Goal: Task Accomplishment & Management: Manage account settings

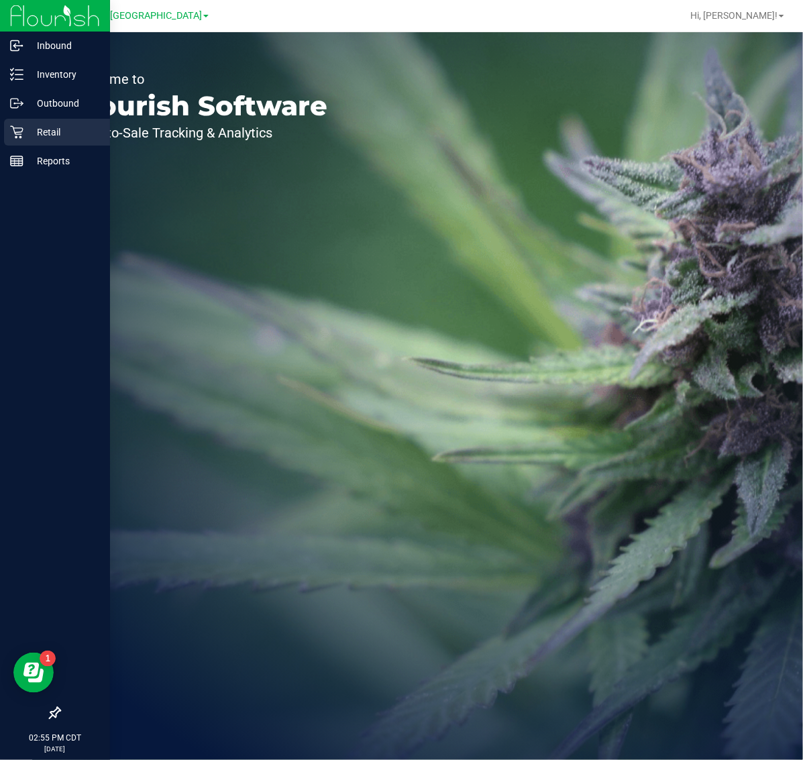
click at [51, 134] on p "Retail" at bounding box center [63, 132] width 80 height 16
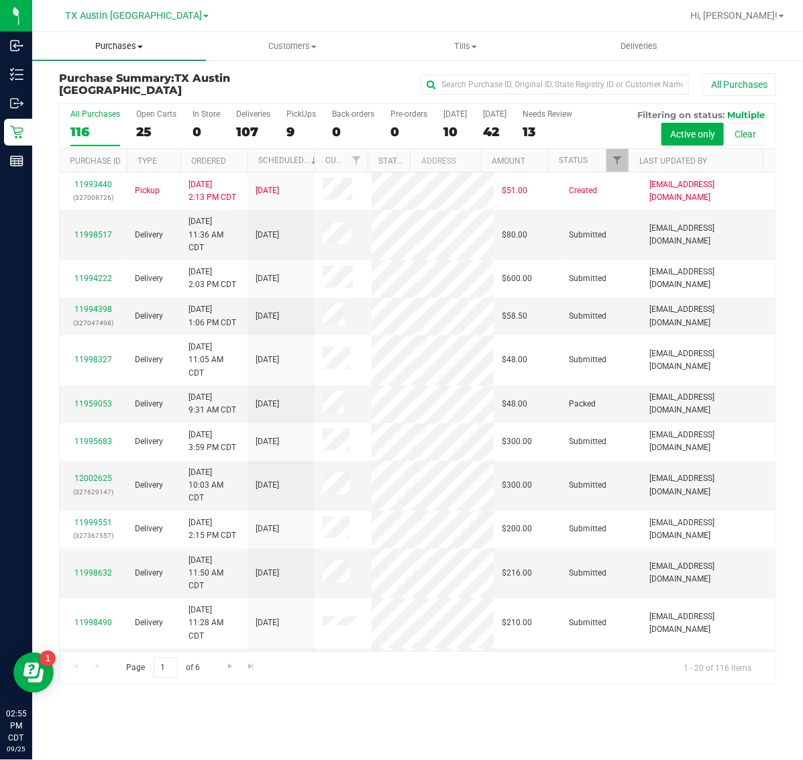
click at [113, 50] on span "Purchases" at bounding box center [119, 46] width 174 height 12
click at [116, 103] on li "Fulfillment" at bounding box center [119, 97] width 174 height 16
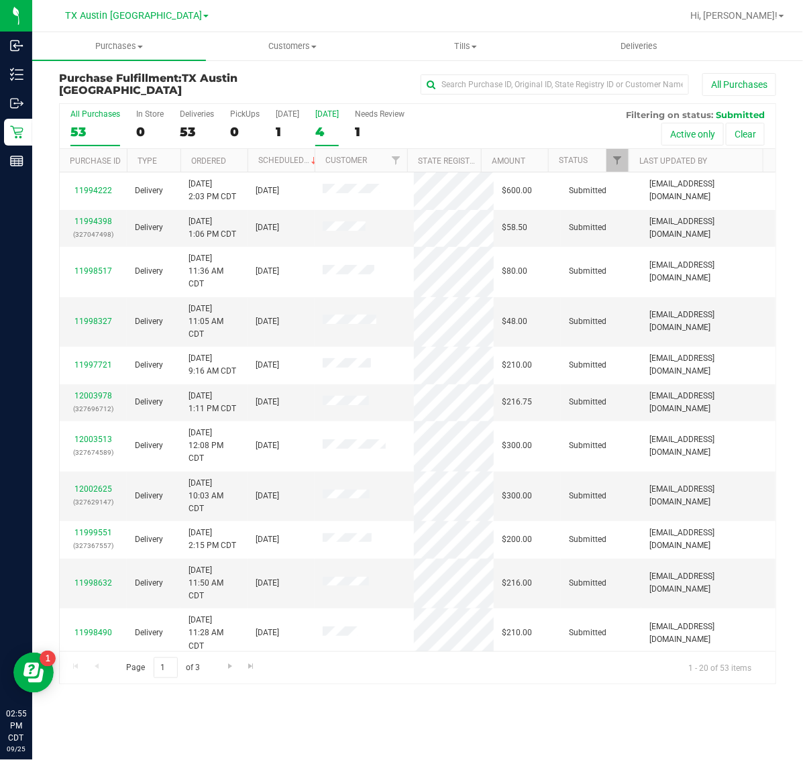
click at [334, 117] on div "[DATE]" at bounding box center [326, 113] width 23 height 9
click at [0, 0] on input "[DATE] 4" at bounding box center [0, 0] width 0 height 0
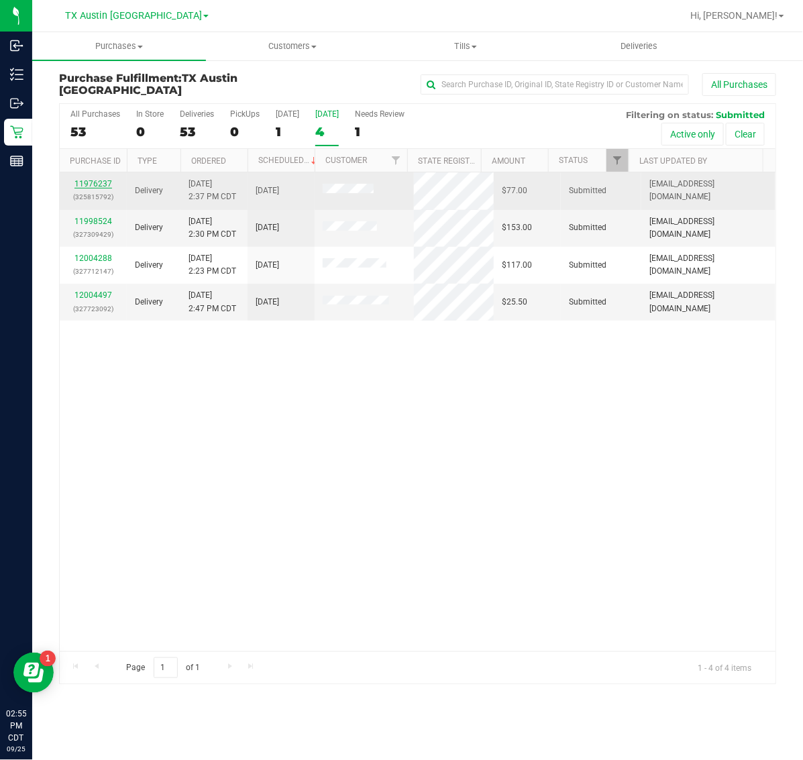
click at [75, 182] on link "11976237" at bounding box center [93, 183] width 38 height 9
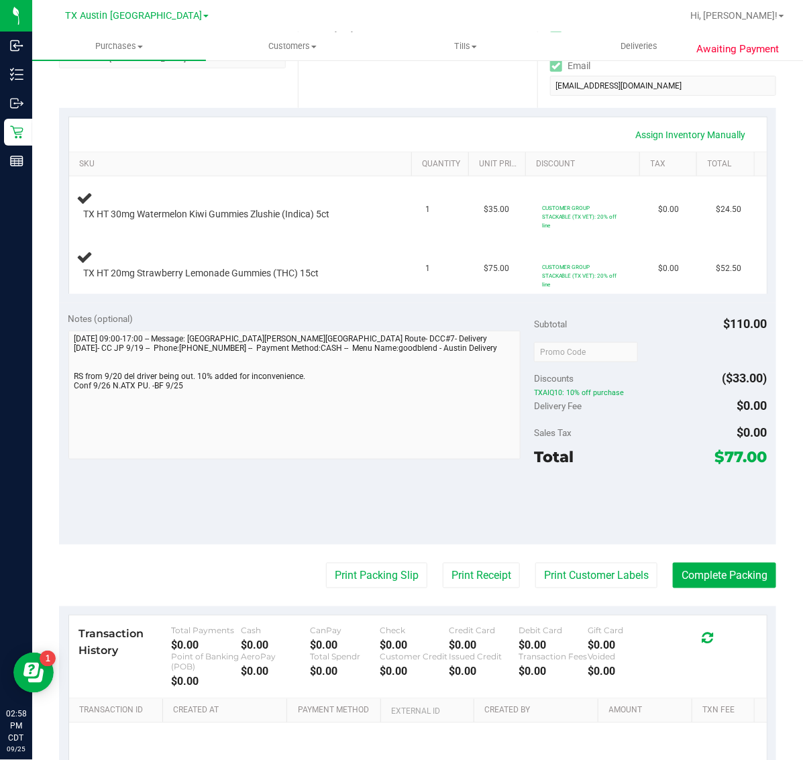
scroll to position [252, 0]
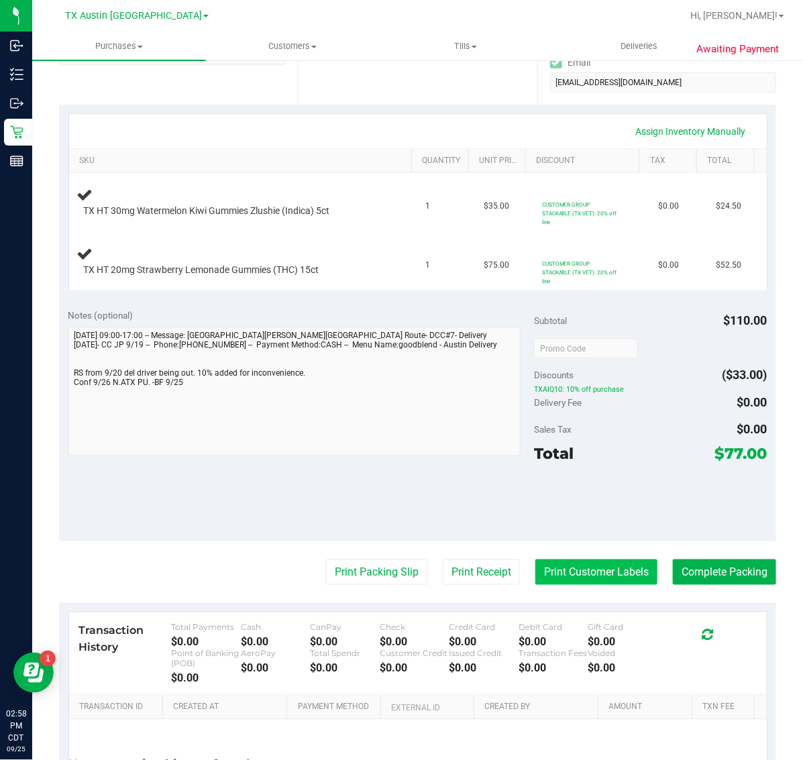
click at [545, 580] on button "Print Customer Labels" at bounding box center [596, 571] width 122 height 25
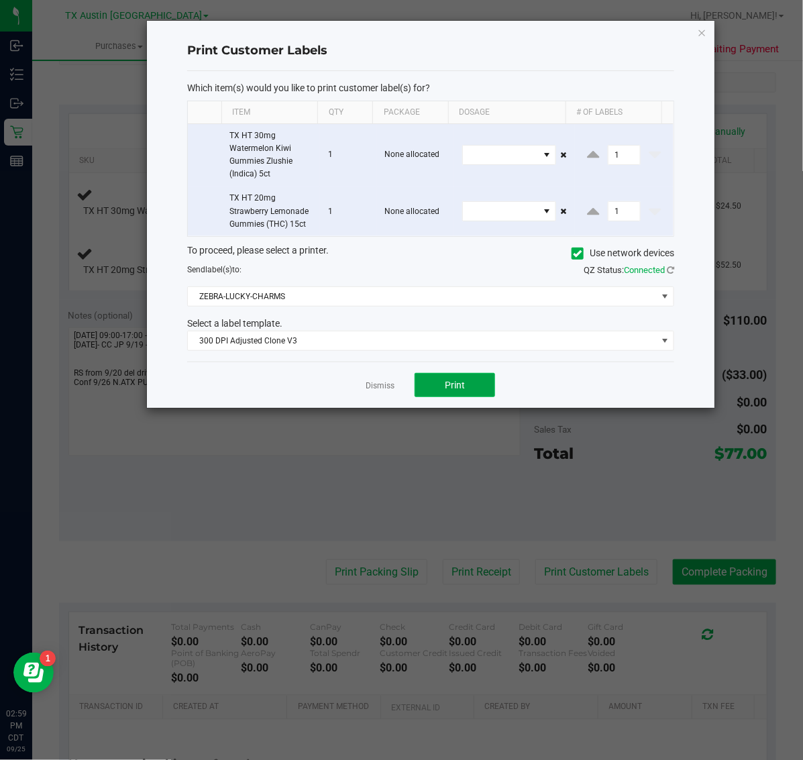
click at [449, 393] on button "Print" at bounding box center [455, 385] width 80 height 24
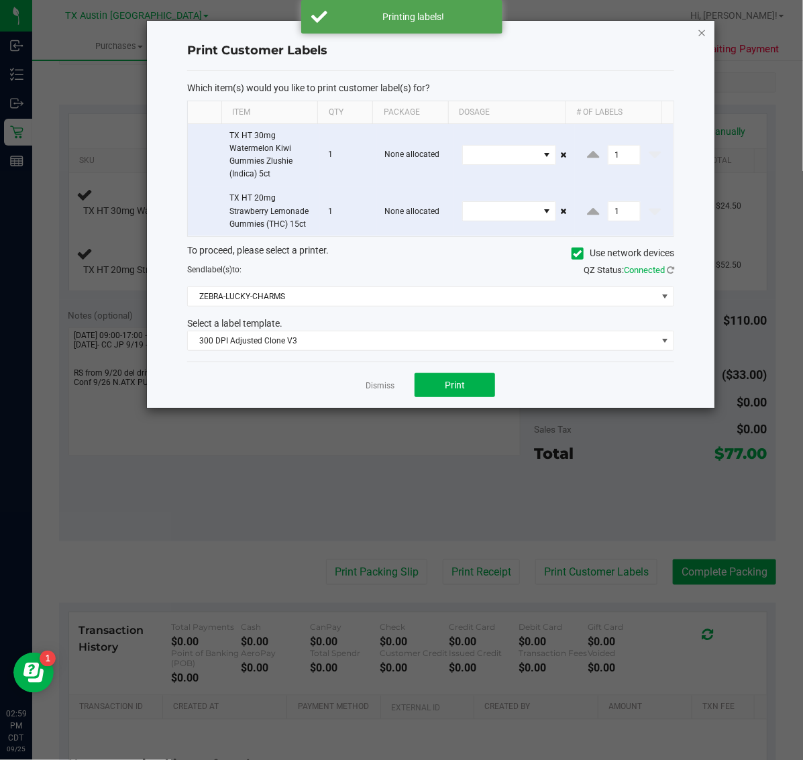
click at [702, 29] on icon "button" at bounding box center [702, 32] width 9 height 16
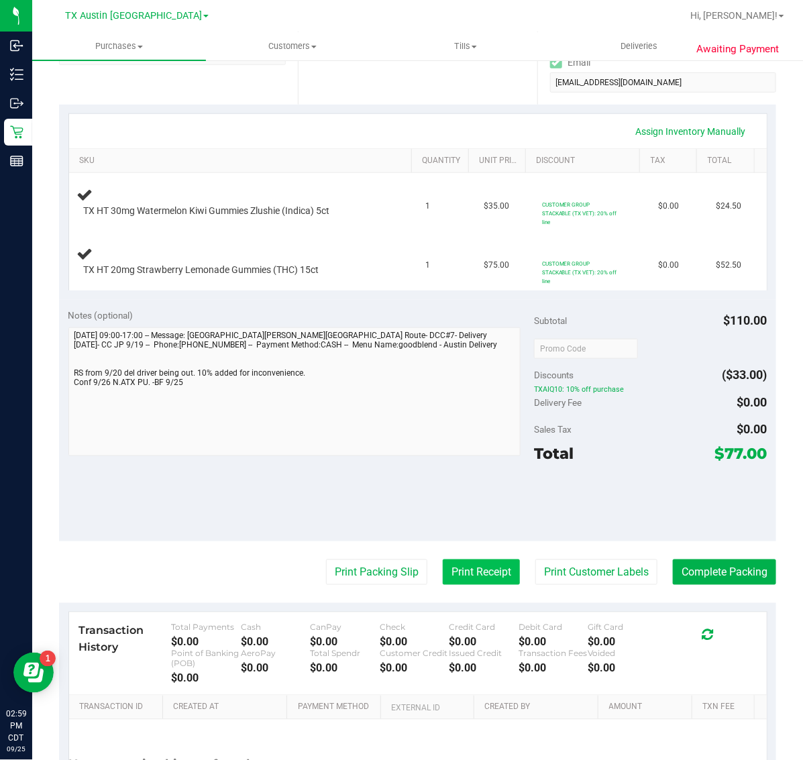
click at [466, 575] on button "Print Receipt" at bounding box center [481, 571] width 77 height 25
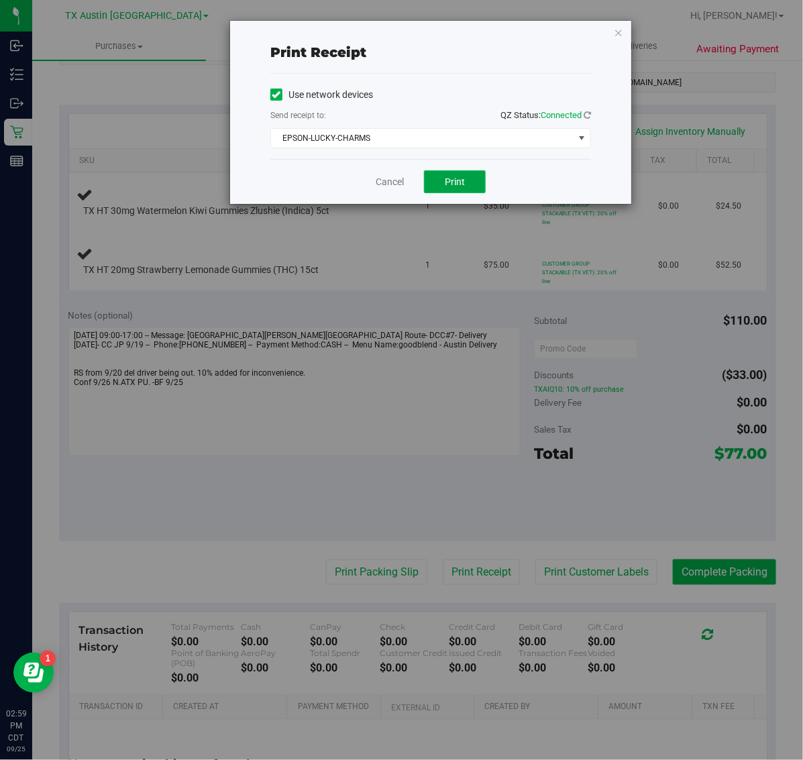
click at [462, 186] on span "Print" at bounding box center [455, 181] width 20 height 11
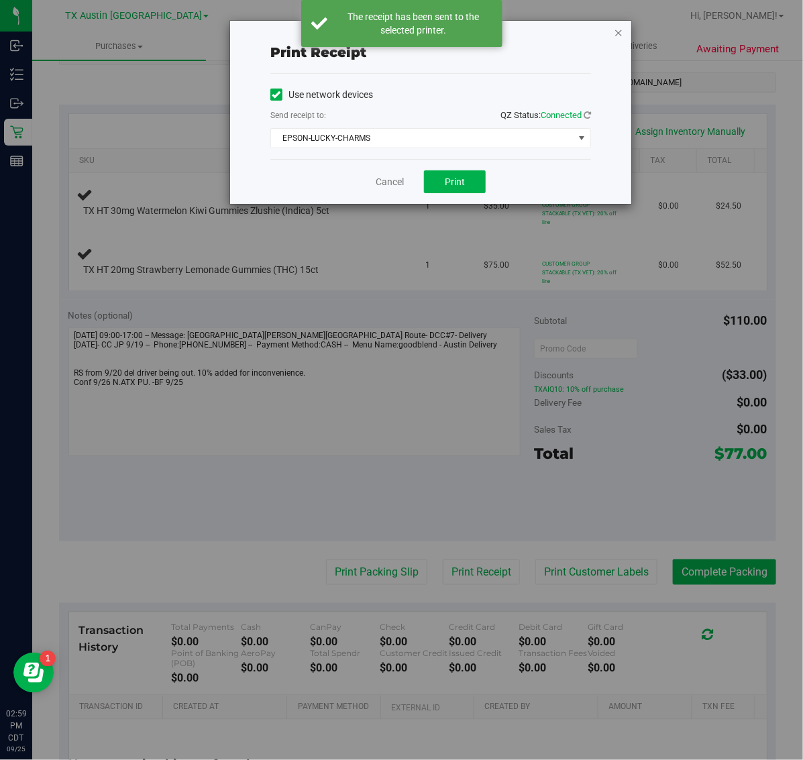
click at [618, 32] on icon "button" at bounding box center [618, 32] width 9 height 16
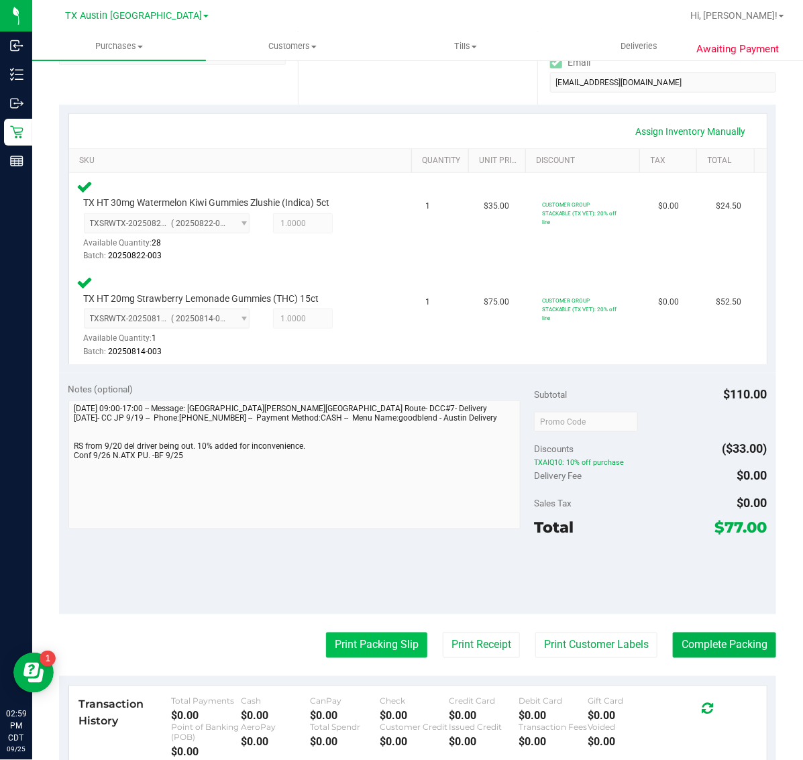
click at [366, 651] on button "Print Packing Slip" at bounding box center [376, 645] width 101 height 25
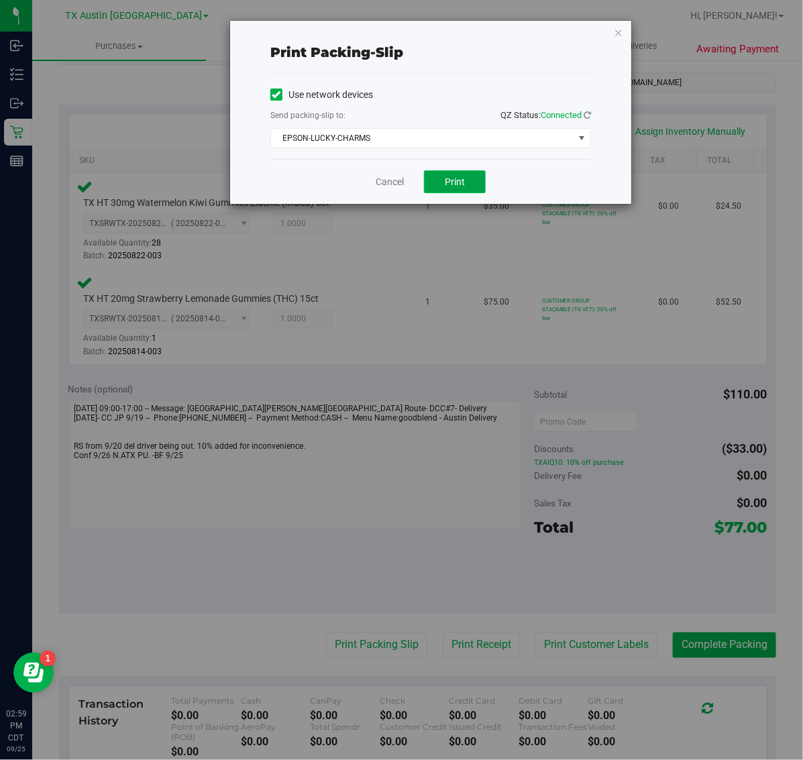
click at [447, 178] on span "Print" at bounding box center [455, 181] width 20 height 11
click at [618, 35] on icon "button" at bounding box center [618, 32] width 9 height 16
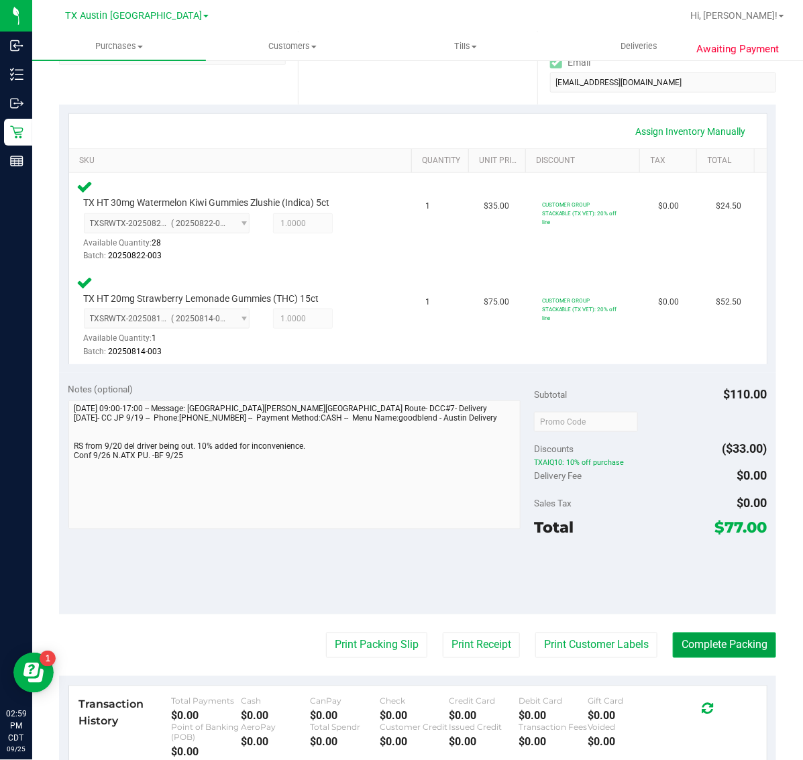
click at [718, 644] on button "Complete Packing" at bounding box center [724, 645] width 103 height 25
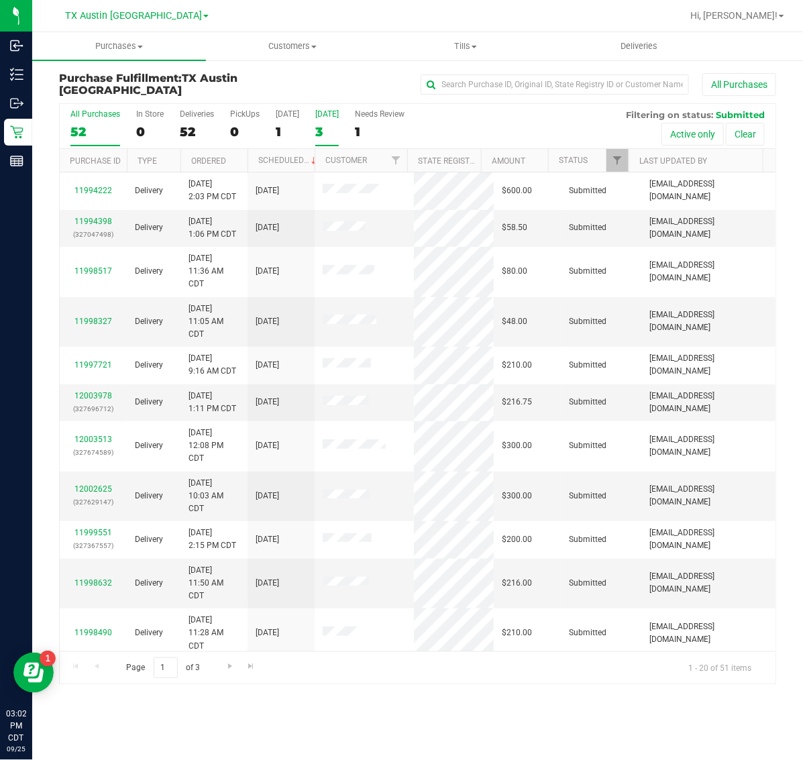
click at [337, 131] on div "3" at bounding box center [326, 131] width 23 height 15
click at [0, 0] on input "Tomorrow 3" at bounding box center [0, 0] width 0 height 0
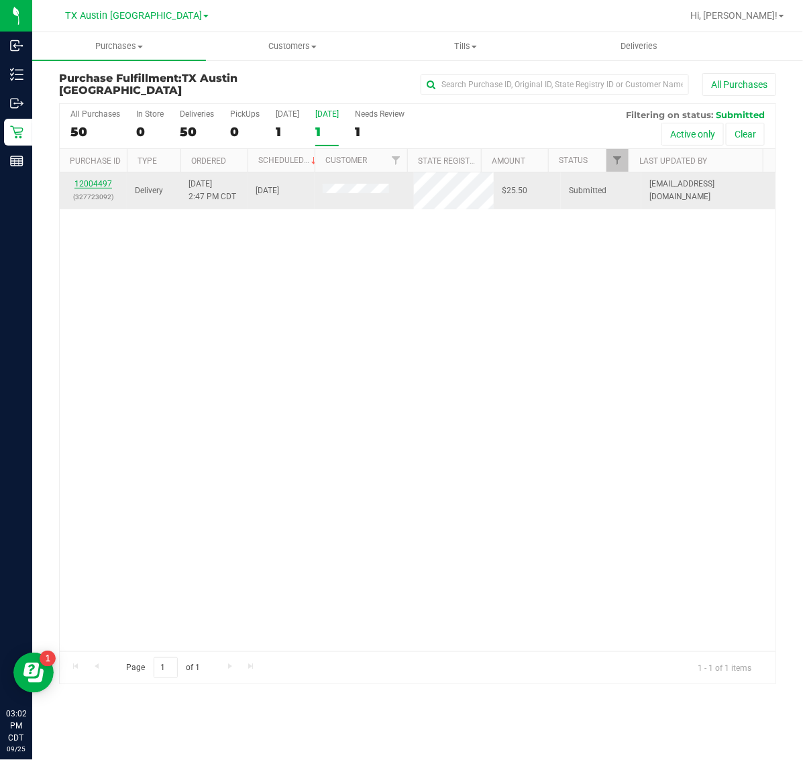
click at [106, 184] on link "12004497" at bounding box center [93, 183] width 38 height 9
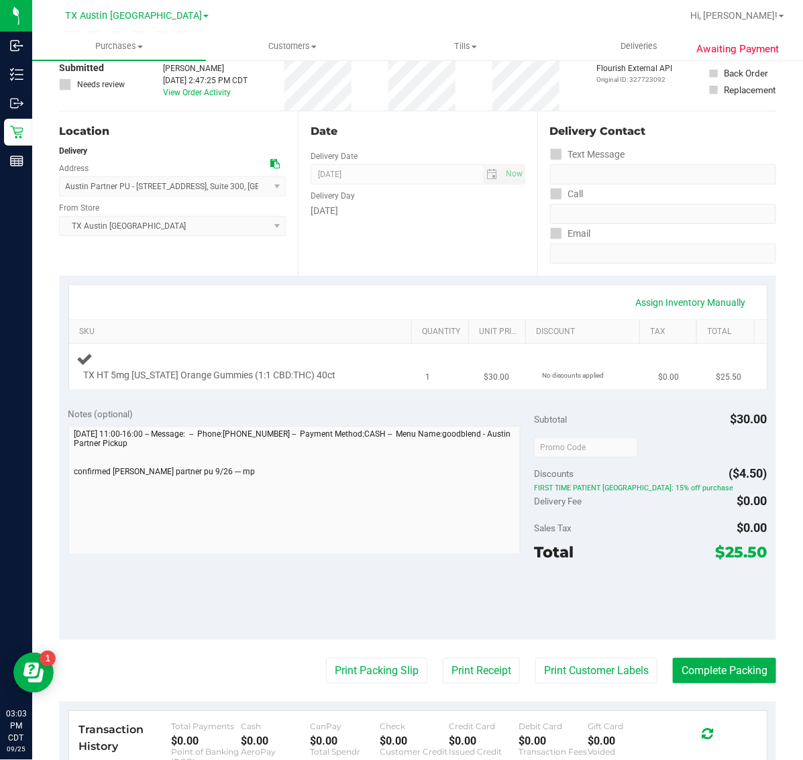
scroll to position [168, 0]
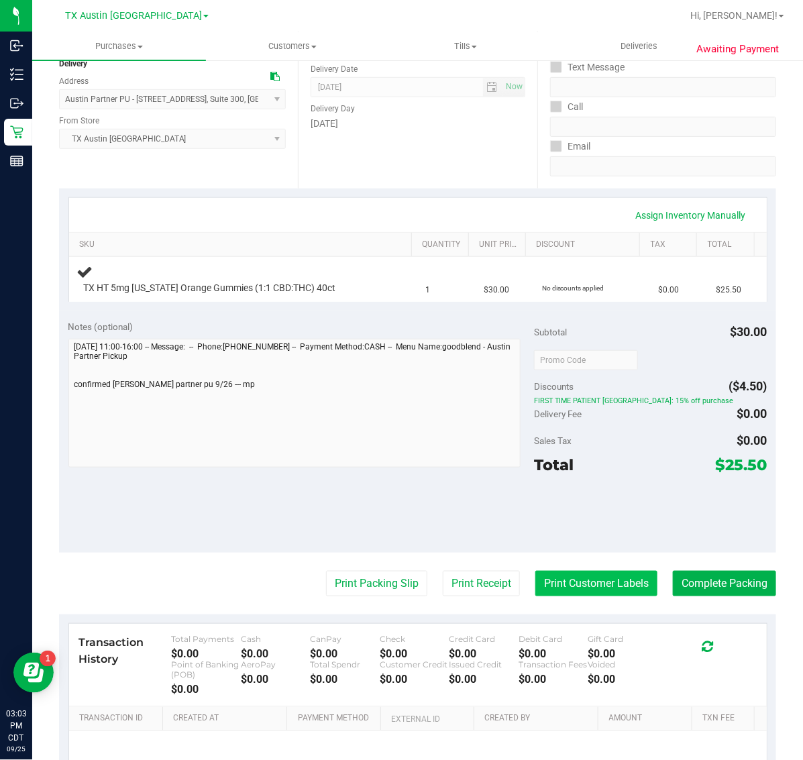
click at [558, 578] on button "Print Customer Labels" at bounding box center [596, 583] width 122 height 25
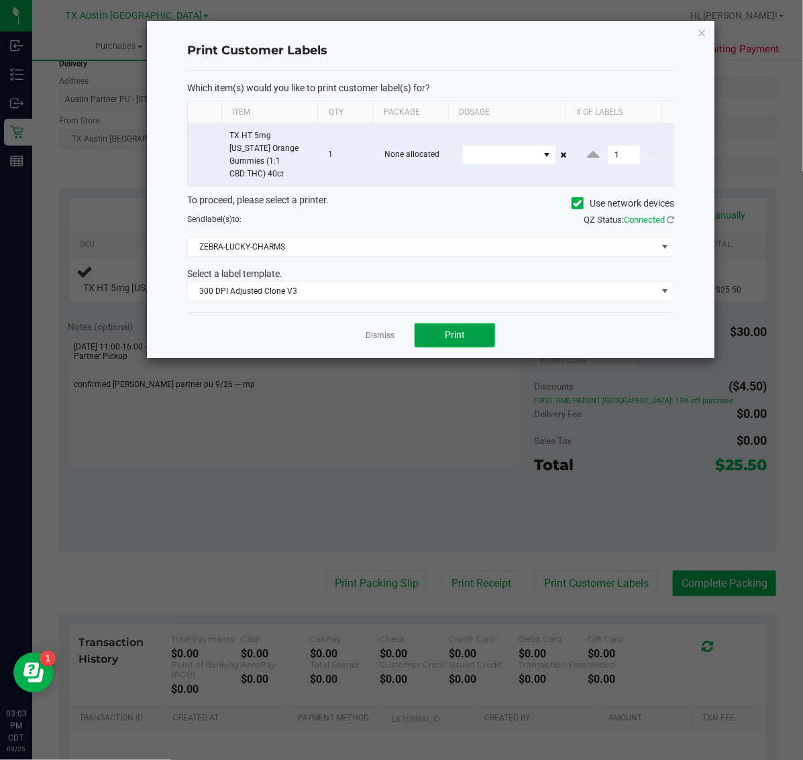
click at [470, 323] on button "Print" at bounding box center [455, 335] width 80 height 24
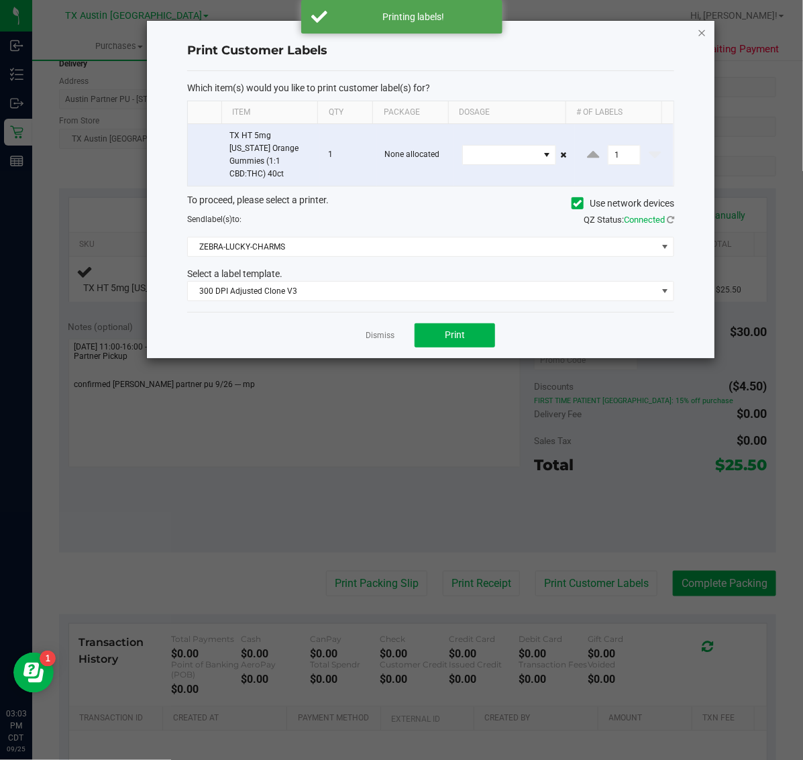
click at [705, 25] on icon "button" at bounding box center [702, 32] width 9 height 16
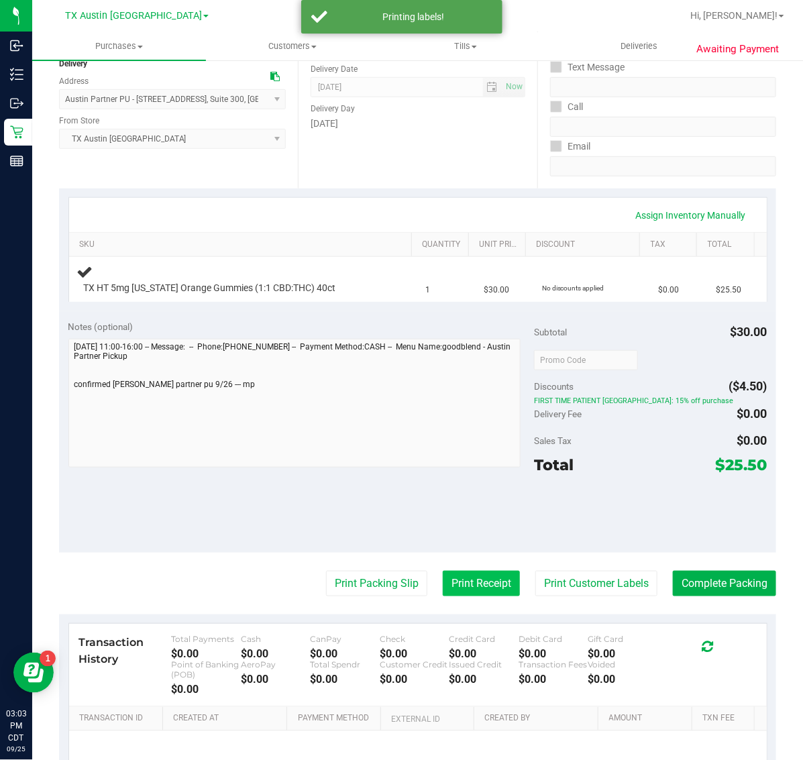
click at [464, 587] on button "Print Receipt" at bounding box center [481, 583] width 77 height 25
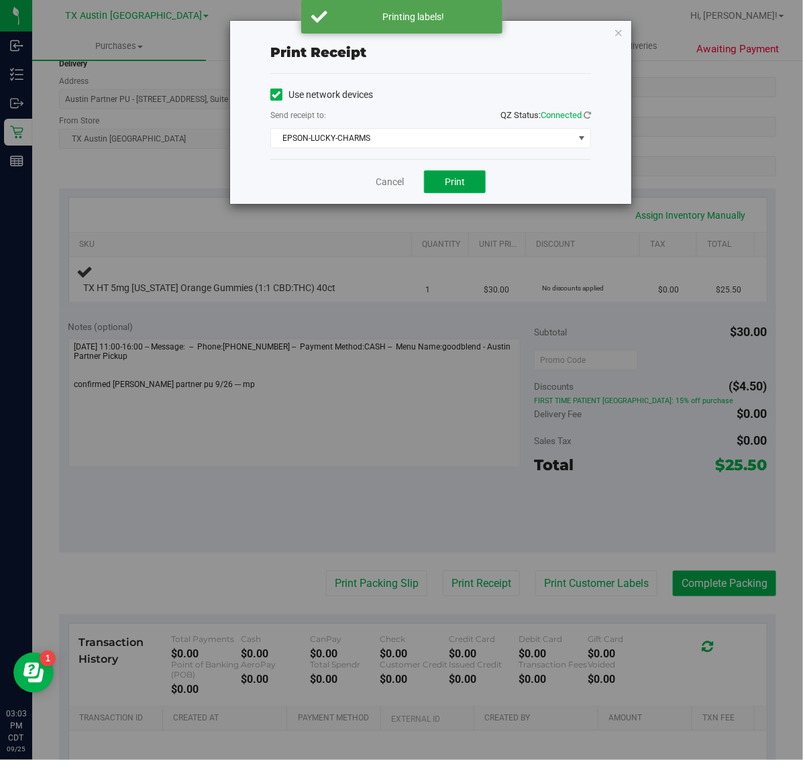
click at [460, 176] on span "Print" at bounding box center [455, 181] width 20 height 11
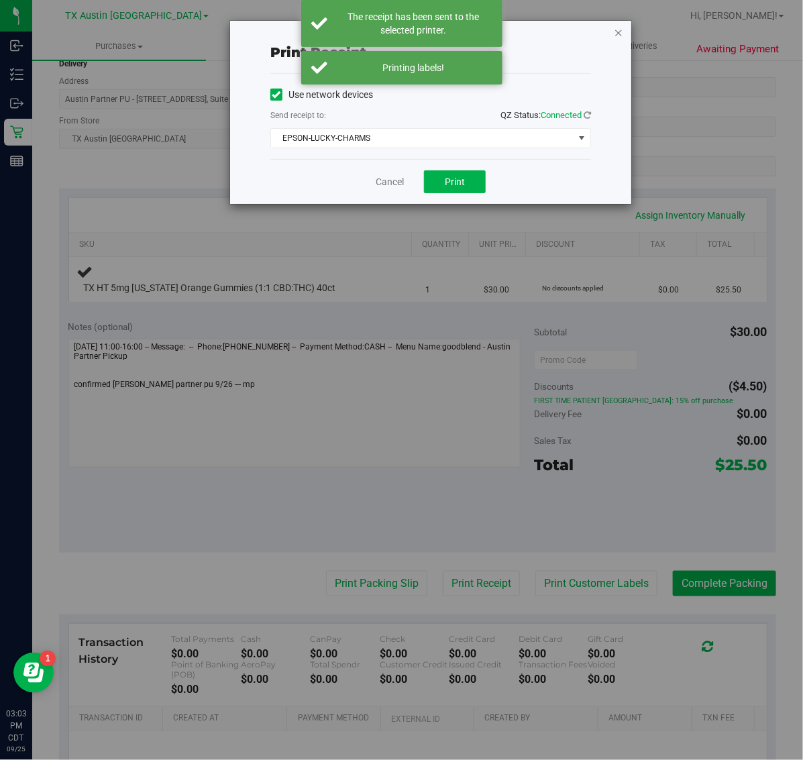
click at [617, 31] on icon "button" at bounding box center [618, 32] width 9 height 16
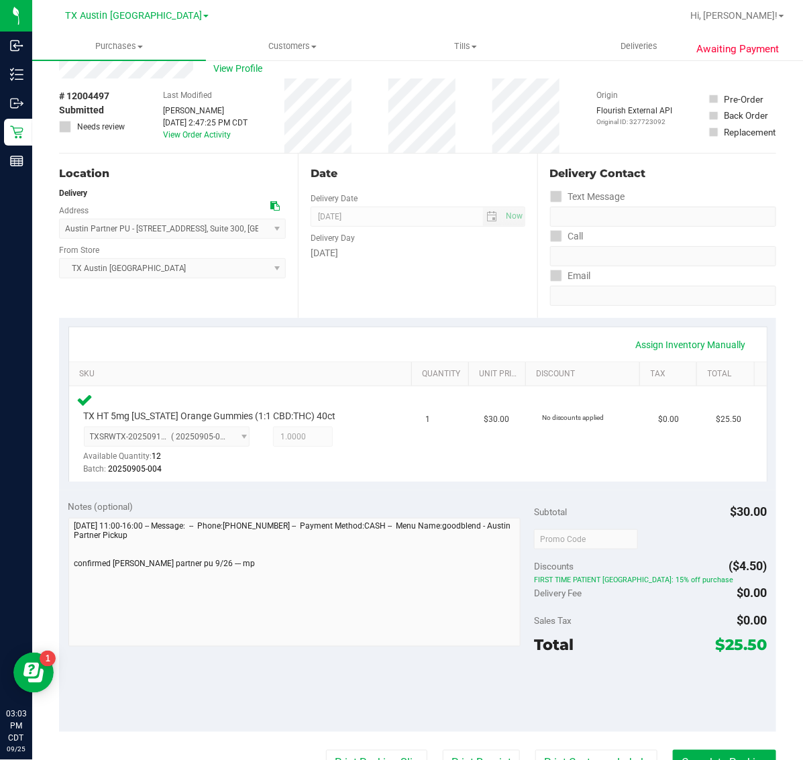
scroll to position [0, 0]
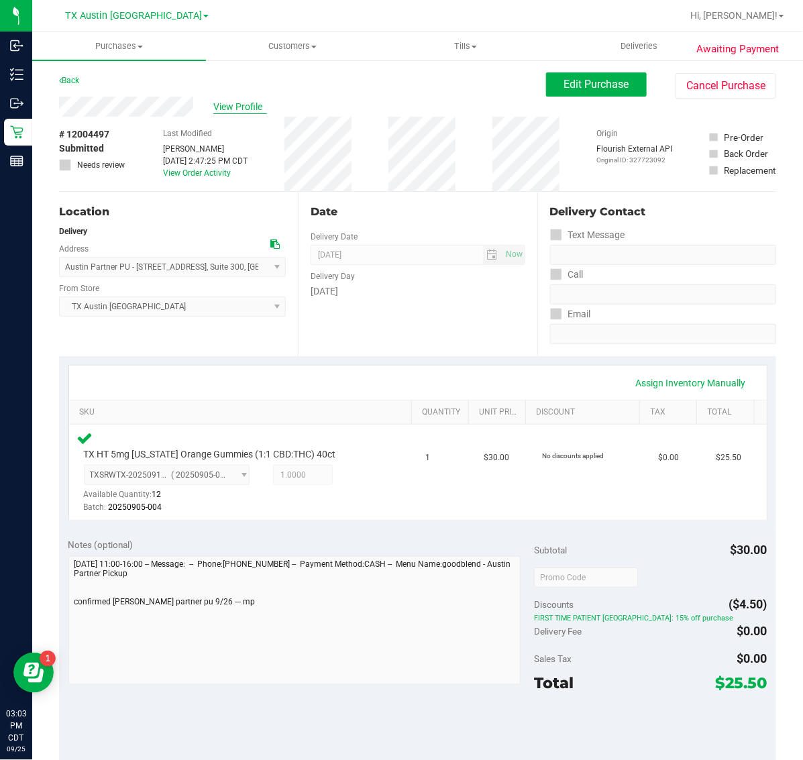
click at [223, 108] on span "View Profile" at bounding box center [240, 107] width 54 height 14
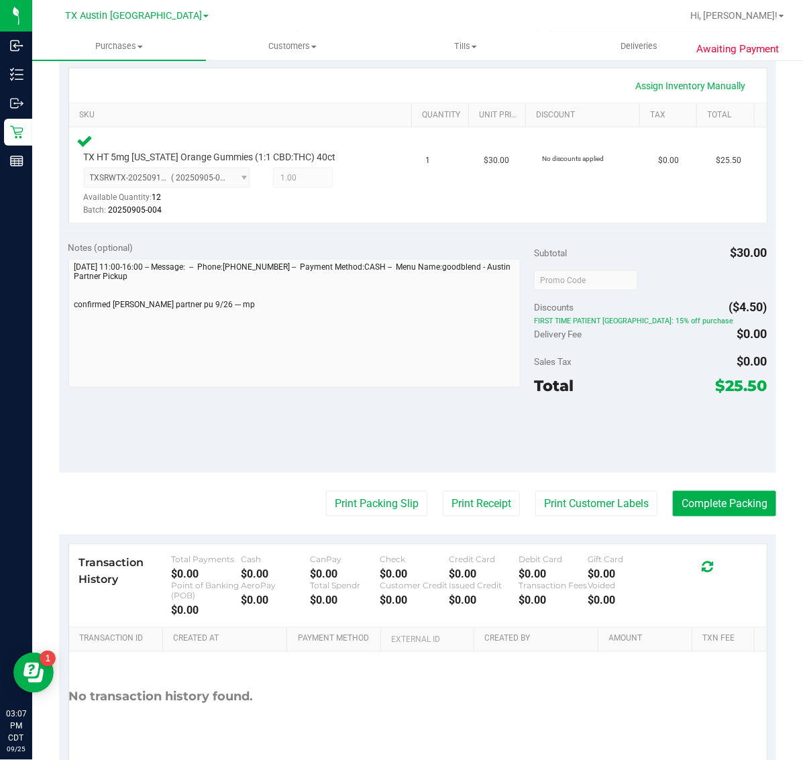
scroll to position [335, 0]
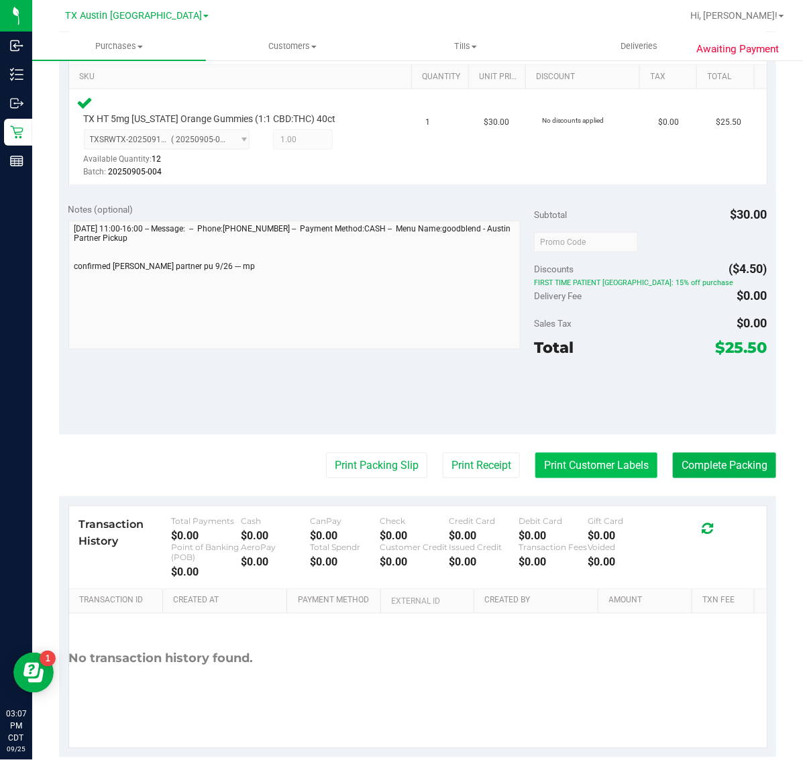
click at [544, 470] on button "Print Customer Labels" at bounding box center [596, 465] width 122 height 25
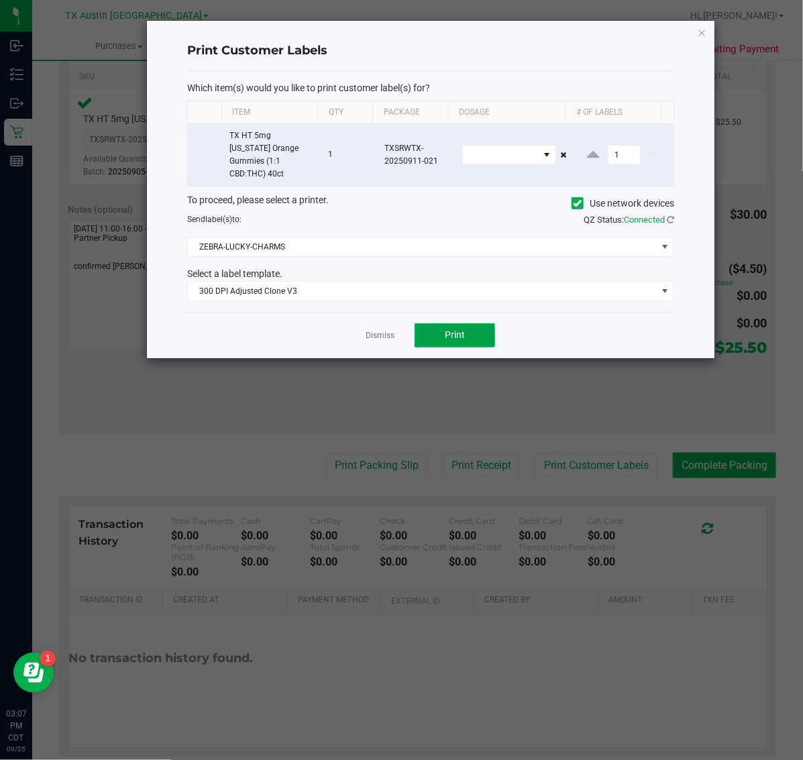
click at [451, 329] on span "Print" at bounding box center [455, 334] width 20 height 11
click at [704, 30] on icon "button" at bounding box center [702, 32] width 9 height 16
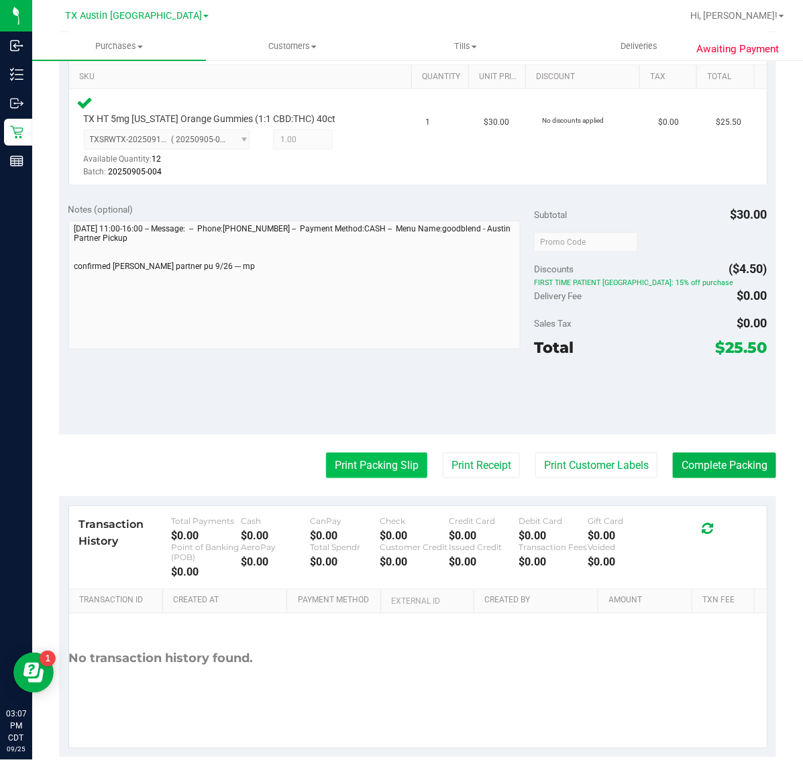
click at [370, 477] on button "Print Packing Slip" at bounding box center [376, 465] width 101 height 25
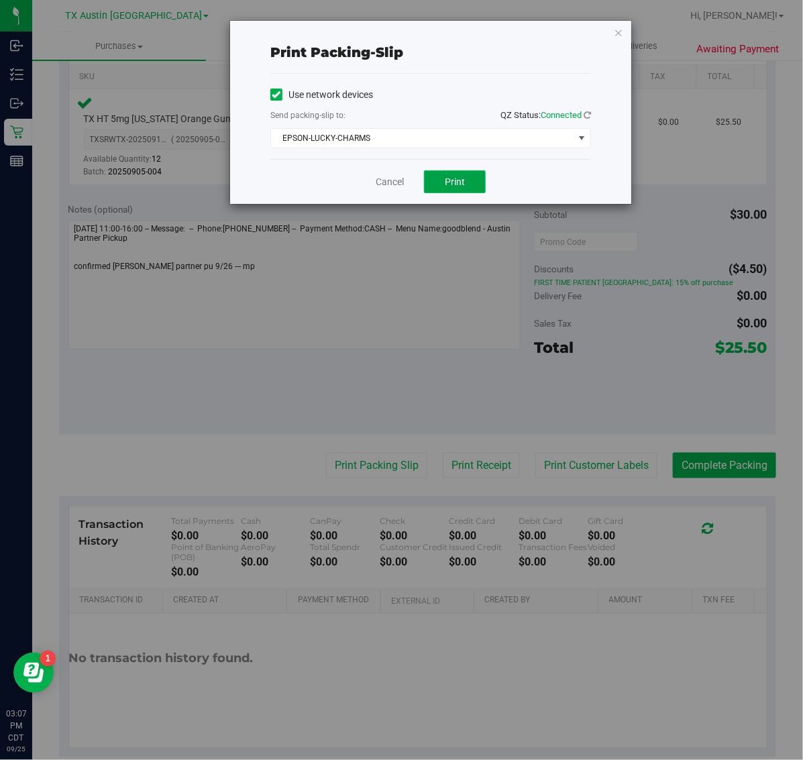
click at [451, 187] on span "Print" at bounding box center [455, 181] width 20 height 11
click at [622, 29] on icon "button" at bounding box center [618, 32] width 9 height 16
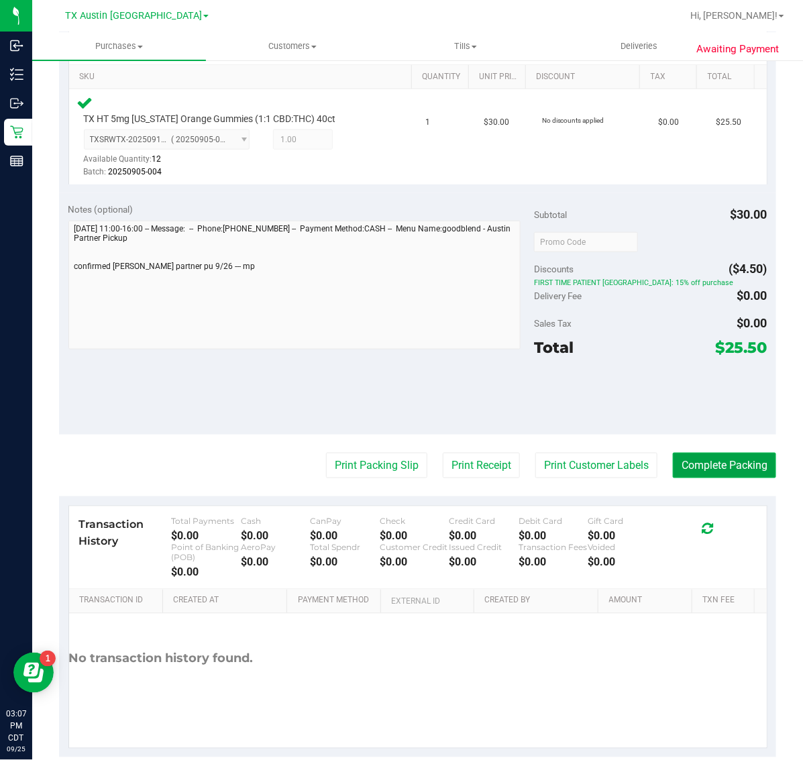
click at [721, 474] on button "Complete Packing" at bounding box center [724, 465] width 103 height 25
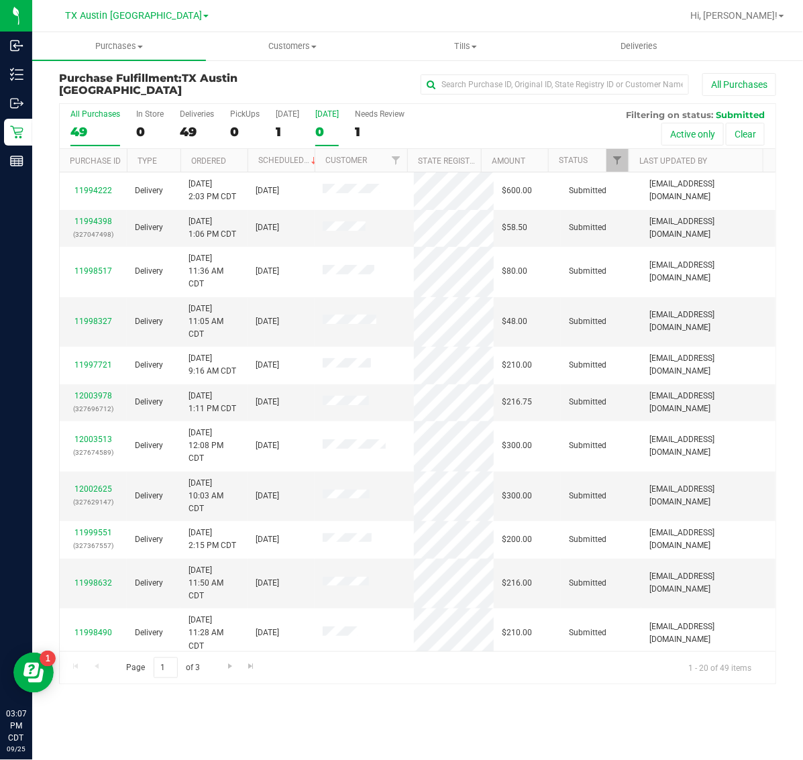
click at [331, 124] on div "0" at bounding box center [326, 131] width 23 height 15
click at [0, 0] on input "Tomorrow 0" at bounding box center [0, 0] width 0 height 0
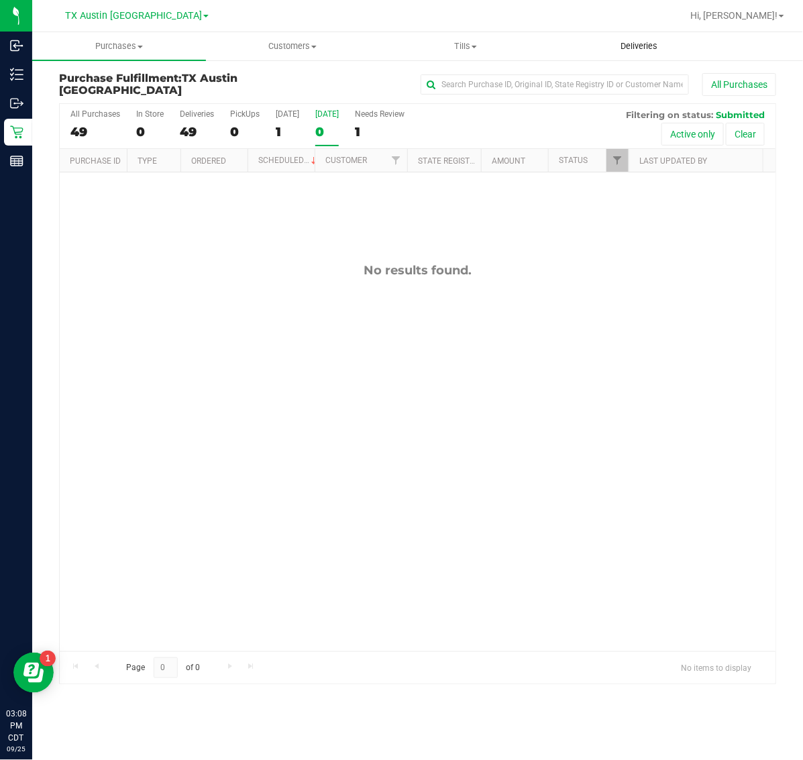
click at [634, 42] on span "Deliveries" at bounding box center [638, 46] width 73 height 12
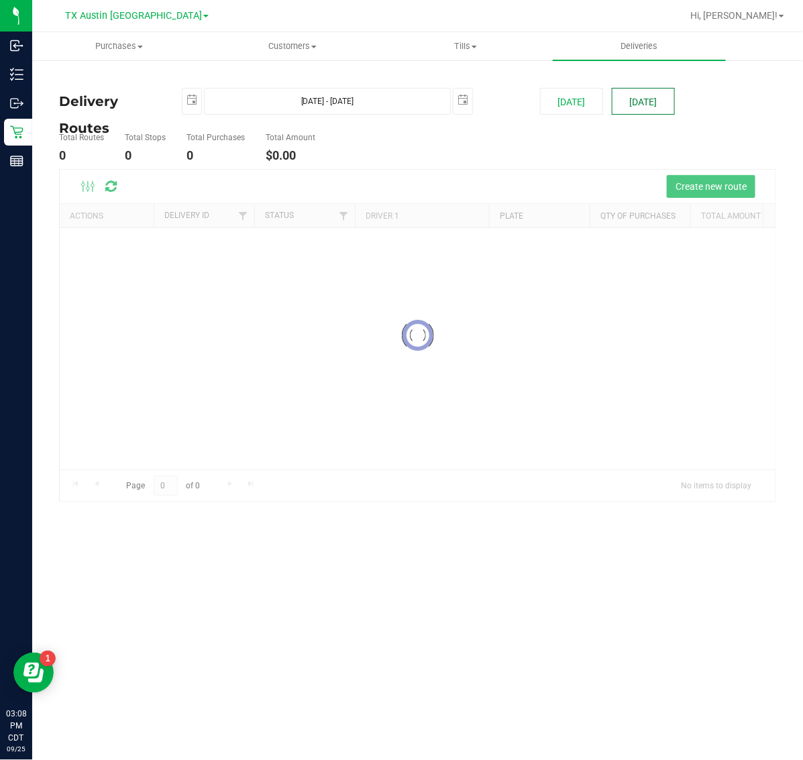
click at [637, 102] on button "[DATE]" at bounding box center [643, 101] width 63 height 27
type input "[DATE] - [DATE]"
type input "[DATE]"
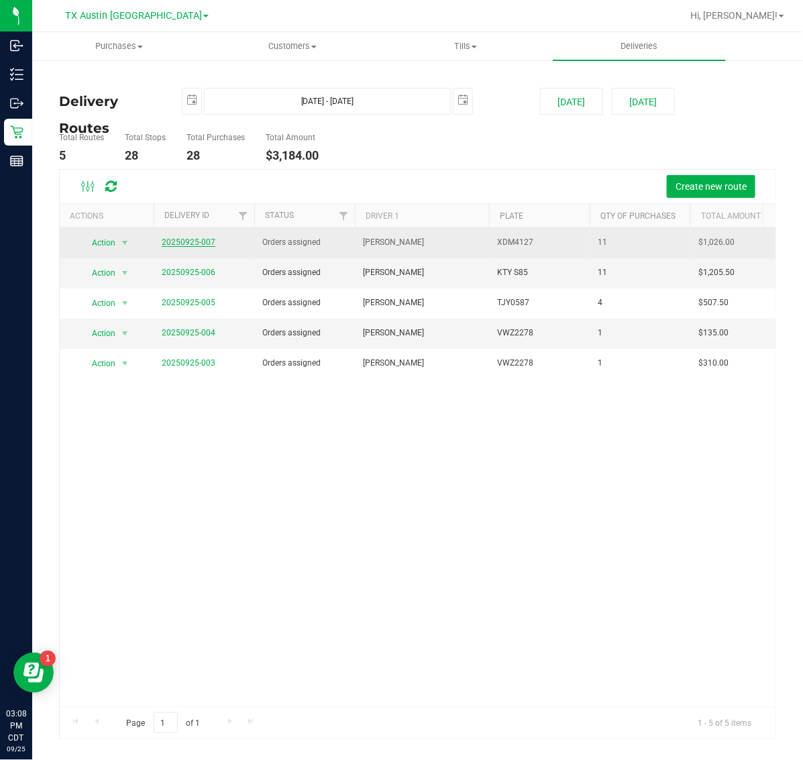
click at [188, 245] on link "20250925-007" at bounding box center [189, 241] width 54 height 9
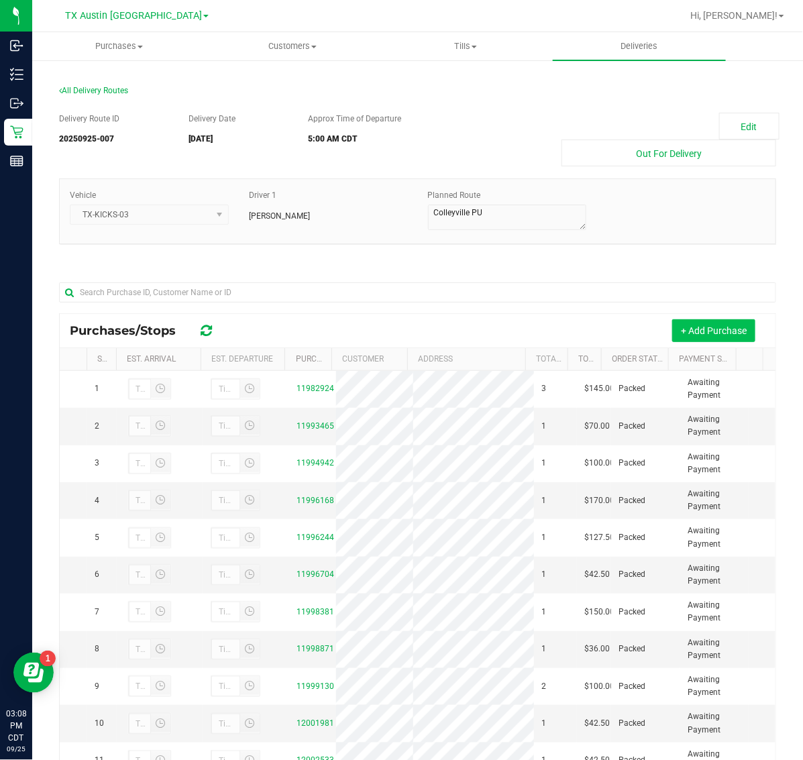
click at [711, 326] on button "+ Add Purchase" at bounding box center [713, 330] width 83 height 23
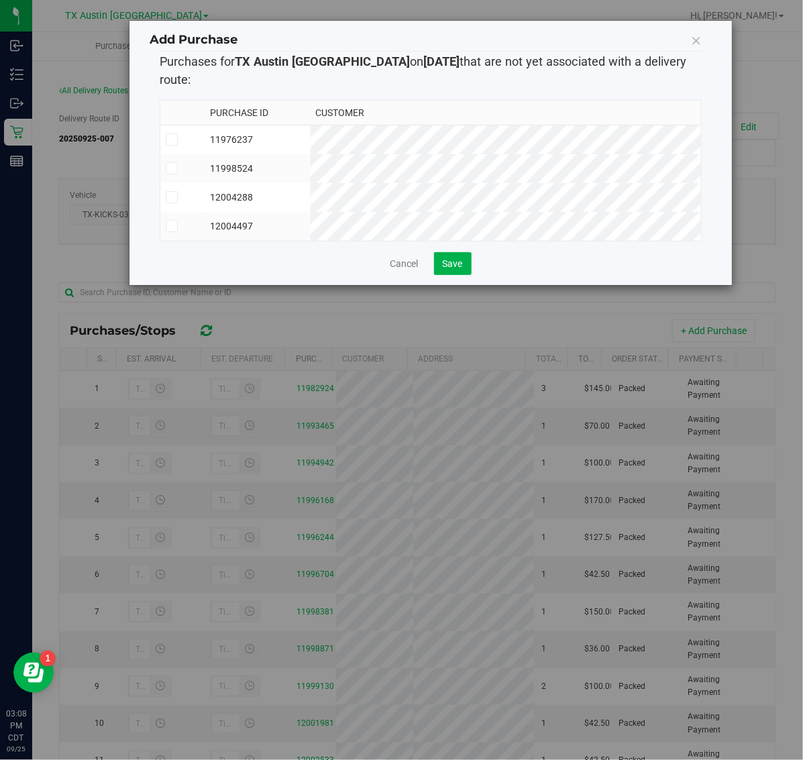
click at [311, 154] on td "11998524" at bounding box center [258, 168] width 106 height 29
click at [449, 258] on span "Save" at bounding box center [453, 263] width 20 height 11
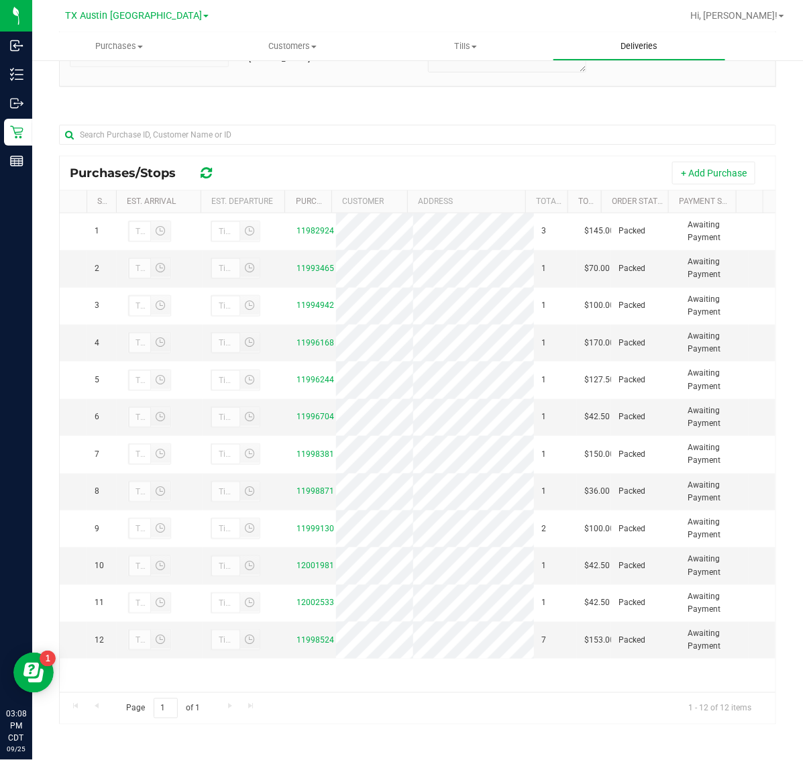
click at [632, 46] on span "Deliveries" at bounding box center [638, 46] width 73 height 12
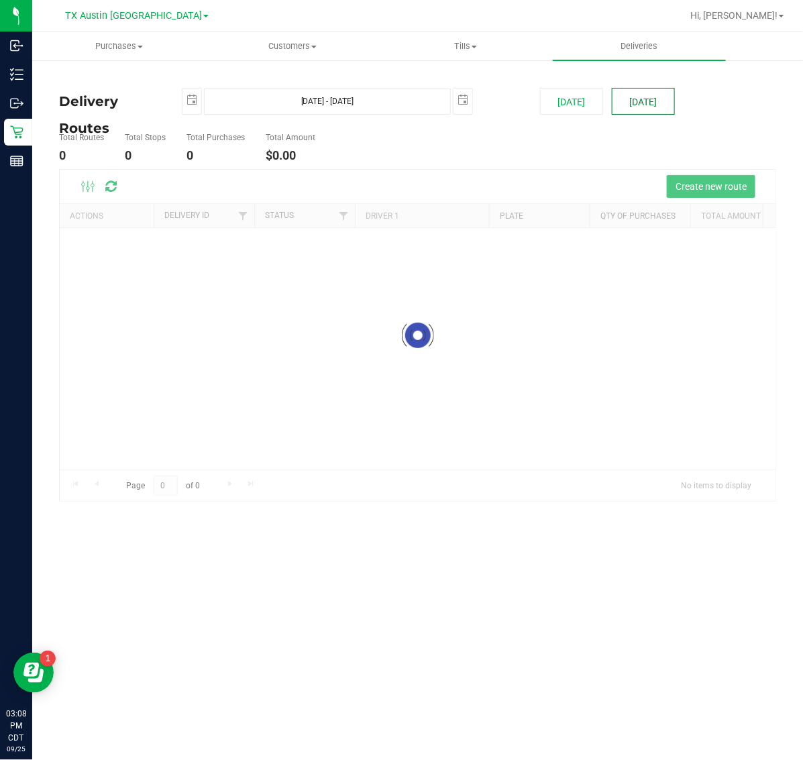
click at [645, 104] on button "[DATE]" at bounding box center [643, 101] width 63 height 27
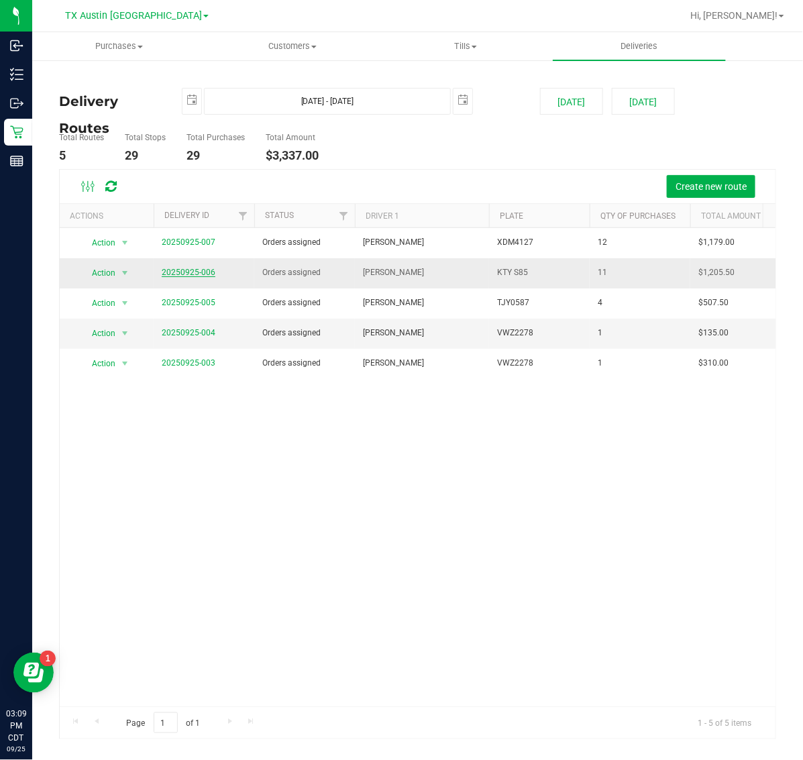
click at [199, 270] on link "20250925-006" at bounding box center [189, 272] width 54 height 9
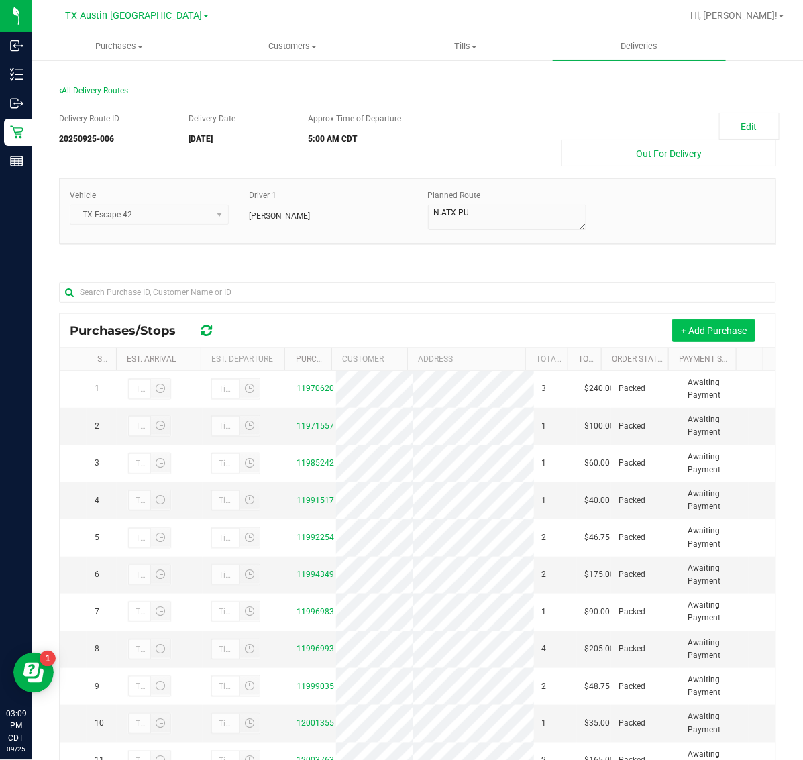
click at [676, 334] on button "+ Add Purchase" at bounding box center [713, 330] width 83 height 23
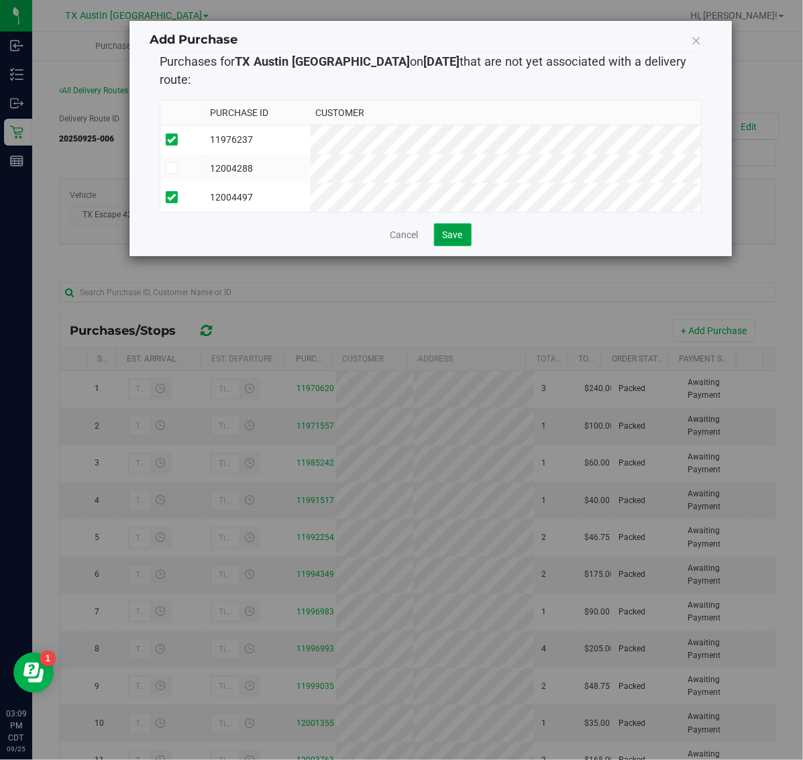
click at [447, 238] on button "Save" at bounding box center [453, 234] width 38 height 23
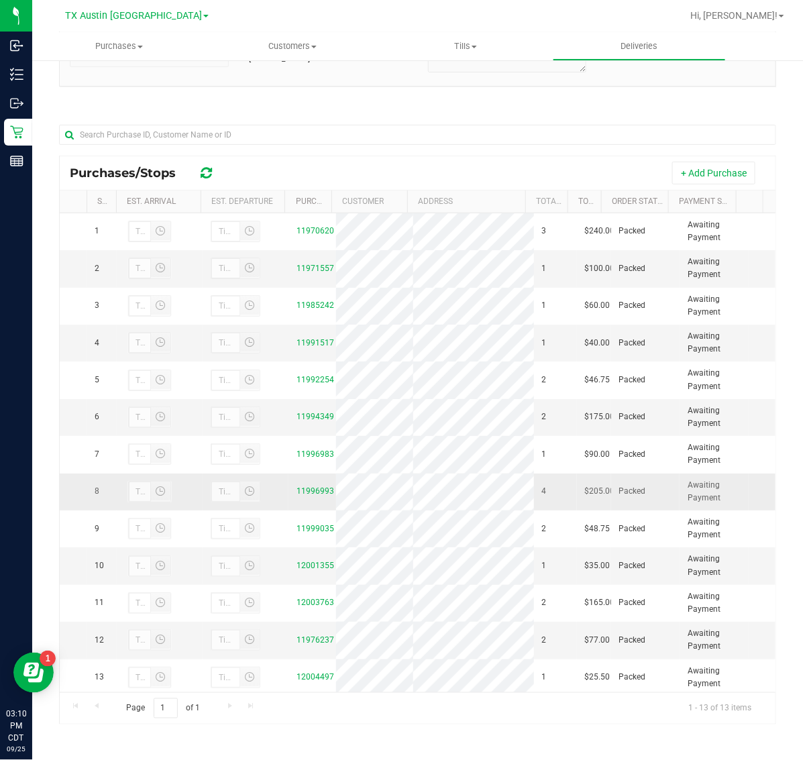
scroll to position [172, 0]
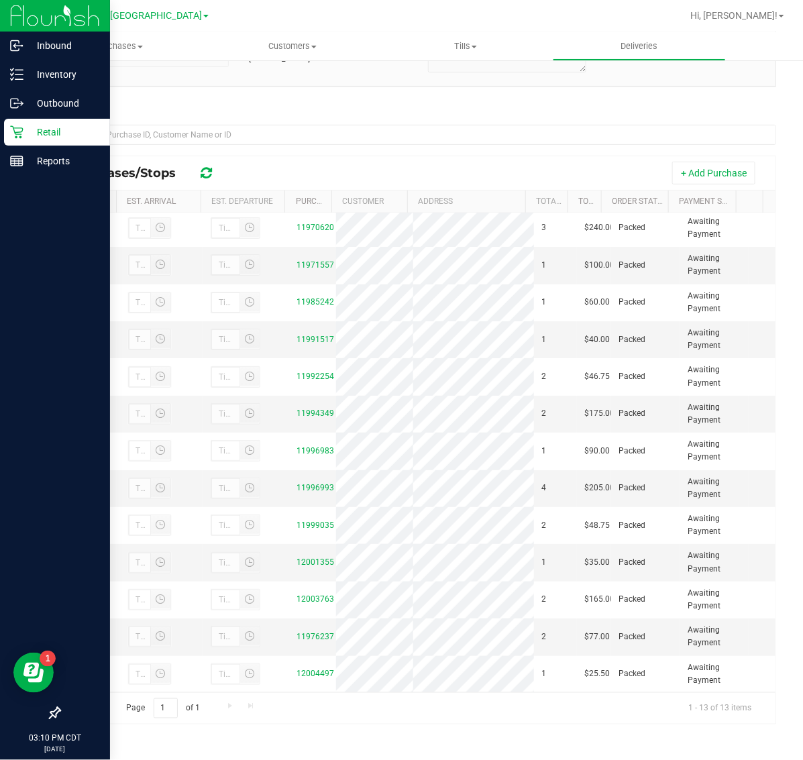
click at [19, 129] on icon at bounding box center [16, 131] width 13 height 13
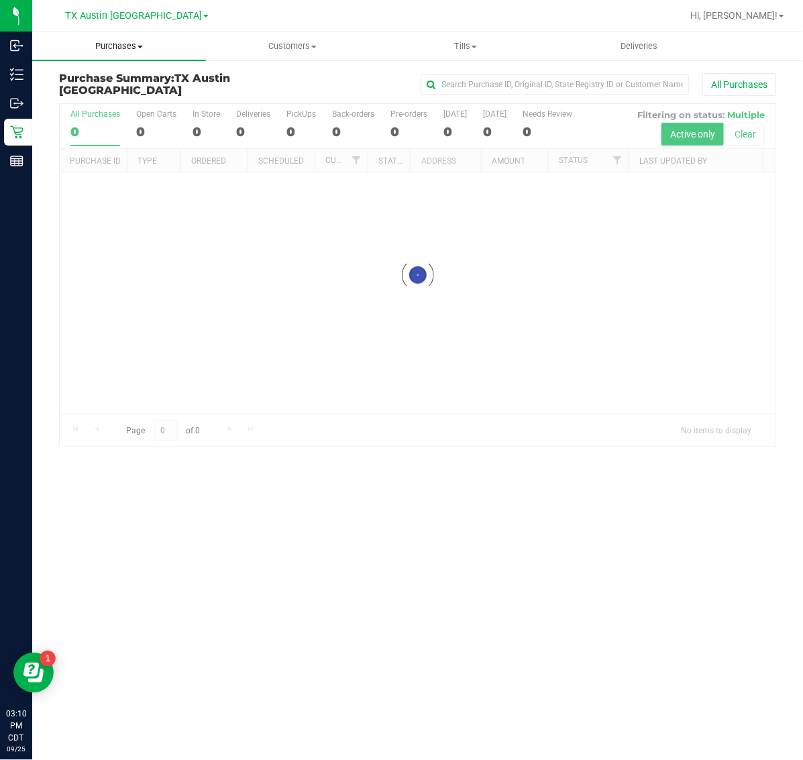
click at [115, 48] on span "Purchases" at bounding box center [119, 46] width 174 height 12
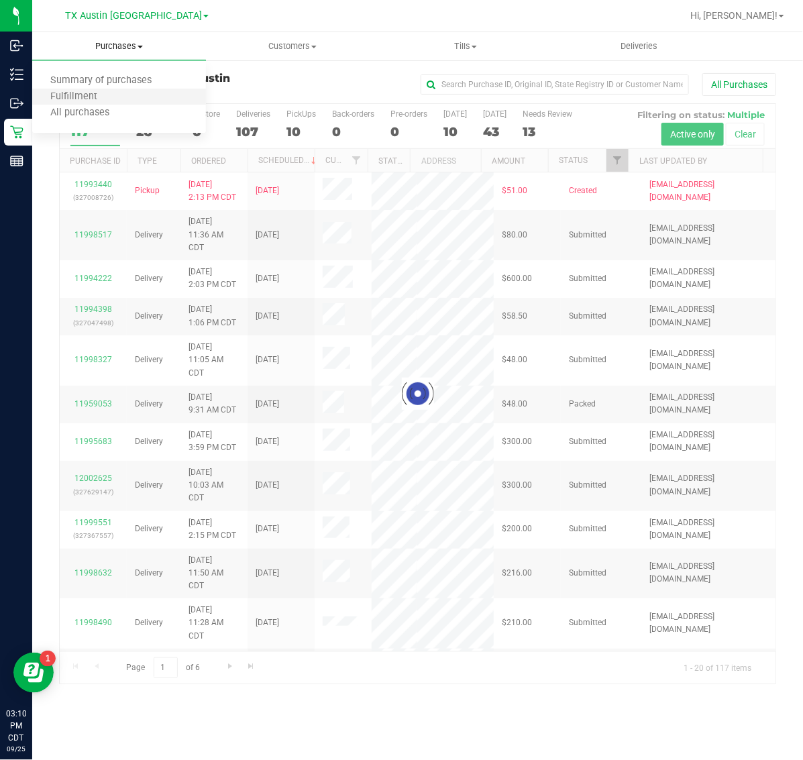
click at [123, 95] on li "Fulfillment" at bounding box center [119, 97] width 174 height 16
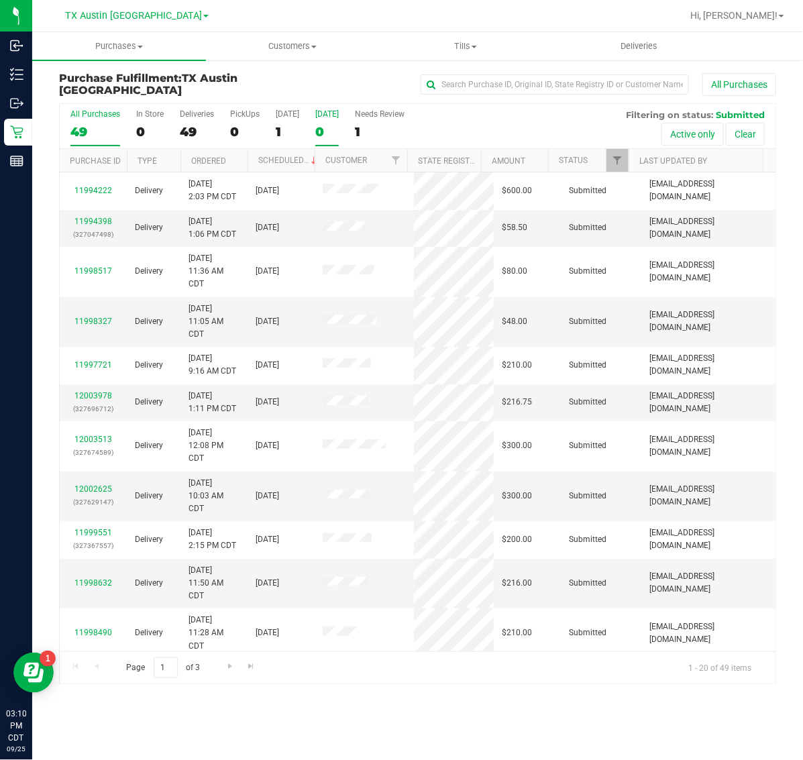
click at [322, 125] on div "0" at bounding box center [326, 131] width 23 height 15
click at [0, 0] on input "Tomorrow 0" at bounding box center [0, 0] width 0 height 0
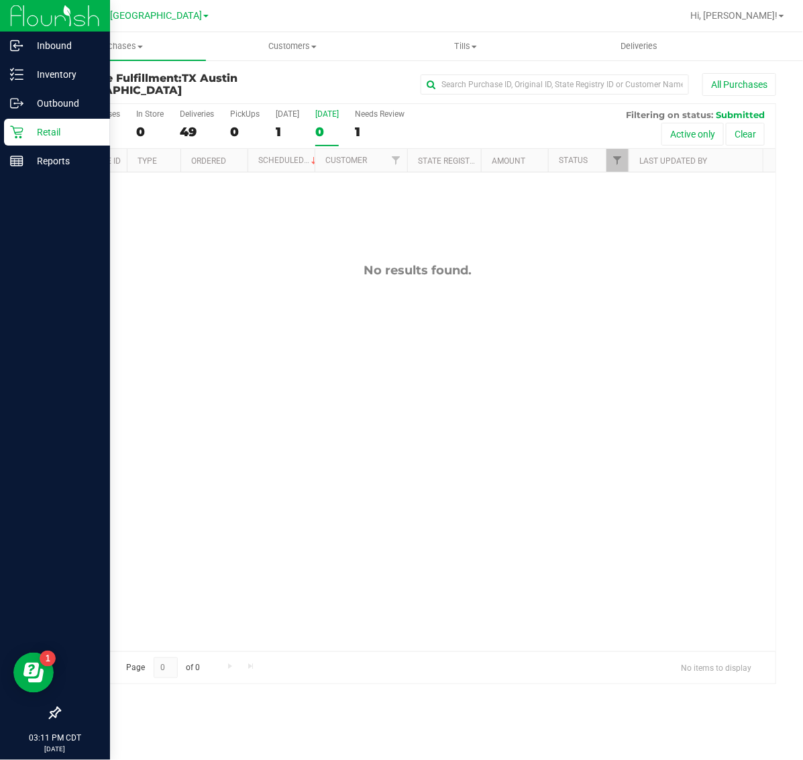
click at [27, 126] on p "Retail" at bounding box center [63, 132] width 80 height 16
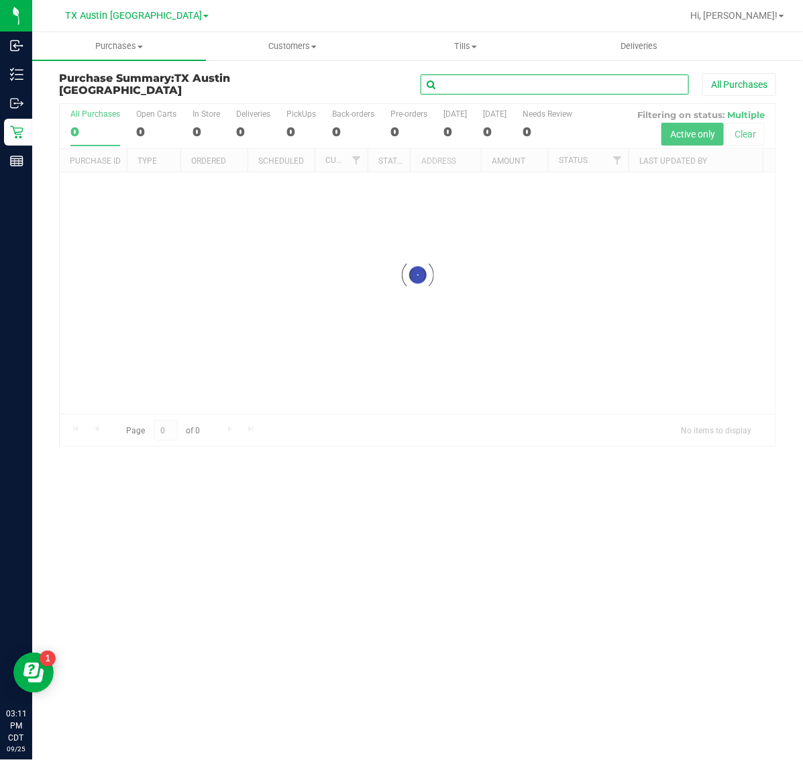
click at [474, 83] on input "text" at bounding box center [555, 84] width 268 height 20
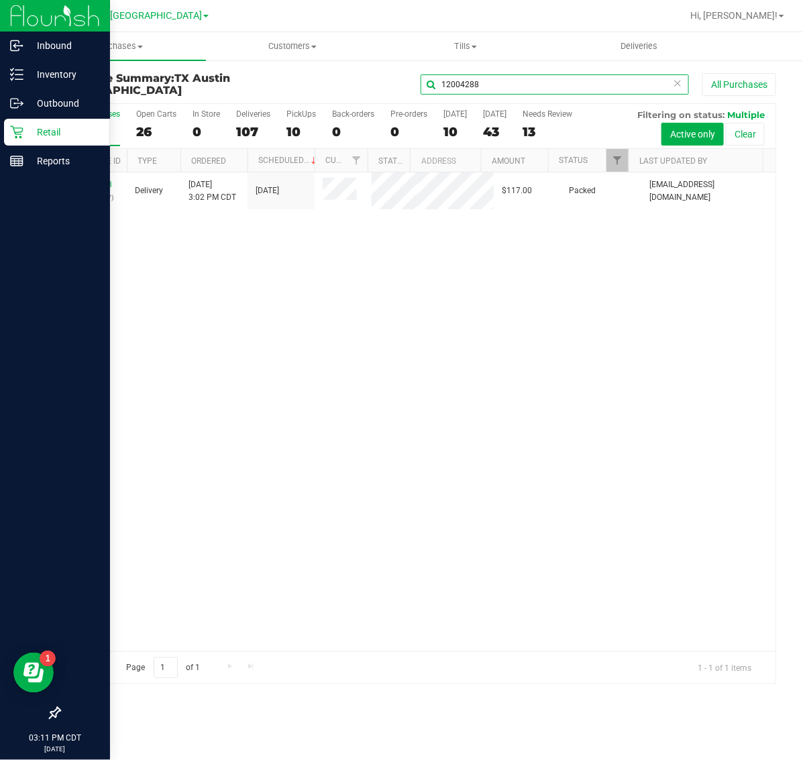
type input "12004288"
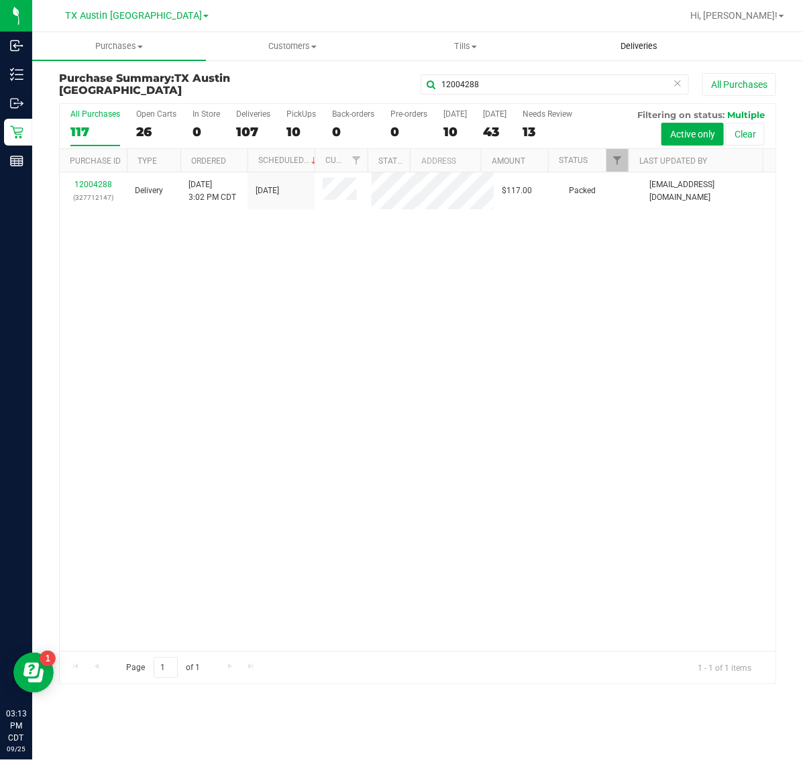
click at [655, 47] on span "Deliveries" at bounding box center [638, 46] width 73 height 12
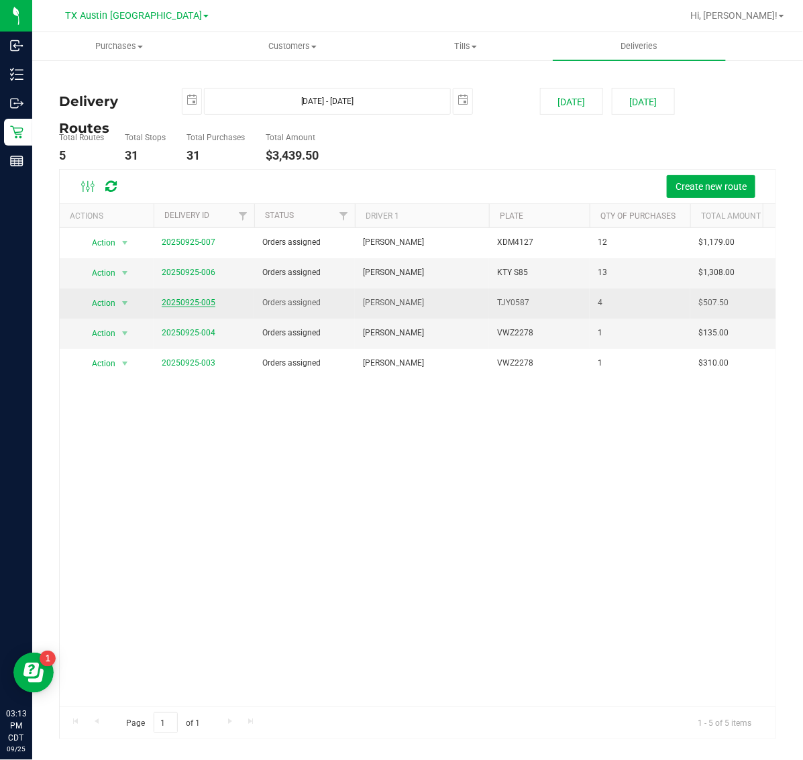
click at [179, 305] on link "20250925-005" at bounding box center [189, 302] width 54 height 9
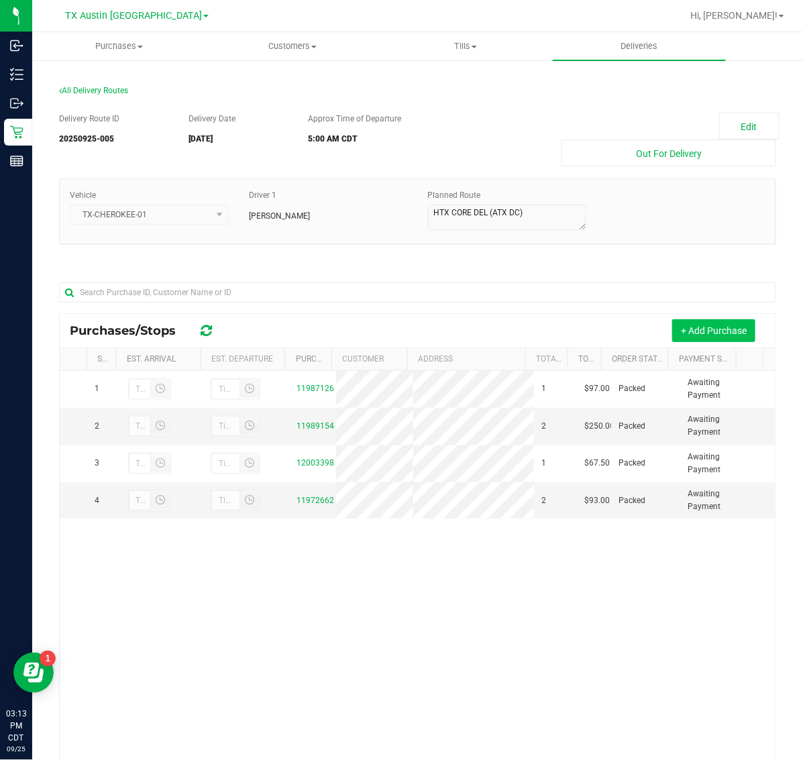
click at [704, 327] on button "+ Add Purchase" at bounding box center [713, 330] width 83 height 23
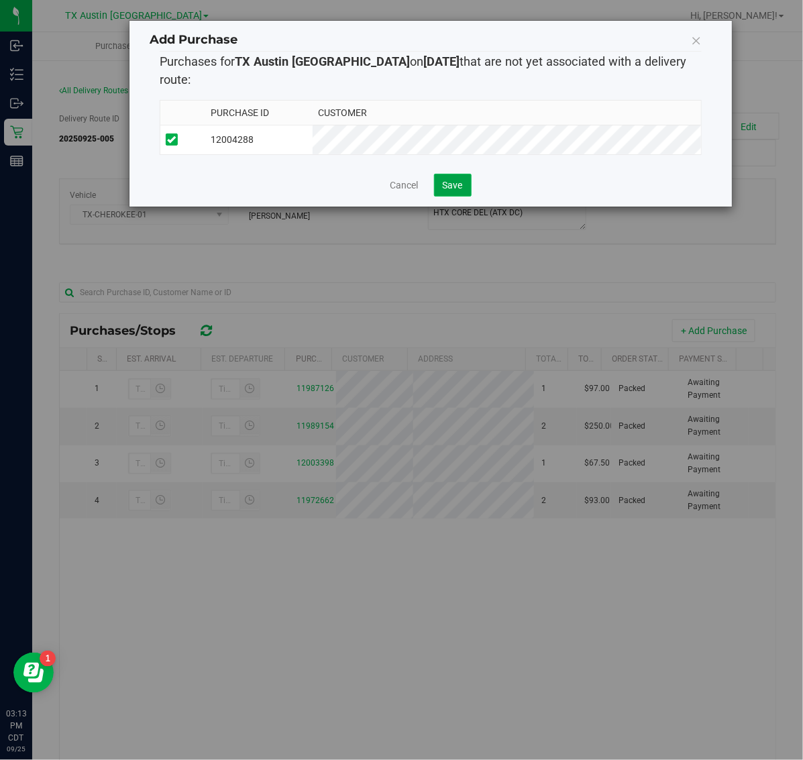
click at [460, 180] on span "Save" at bounding box center [453, 185] width 20 height 11
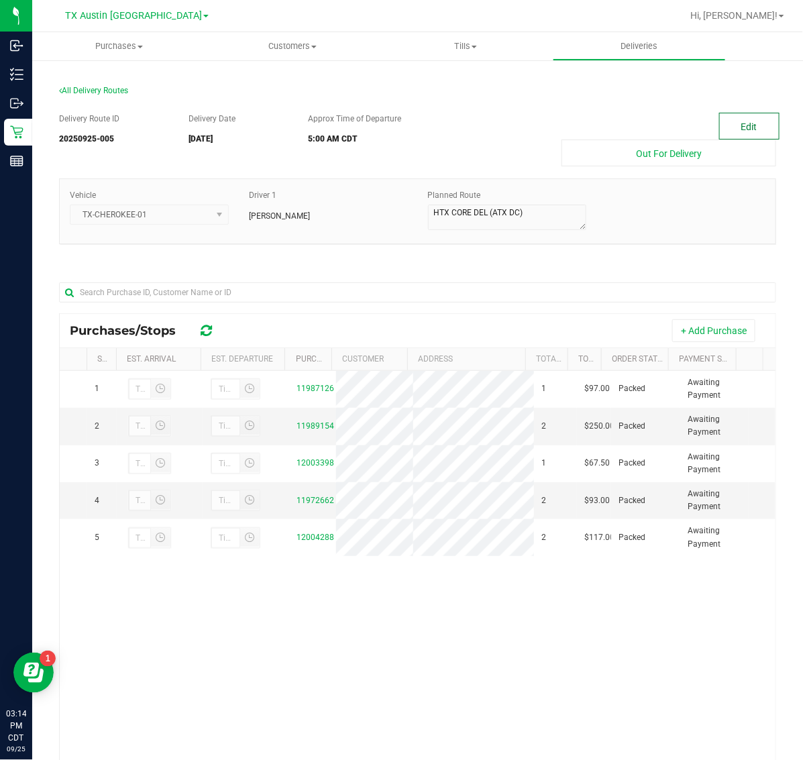
click at [733, 125] on button "Edit" at bounding box center [749, 126] width 60 height 27
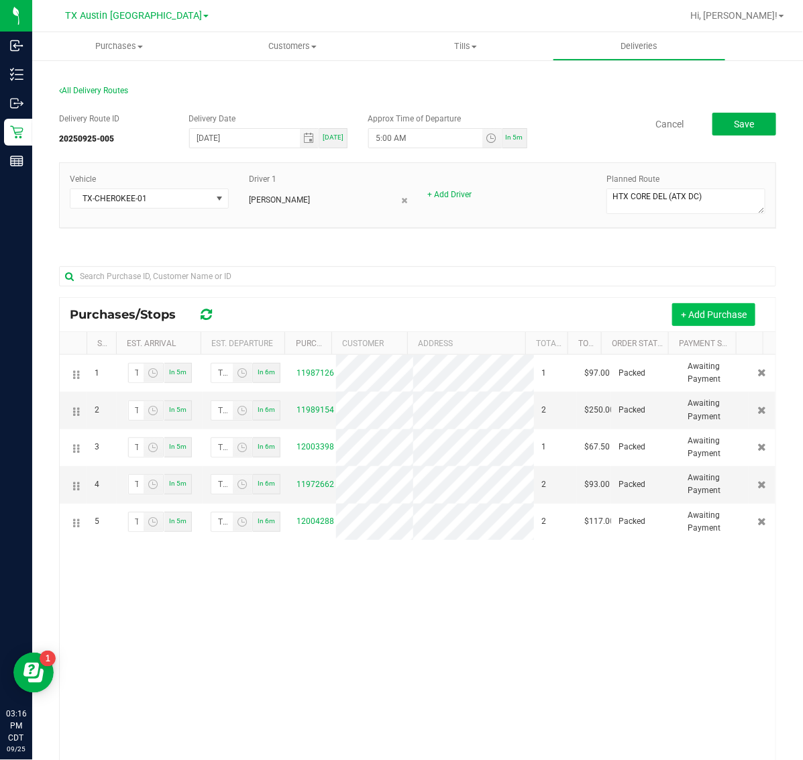
click at [715, 323] on button "+ Add Purchase" at bounding box center [713, 314] width 83 height 23
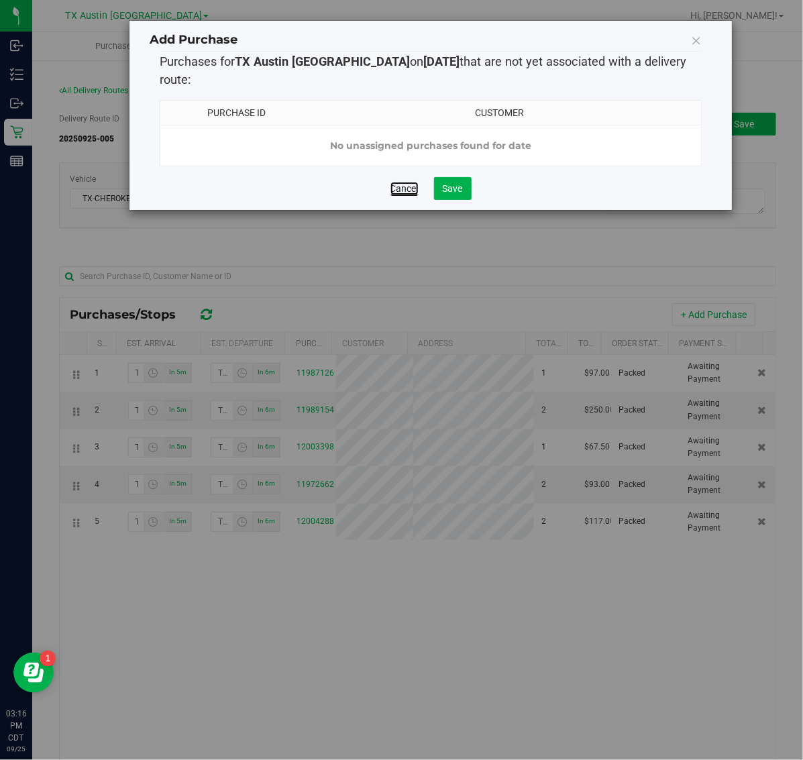
click at [396, 182] on link "Cancel" at bounding box center [404, 188] width 28 height 13
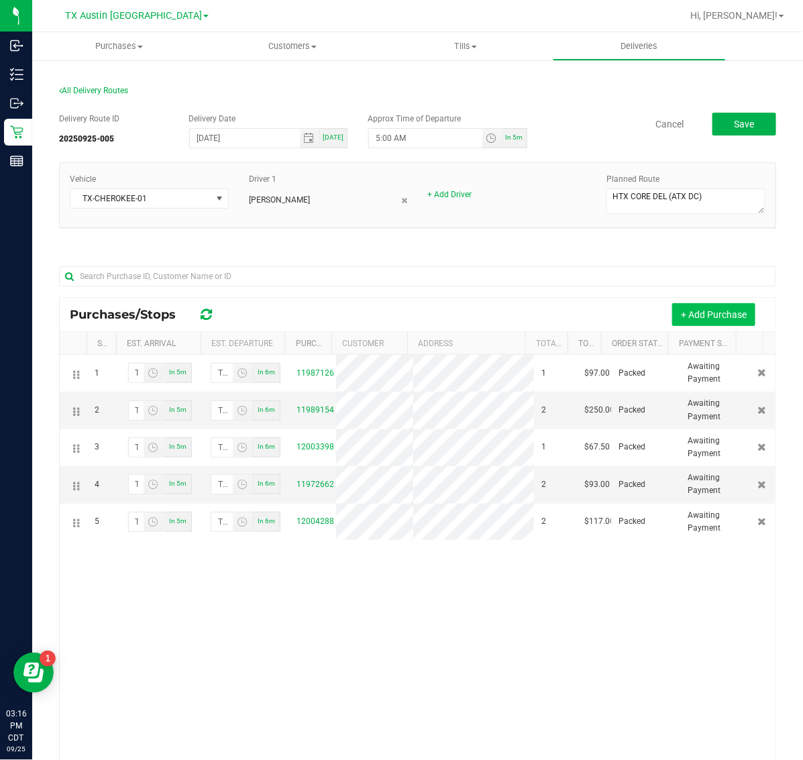
click at [702, 319] on button "+ Add Purchase" at bounding box center [713, 314] width 83 height 23
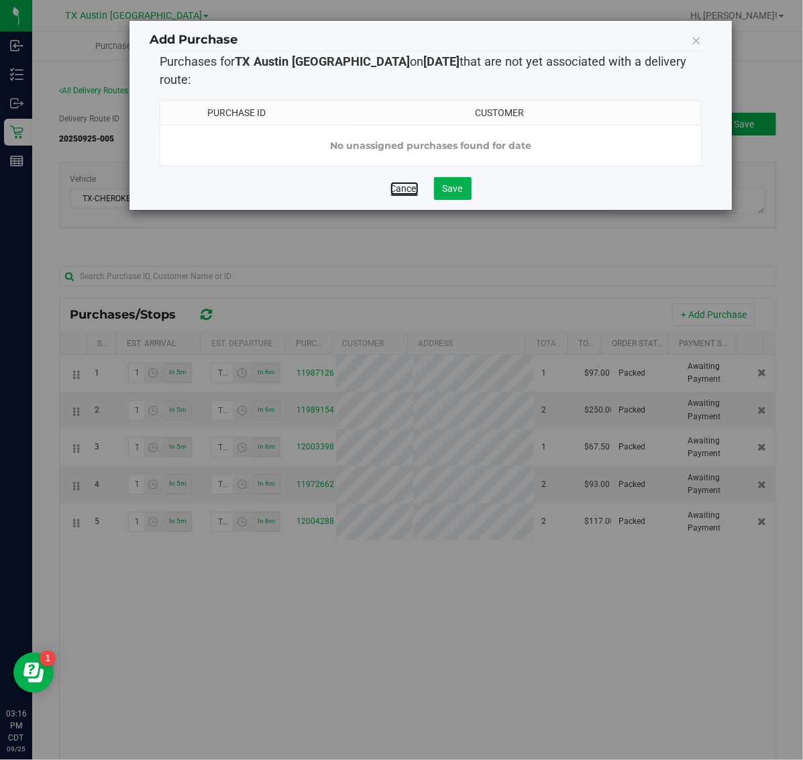
click at [406, 182] on link "Cancel" at bounding box center [404, 188] width 28 height 13
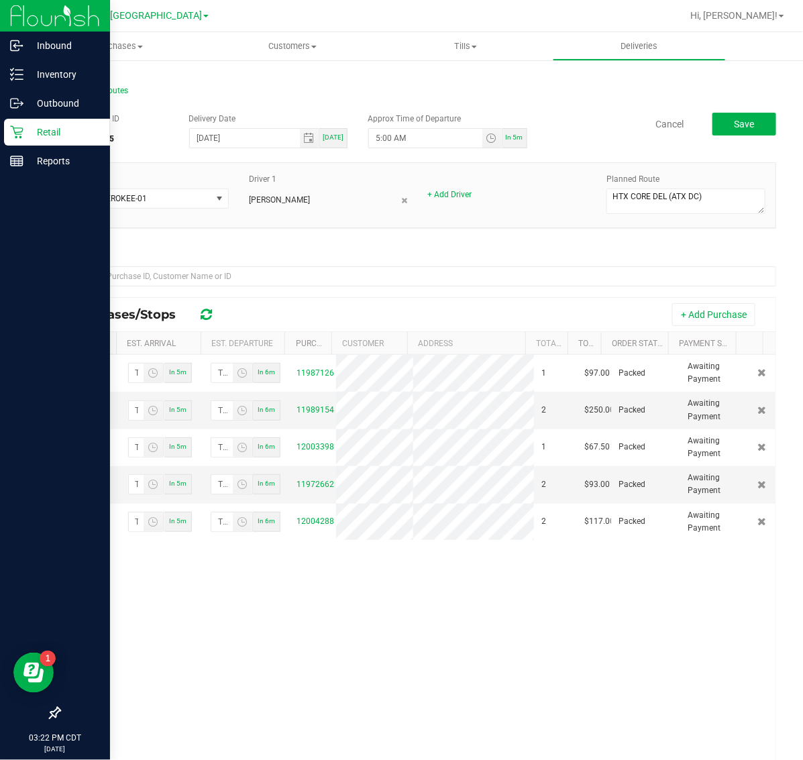
click at [61, 140] on p "Retail" at bounding box center [63, 132] width 80 height 16
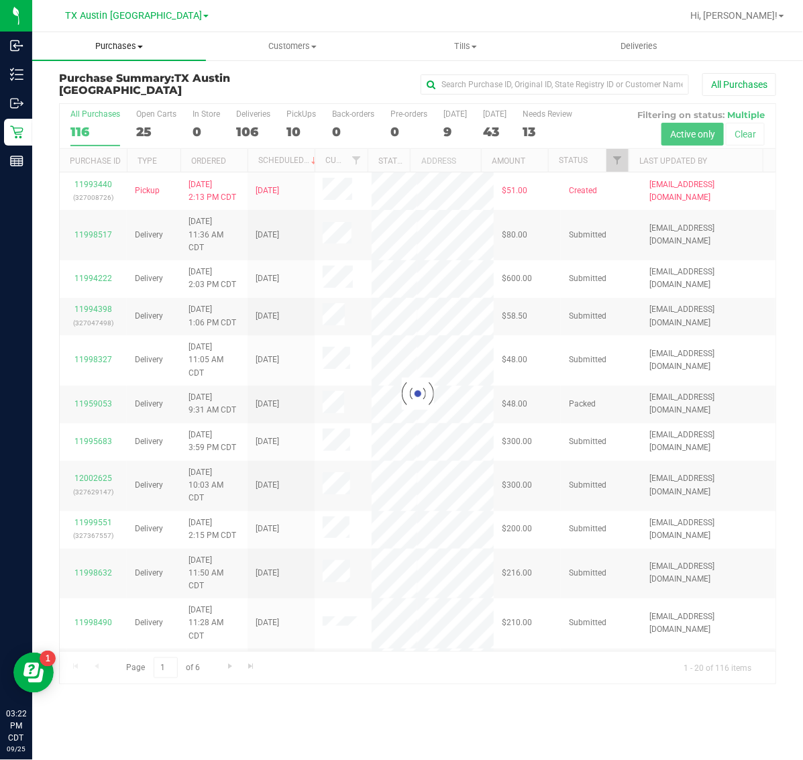
click at [106, 46] on span "Purchases" at bounding box center [119, 46] width 174 height 12
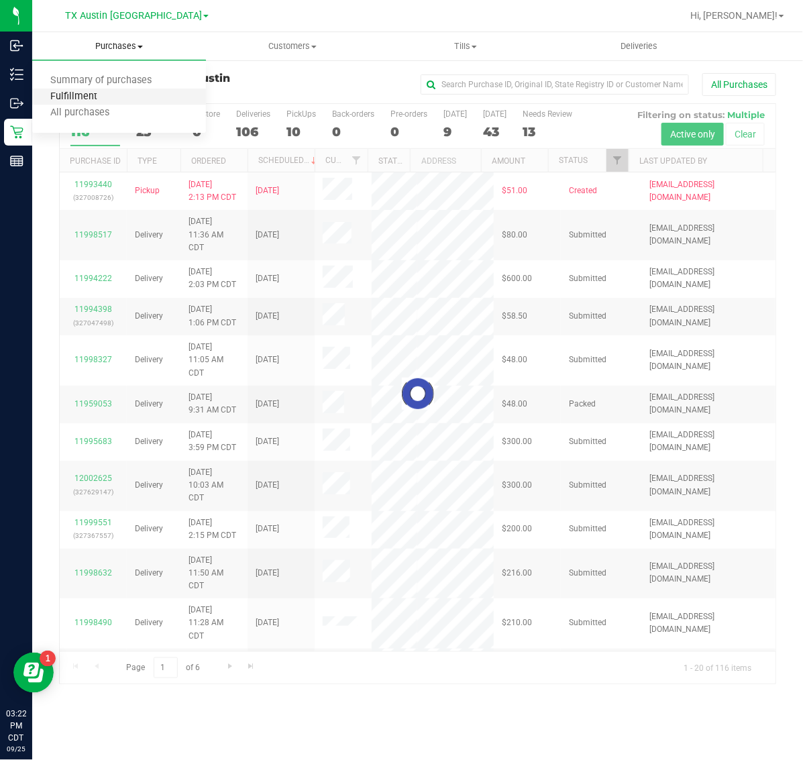
click at [106, 99] on span "Fulfillment" at bounding box center [73, 96] width 83 height 11
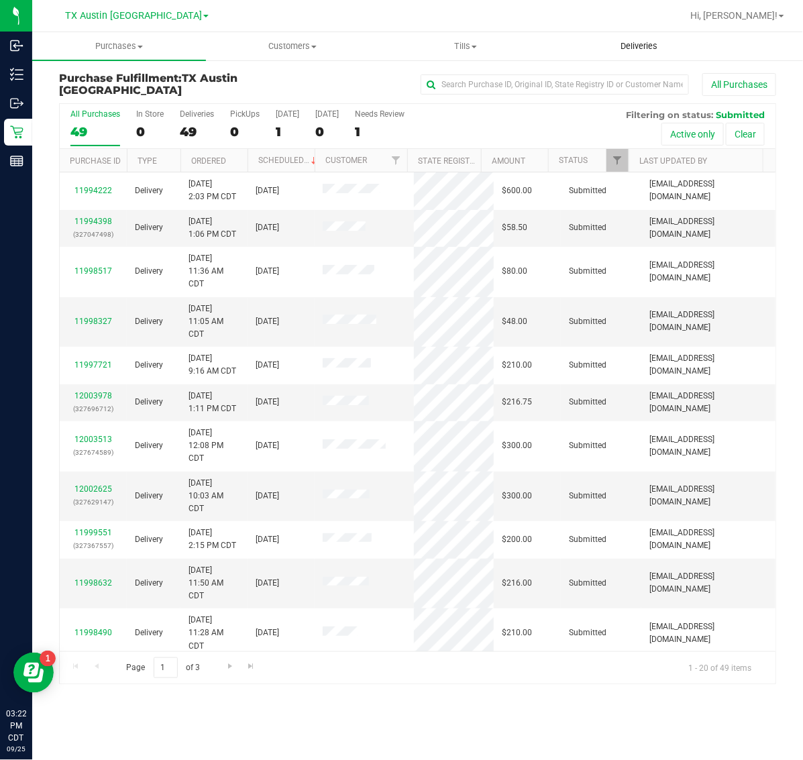
click at [646, 40] on span "Deliveries" at bounding box center [638, 46] width 73 height 12
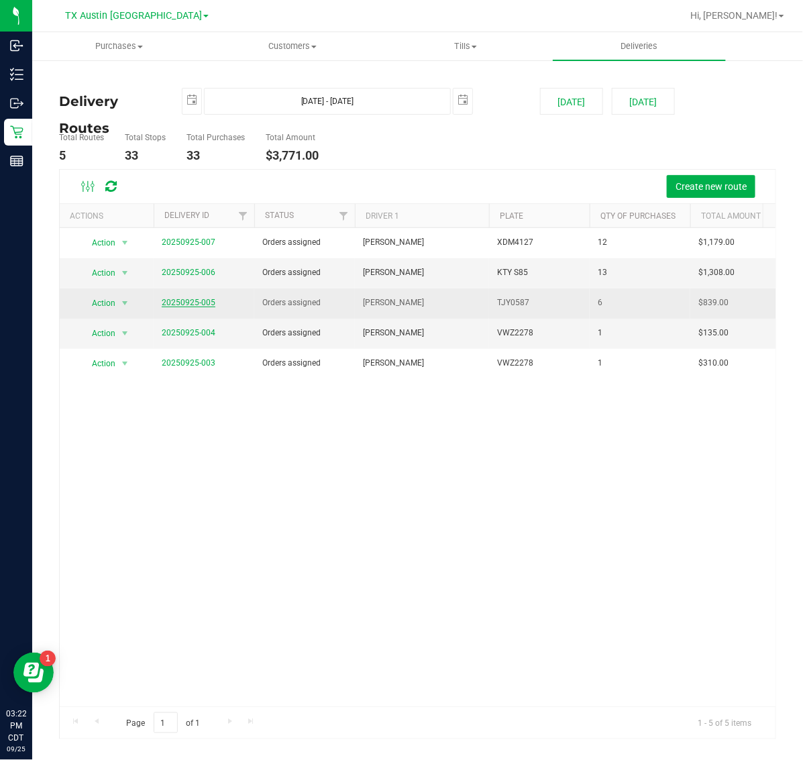
click at [201, 302] on link "20250925-005" at bounding box center [189, 302] width 54 height 9
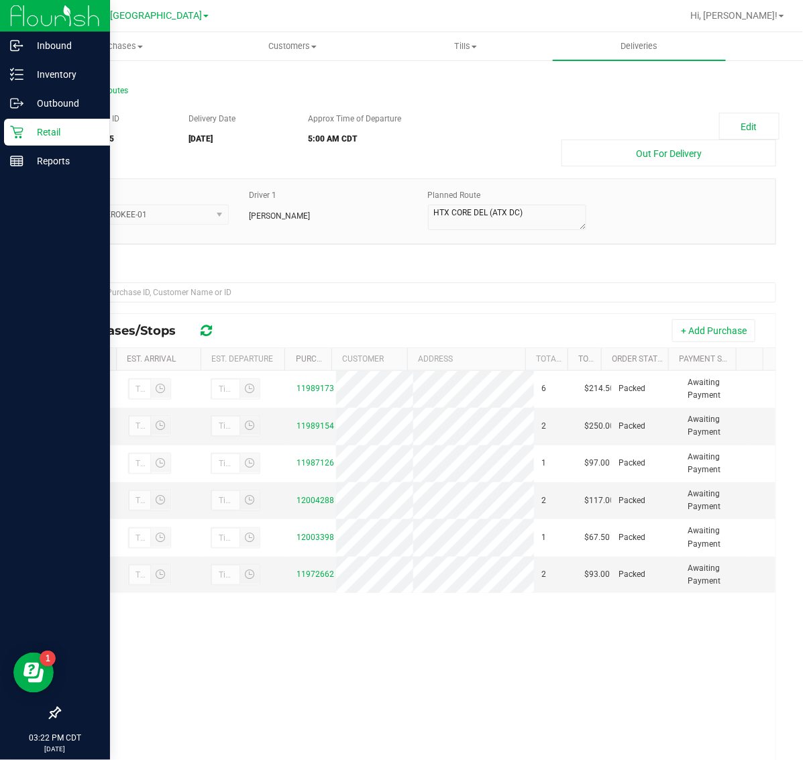
click at [58, 132] on p "Retail" at bounding box center [63, 132] width 80 height 16
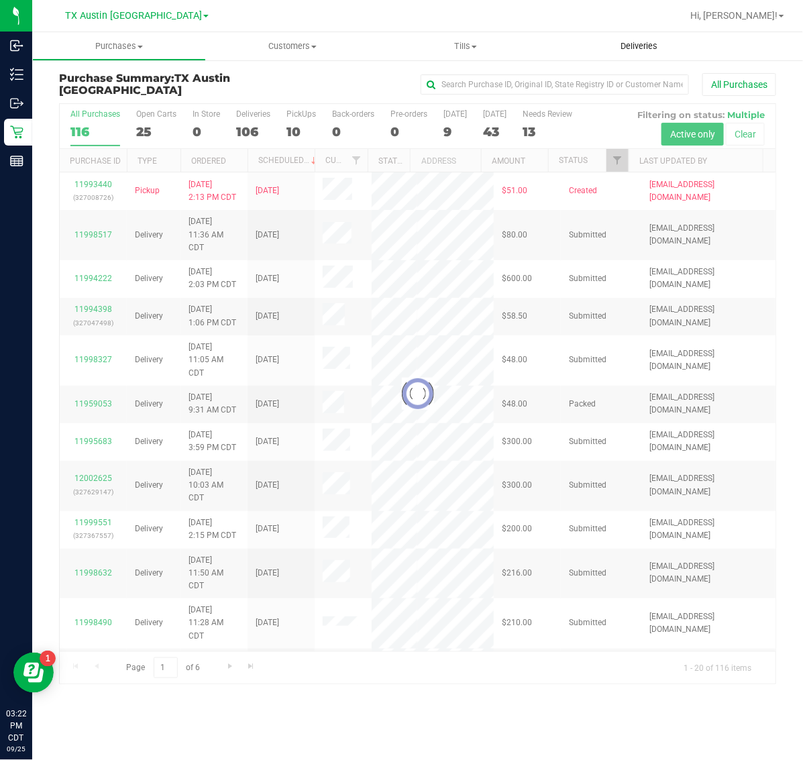
click at [636, 49] on span "Deliveries" at bounding box center [638, 46] width 73 height 12
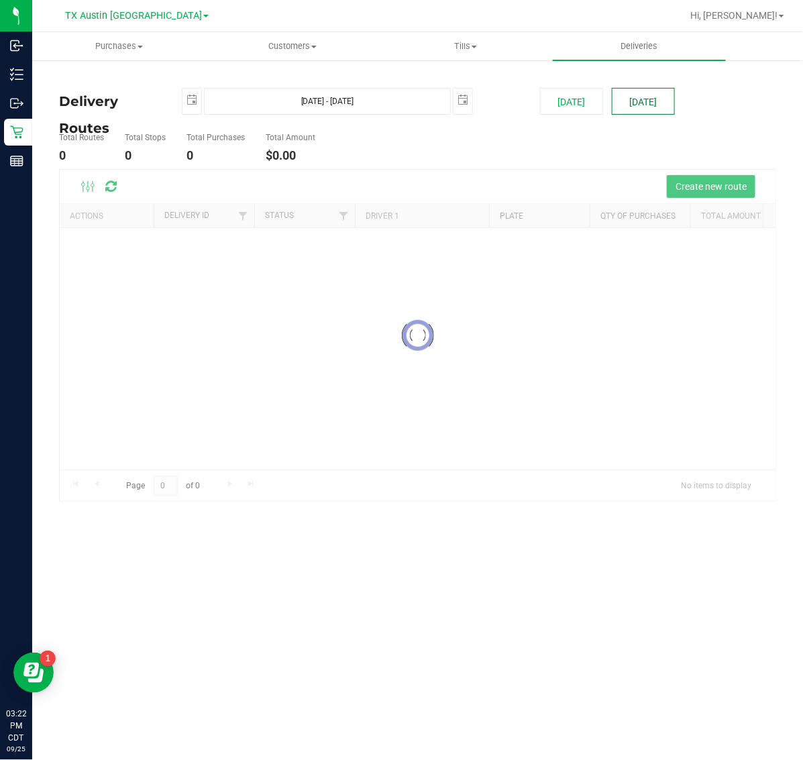
click at [634, 101] on button "[DATE]" at bounding box center [643, 101] width 63 height 27
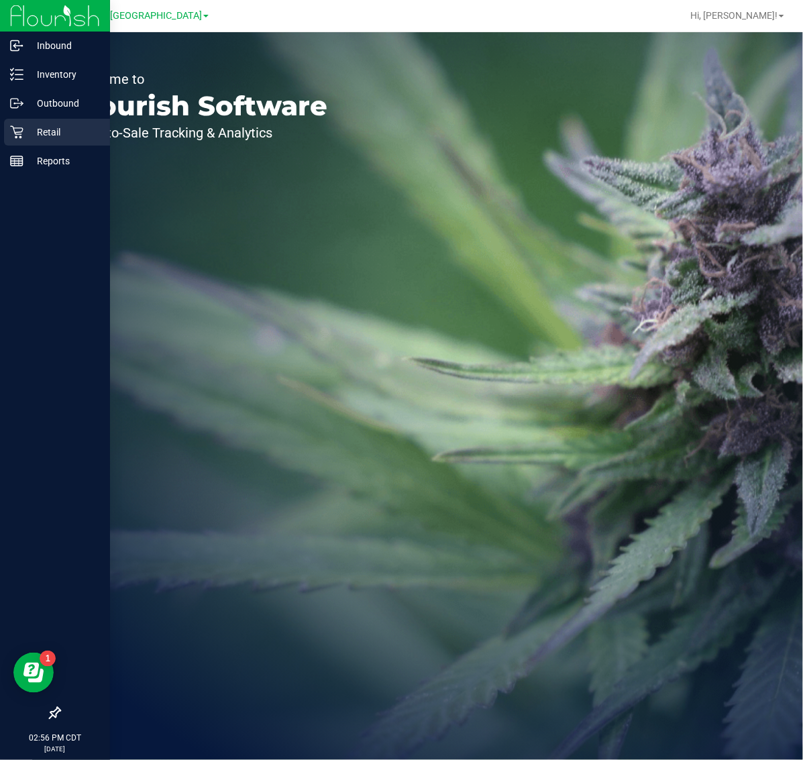
click at [56, 132] on p "Retail" at bounding box center [63, 132] width 80 height 16
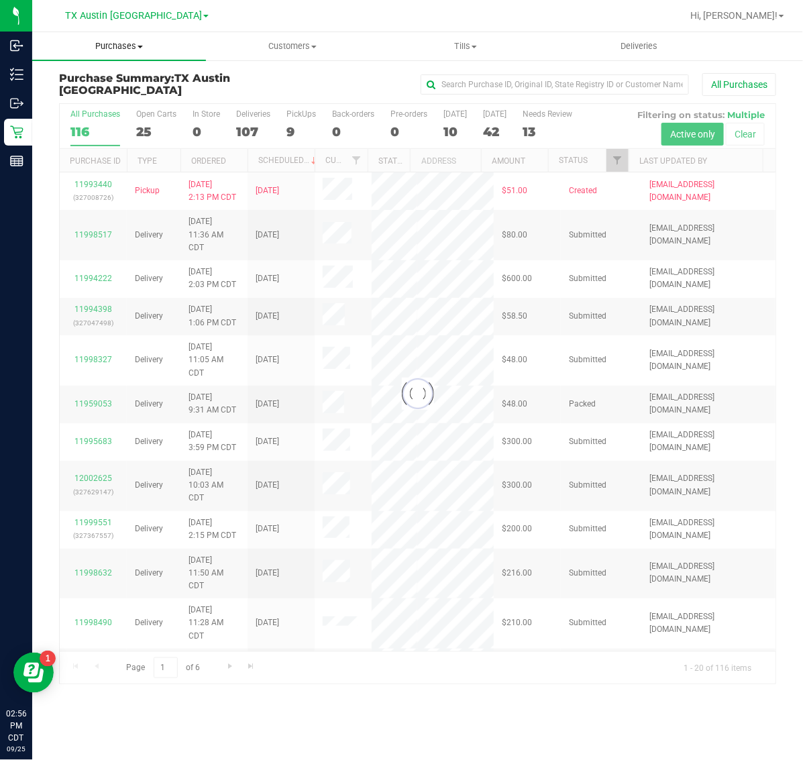
click at [115, 42] on span "Purchases" at bounding box center [119, 46] width 174 height 12
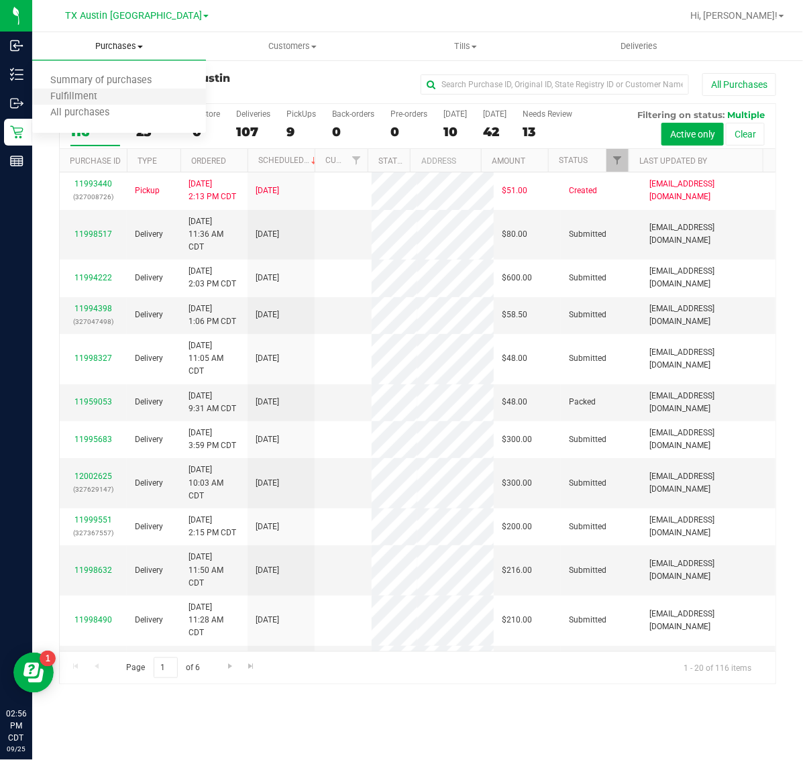
click at [115, 89] on li "Fulfillment" at bounding box center [119, 97] width 174 height 16
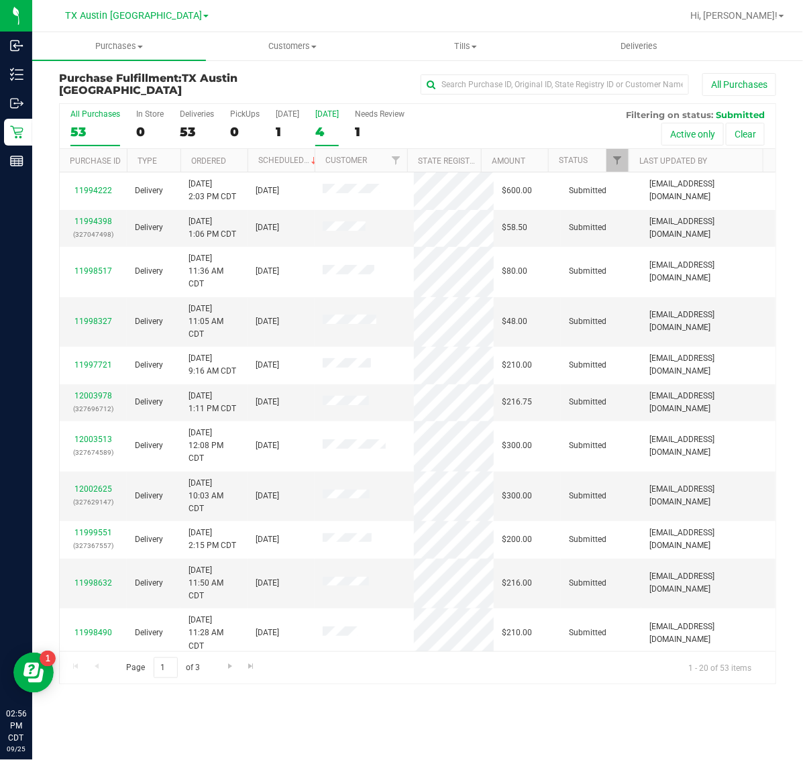
click at [326, 124] on div "4" at bounding box center [326, 131] width 23 height 15
click at [0, 0] on input "[DATE] 4" at bounding box center [0, 0] width 0 height 0
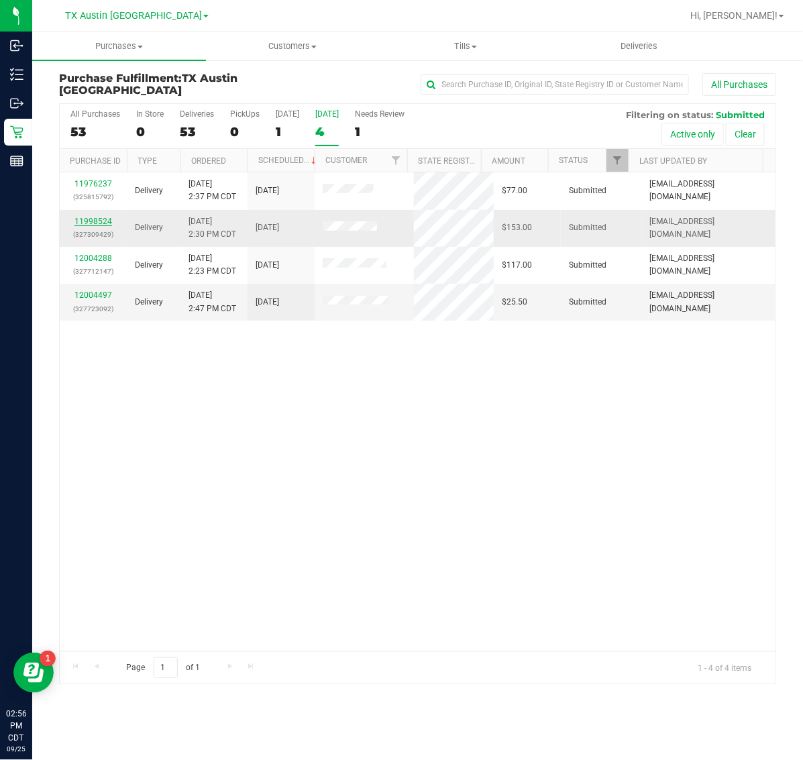
click at [79, 219] on link "11998524" at bounding box center [93, 221] width 38 height 9
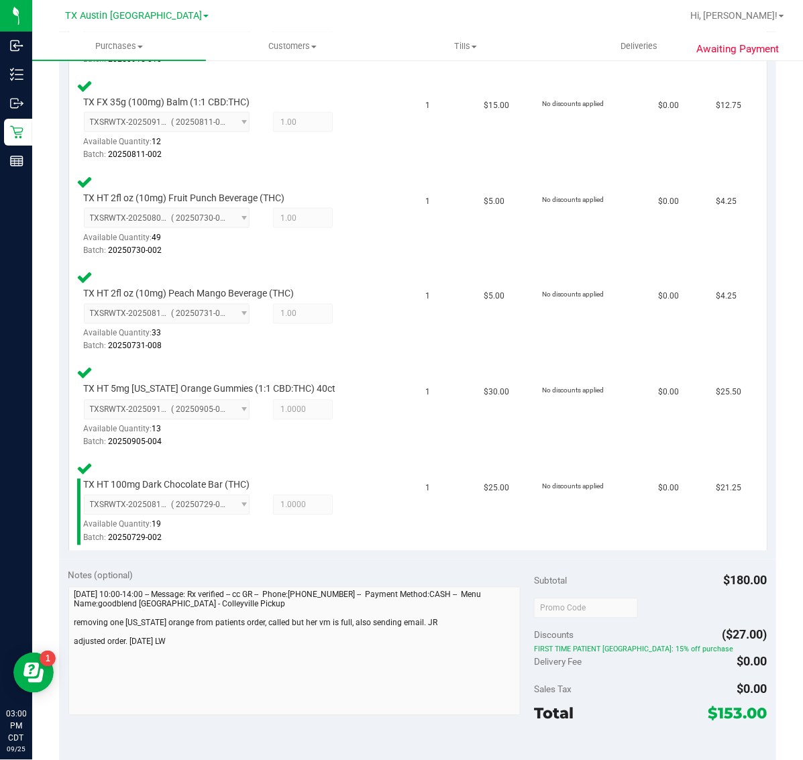
scroll to position [755, 0]
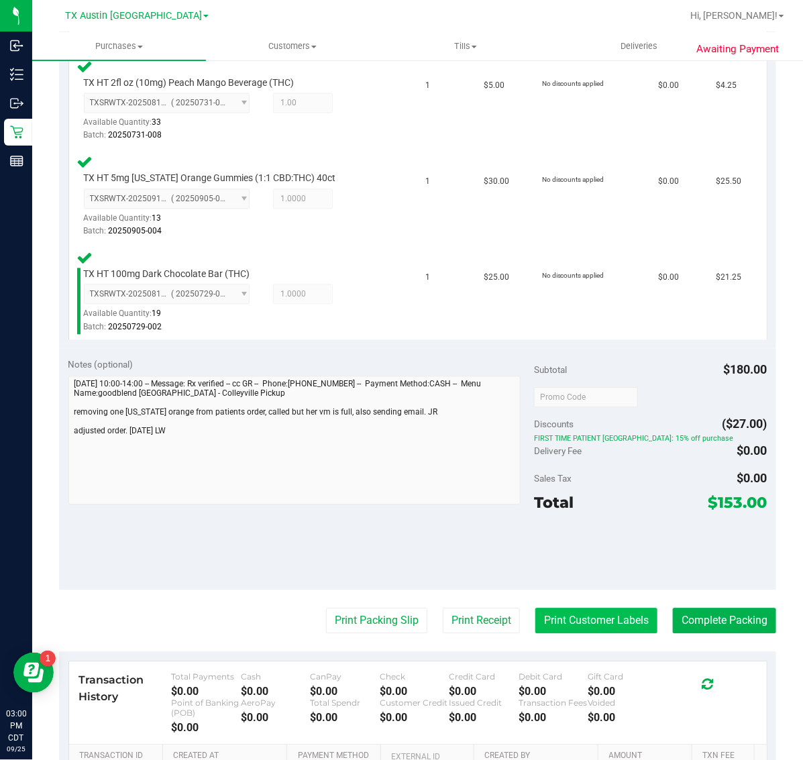
click at [598, 615] on button "Print Customer Labels" at bounding box center [596, 620] width 122 height 25
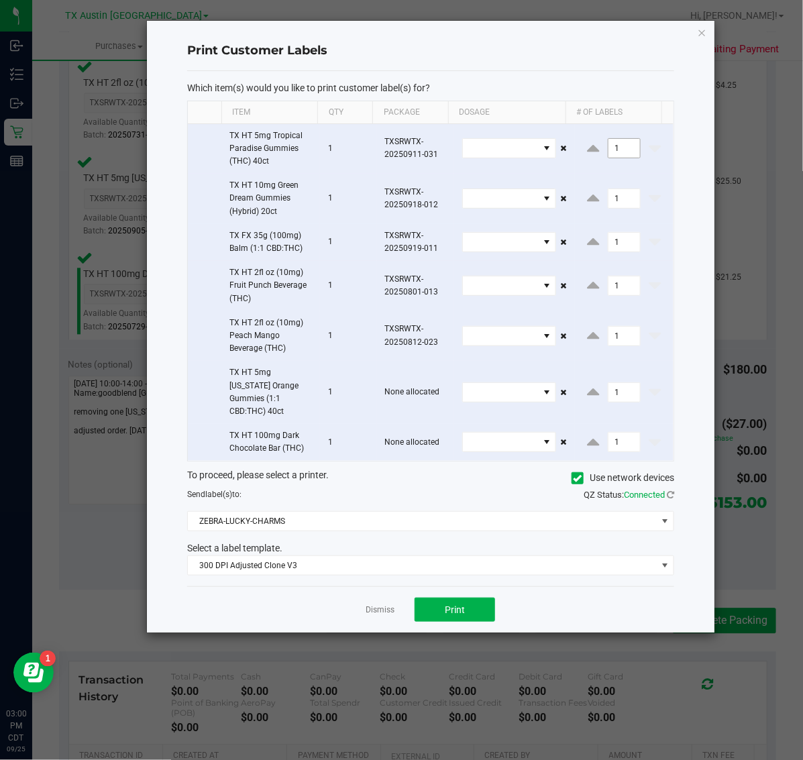
click at [625, 150] on input "1" at bounding box center [624, 148] width 32 height 19
click at [619, 195] on input "1" at bounding box center [624, 198] width 32 height 19
click at [611, 246] on input "1" at bounding box center [624, 242] width 32 height 19
click at [611, 288] on input "1" at bounding box center [624, 285] width 32 height 19
click at [615, 337] on input "1" at bounding box center [624, 336] width 32 height 19
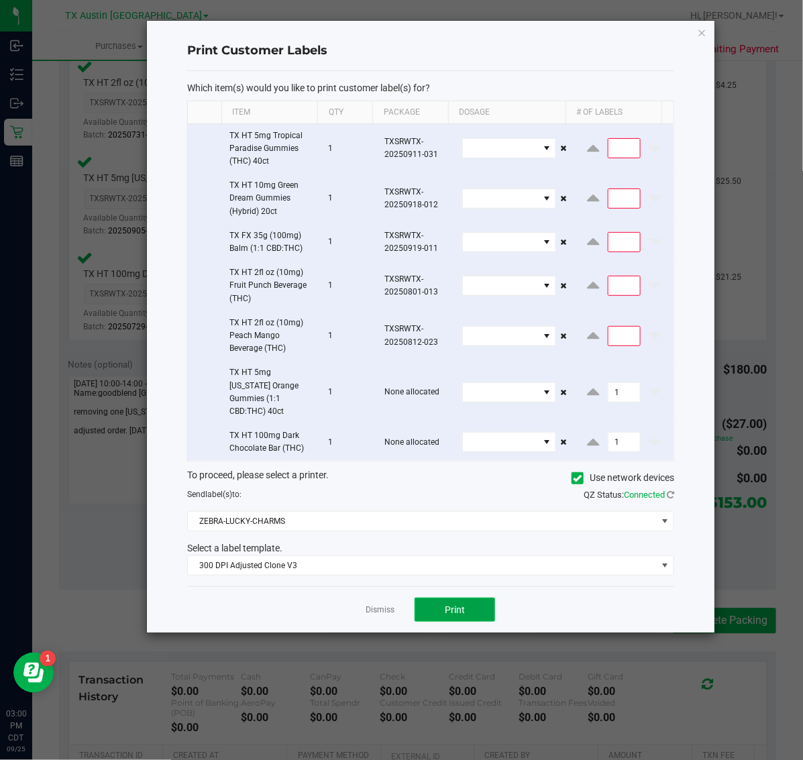
click at [464, 605] on button "Print" at bounding box center [455, 610] width 80 height 24
click at [368, 604] on link "Dismiss" at bounding box center [380, 609] width 29 height 11
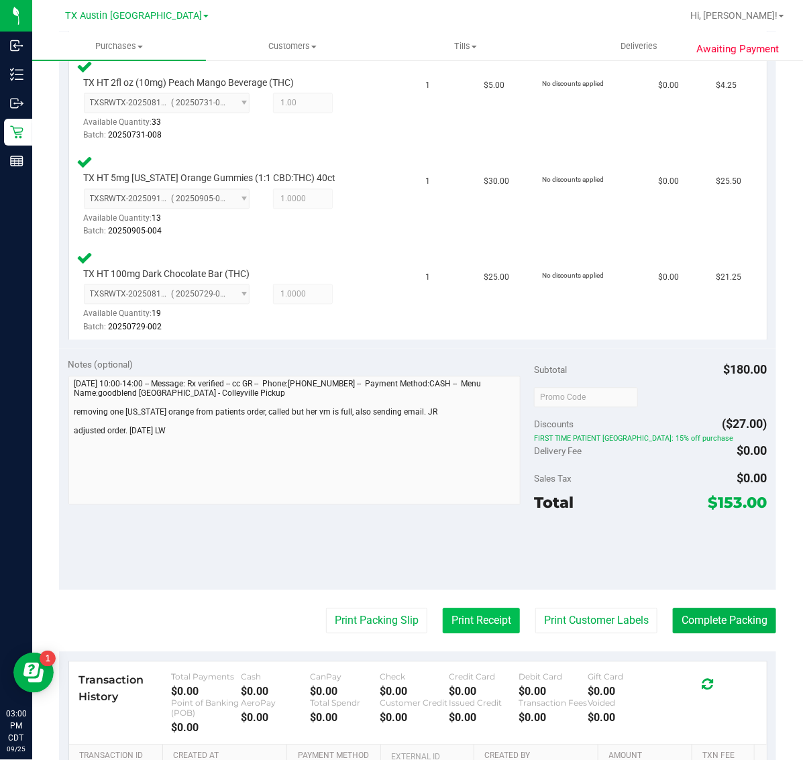
click at [474, 623] on button "Print Receipt" at bounding box center [481, 620] width 77 height 25
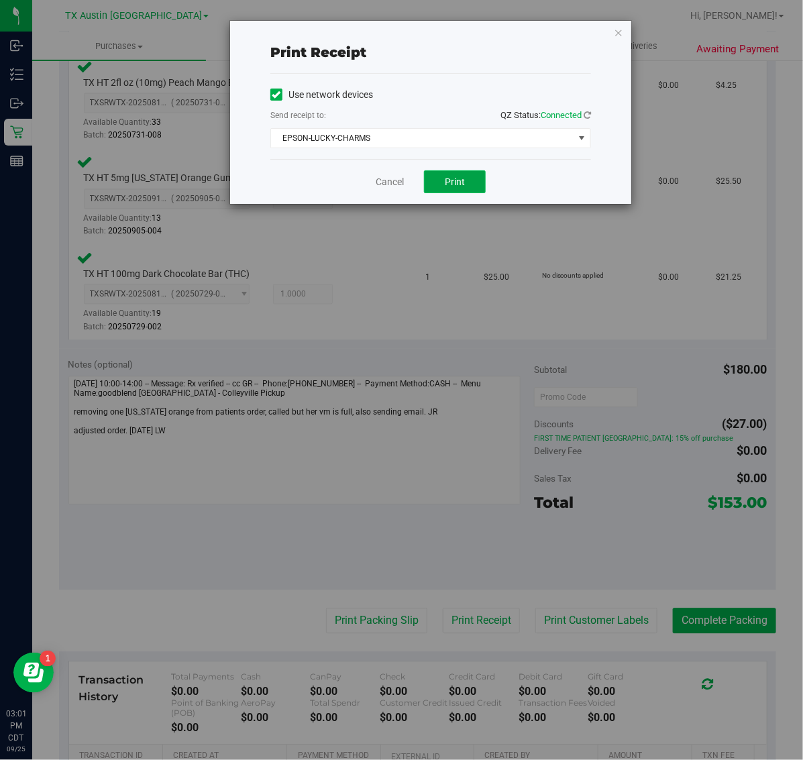
click at [451, 178] on span "Print" at bounding box center [455, 181] width 20 height 11
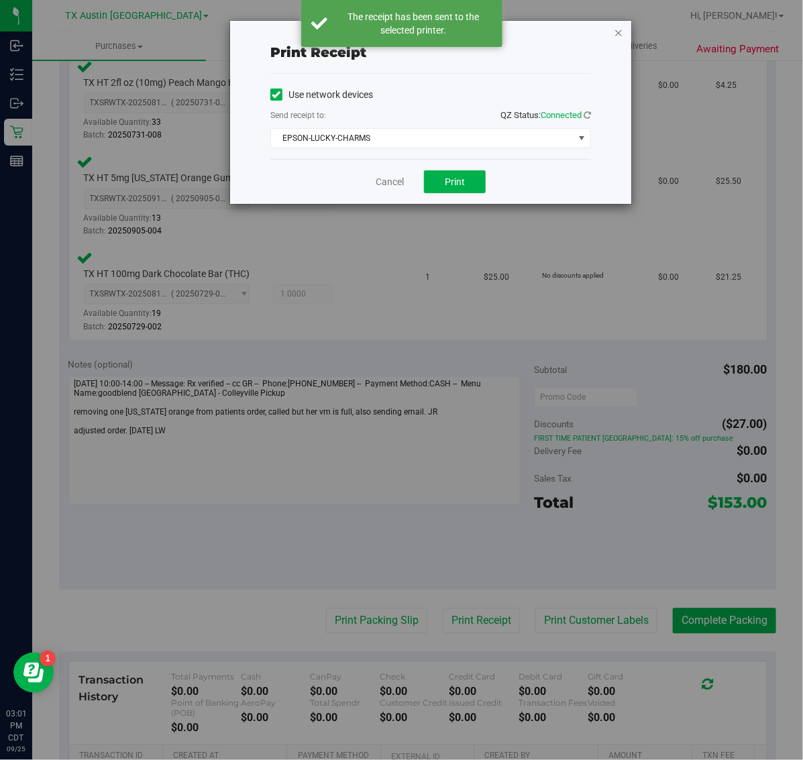
click at [619, 32] on icon "button" at bounding box center [618, 32] width 9 height 16
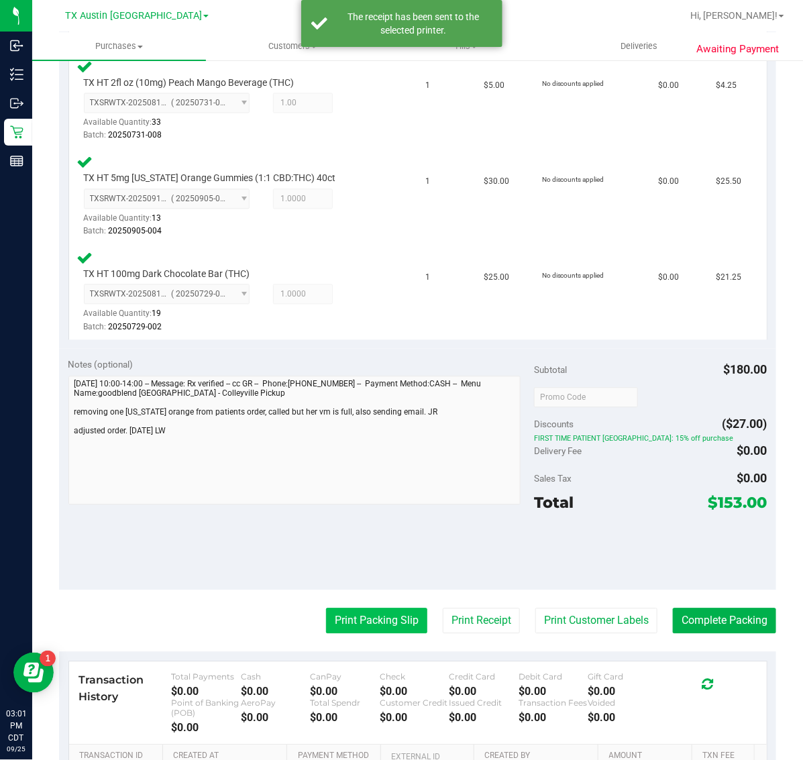
click at [373, 622] on button "Print Packing Slip" at bounding box center [376, 620] width 101 height 25
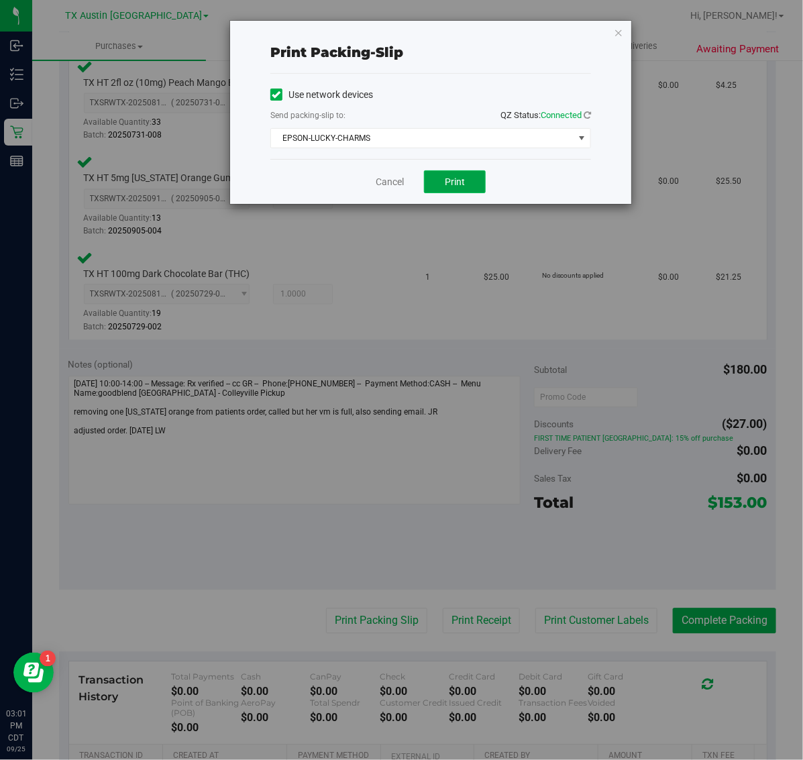
click at [456, 183] on span "Print" at bounding box center [455, 181] width 20 height 11
click at [618, 28] on icon "button" at bounding box center [618, 32] width 9 height 16
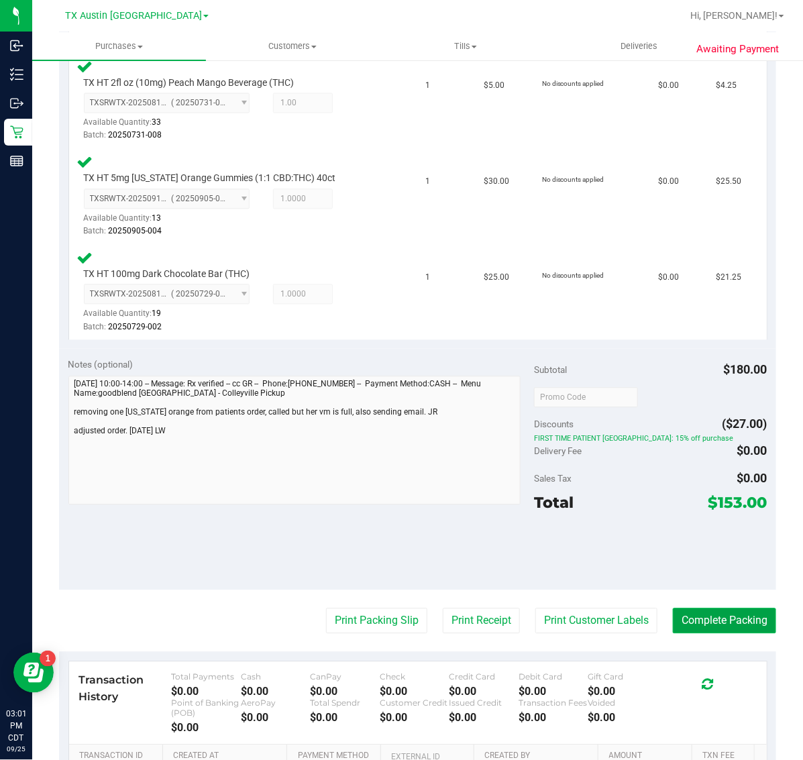
click at [742, 609] on button "Complete Packing" at bounding box center [724, 620] width 103 height 25
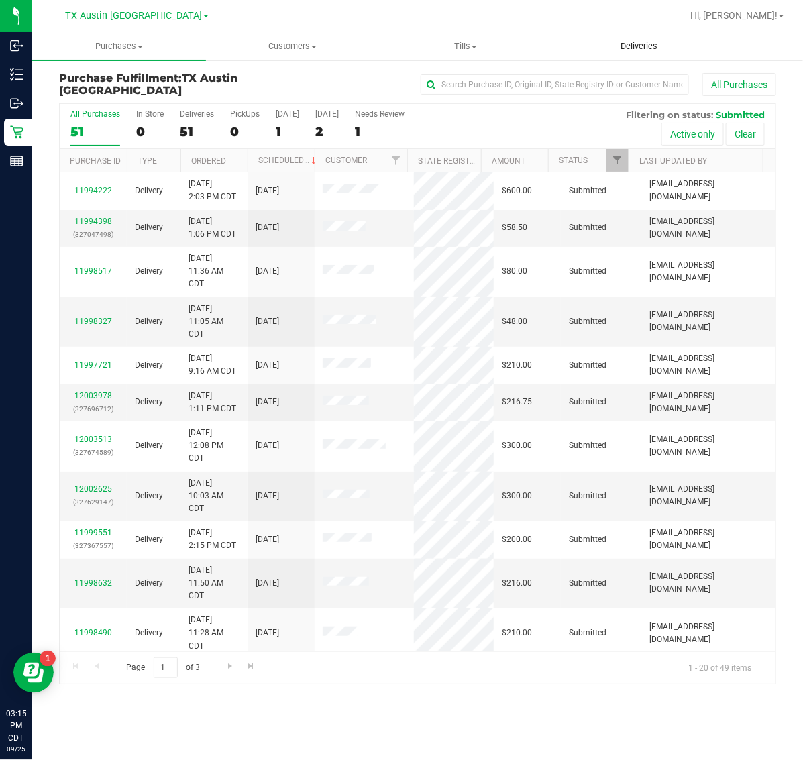
click at [648, 52] on span "Deliveries" at bounding box center [638, 46] width 73 height 12
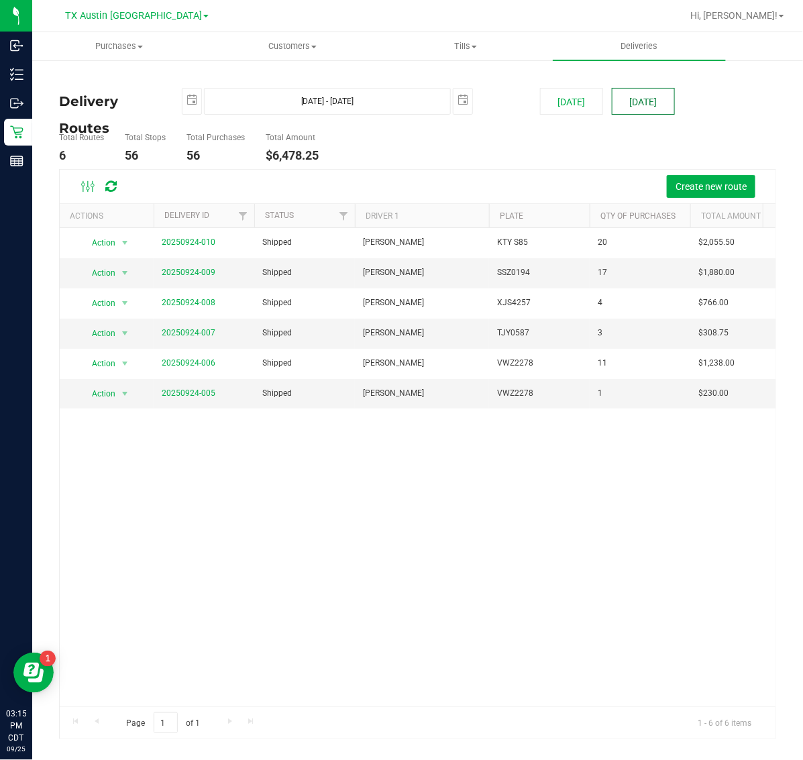
click at [631, 101] on button "[DATE]" at bounding box center [643, 101] width 63 height 27
type input "[DATE] - [DATE]"
type input "[DATE]"
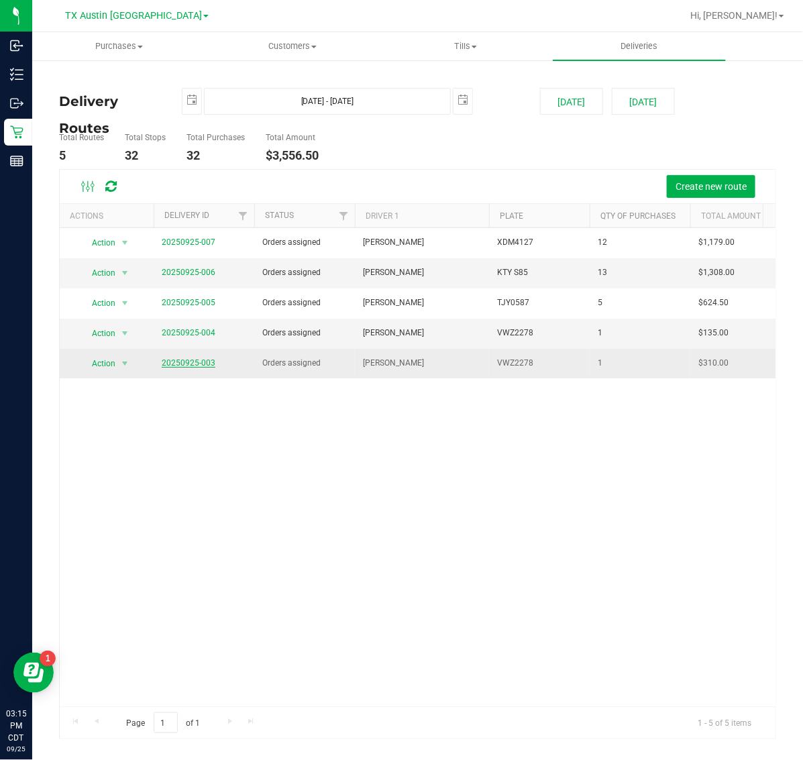
click at [196, 361] on link "20250925-003" at bounding box center [189, 362] width 54 height 9
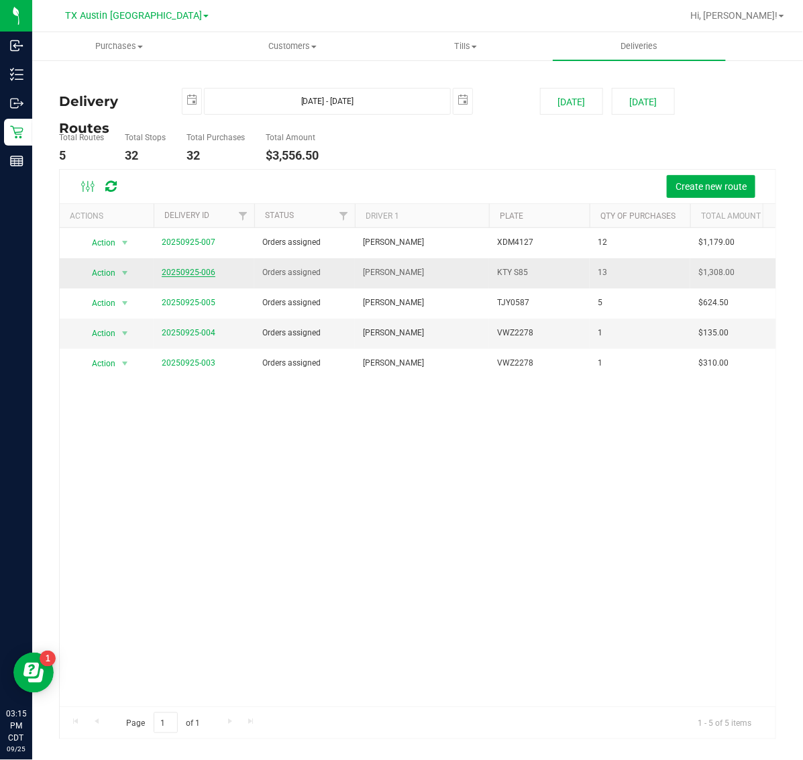
click at [199, 274] on link "20250925-006" at bounding box center [189, 272] width 54 height 9
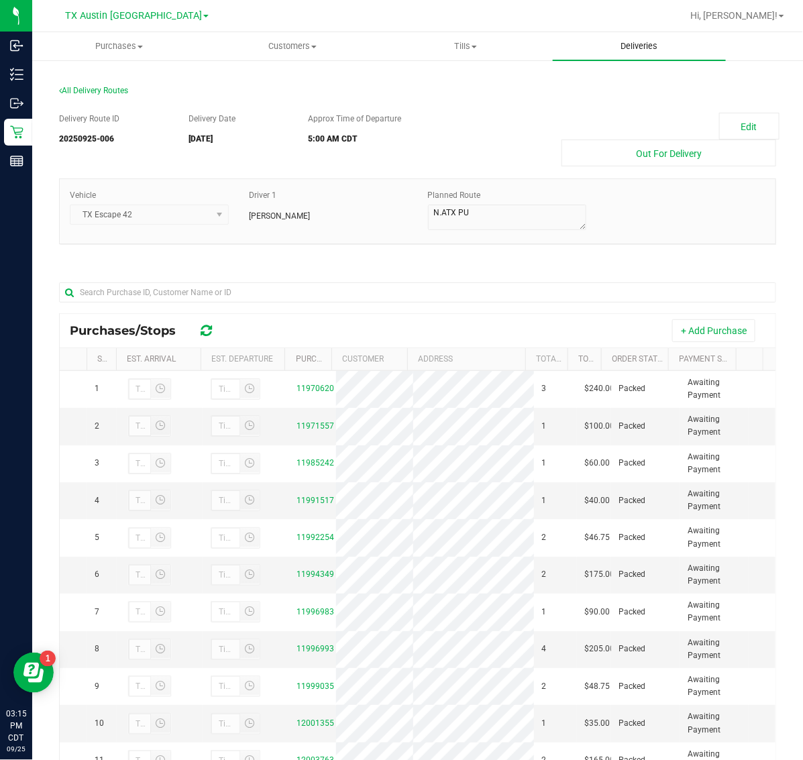
click at [643, 48] on span "Deliveries" at bounding box center [638, 46] width 73 height 12
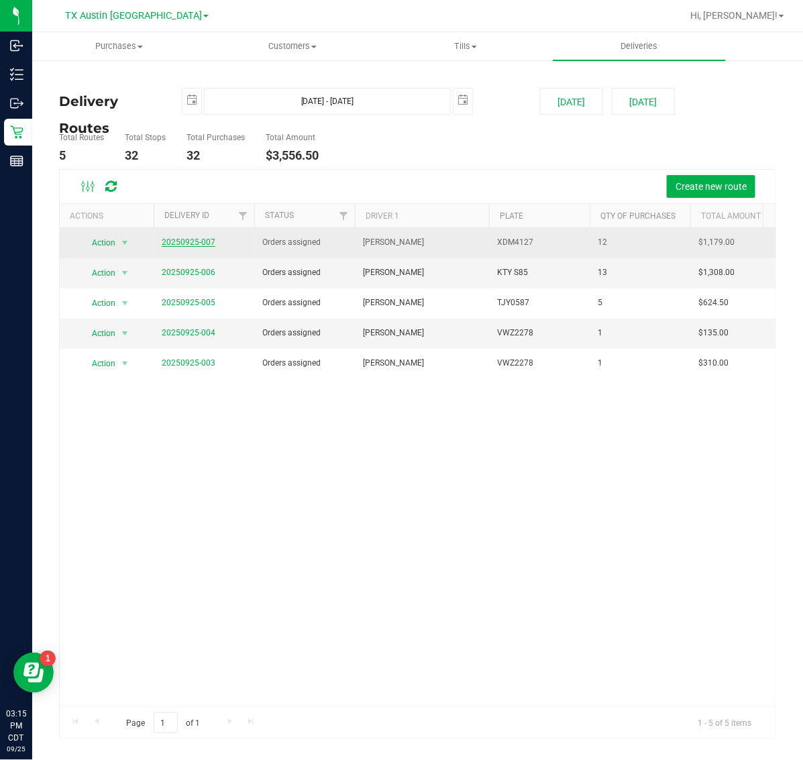
click at [193, 242] on link "20250925-007" at bounding box center [189, 241] width 54 height 9
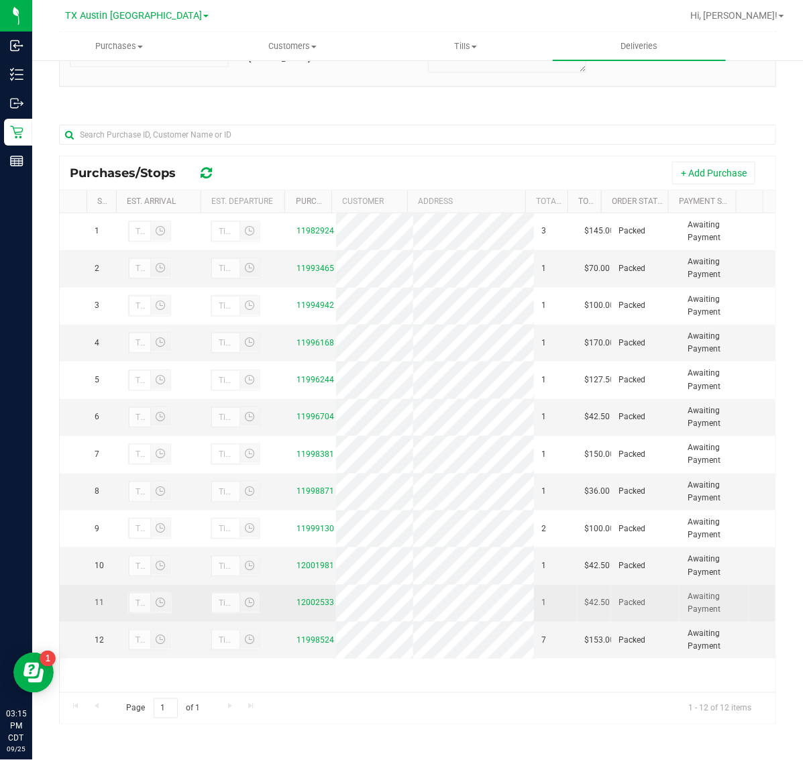
scroll to position [12, 0]
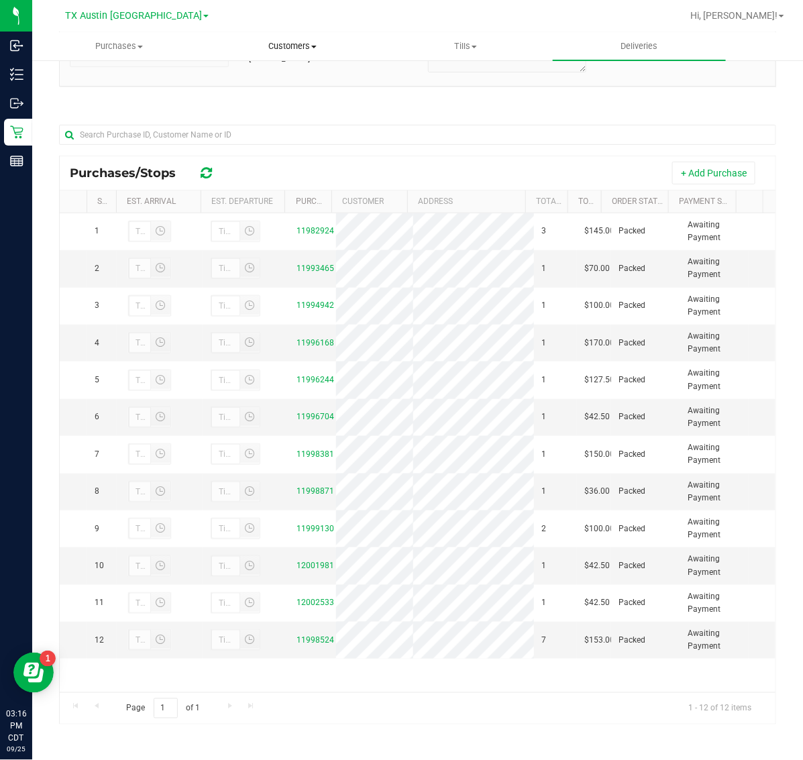
click at [299, 48] on span "Customers" at bounding box center [293, 46] width 172 height 12
click at [297, 80] on span "All customers" at bounding box center [254, 80] width 97 height 11
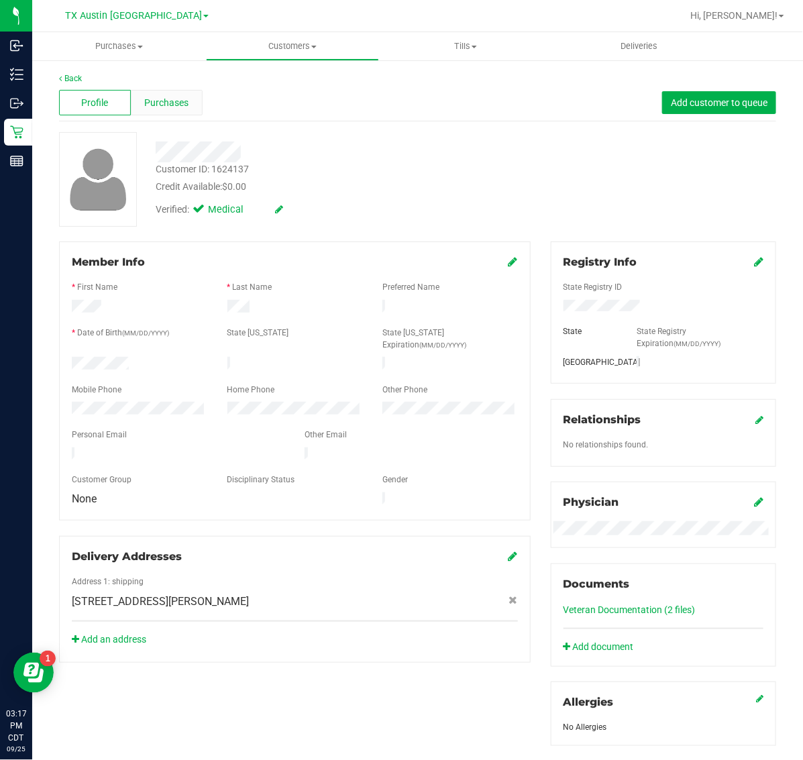
click at [178, 94] on div "Purchases" at bounding box center [167, 102] width 72 height 25
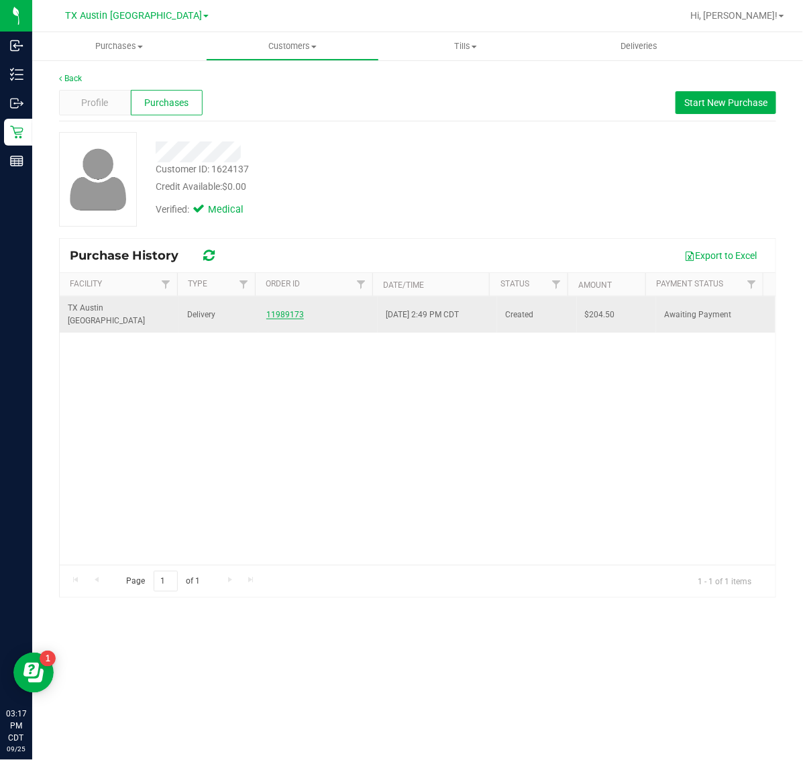
click at [280, 310] on link "11989173" at bounding box center [285, 314] width 38 height 9
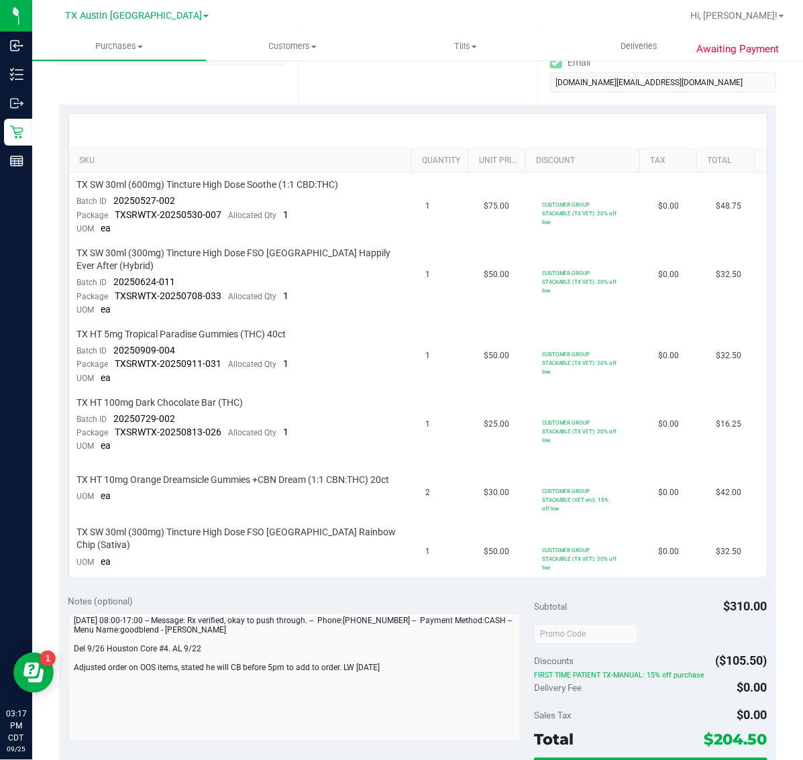
scroll to position [419, 0]
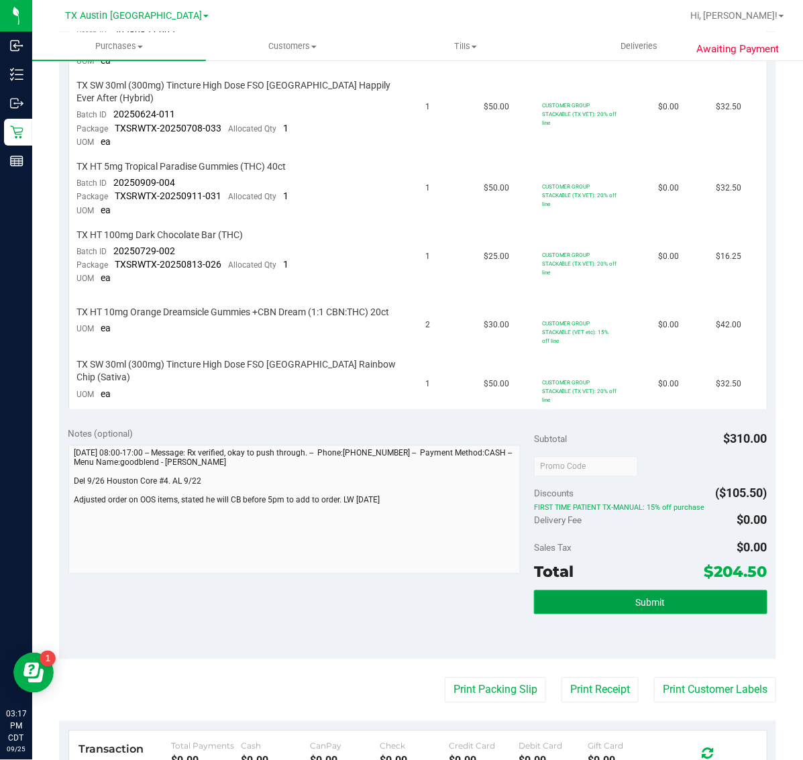
click at [647, 590] on button "Submit" at bounding box center [650, 602] width 233 height 24
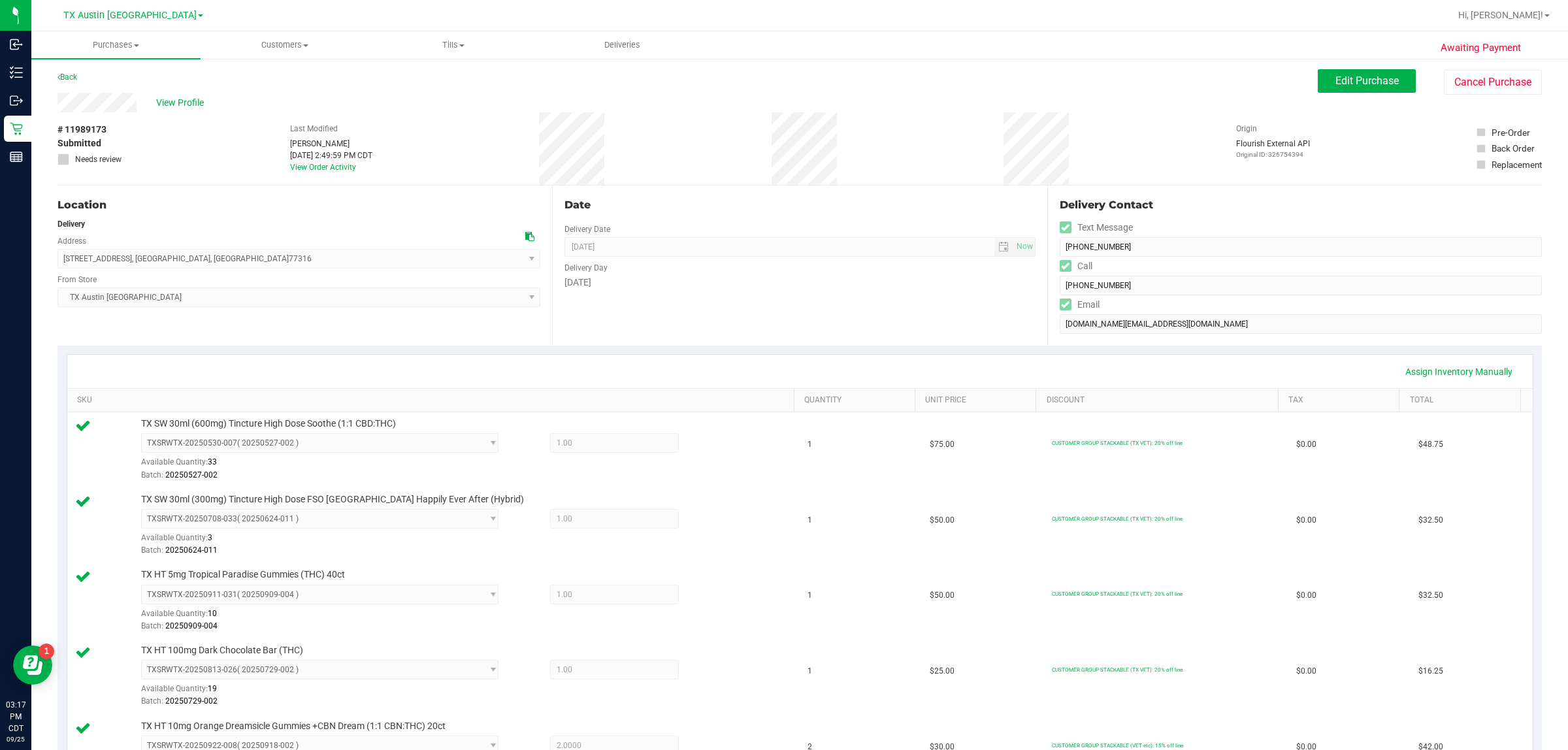
scroll to position [0, 0]
click at [781, 92] on button "Edit Purchase" at bounding box center [1366, 82] width 98 height 23
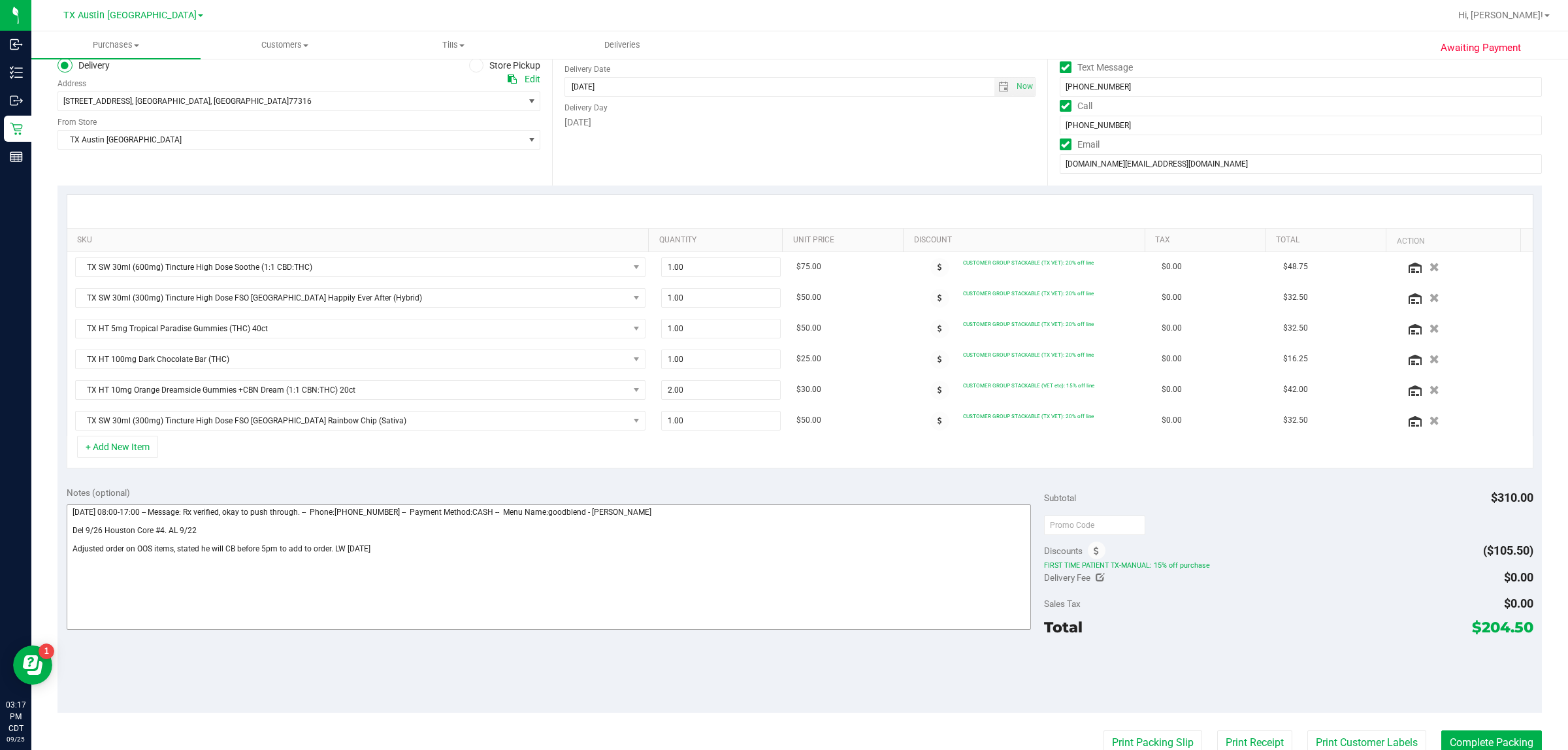
scroll to position [164, 0]
click at [137, 445] on button "+ Add New Item" at bounding box center [117, 444] width 81 height 22
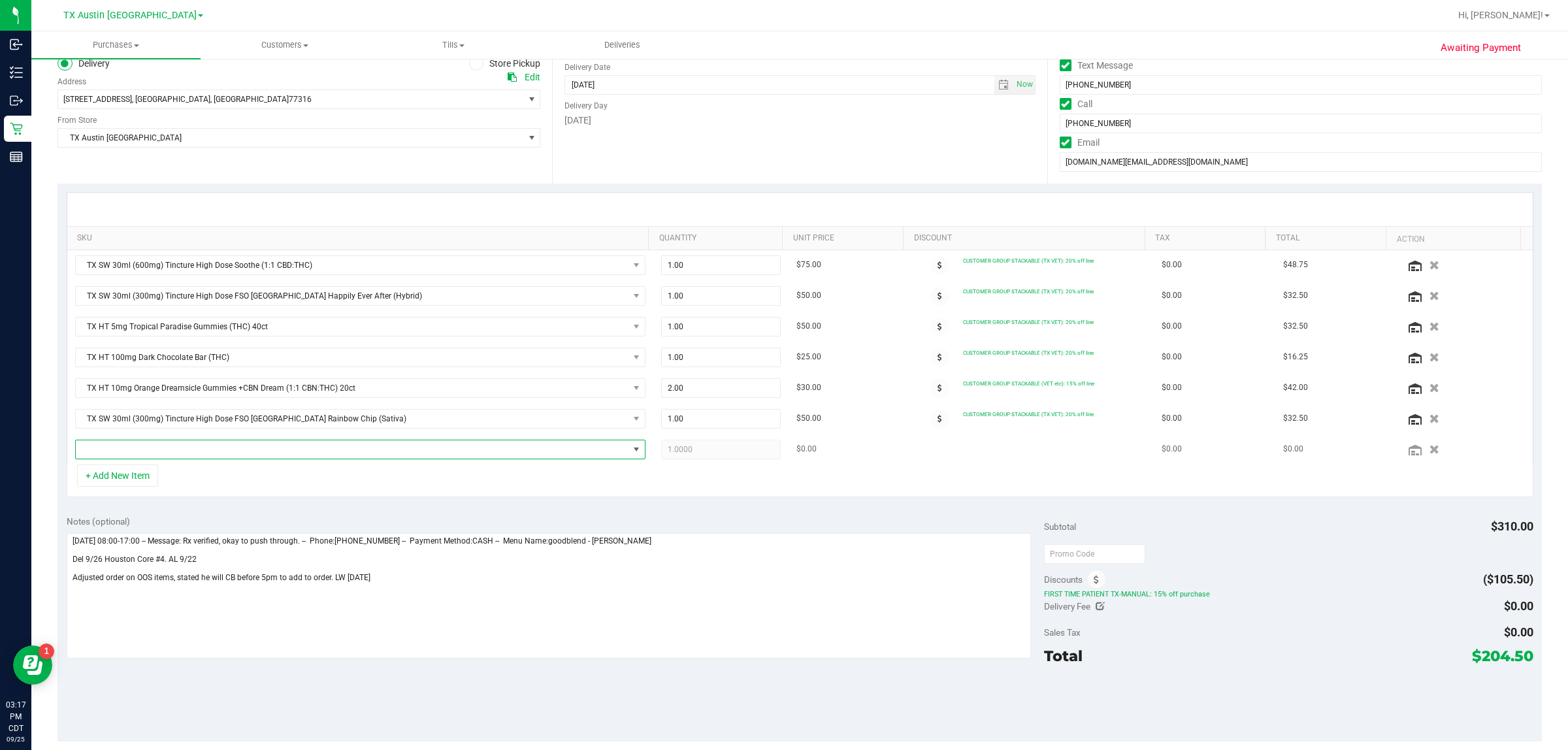
click at [309, 454] on span "NO DATA FOUND" at bounding box center [353, 449] width 553 height 19
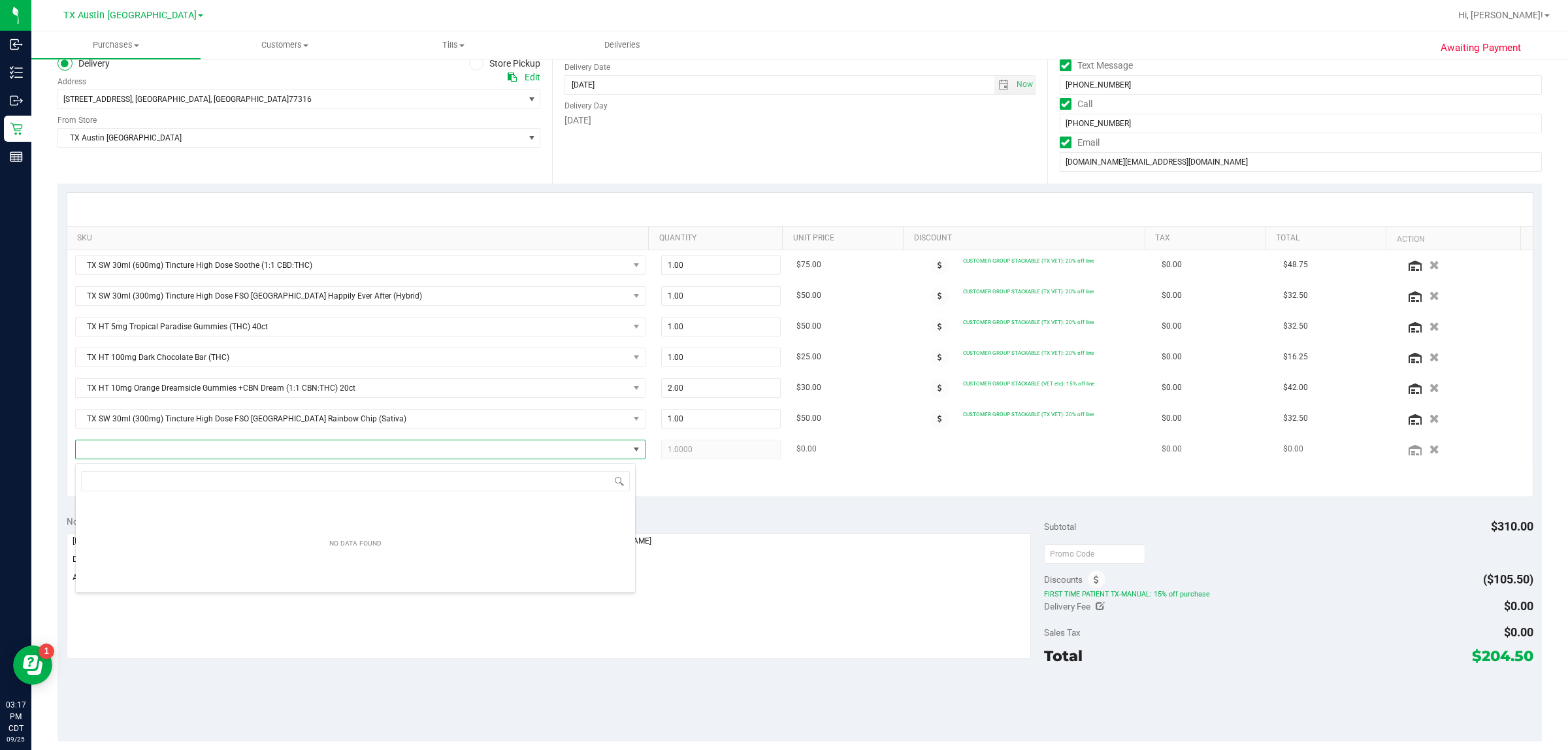
scroll to position [20, 561]
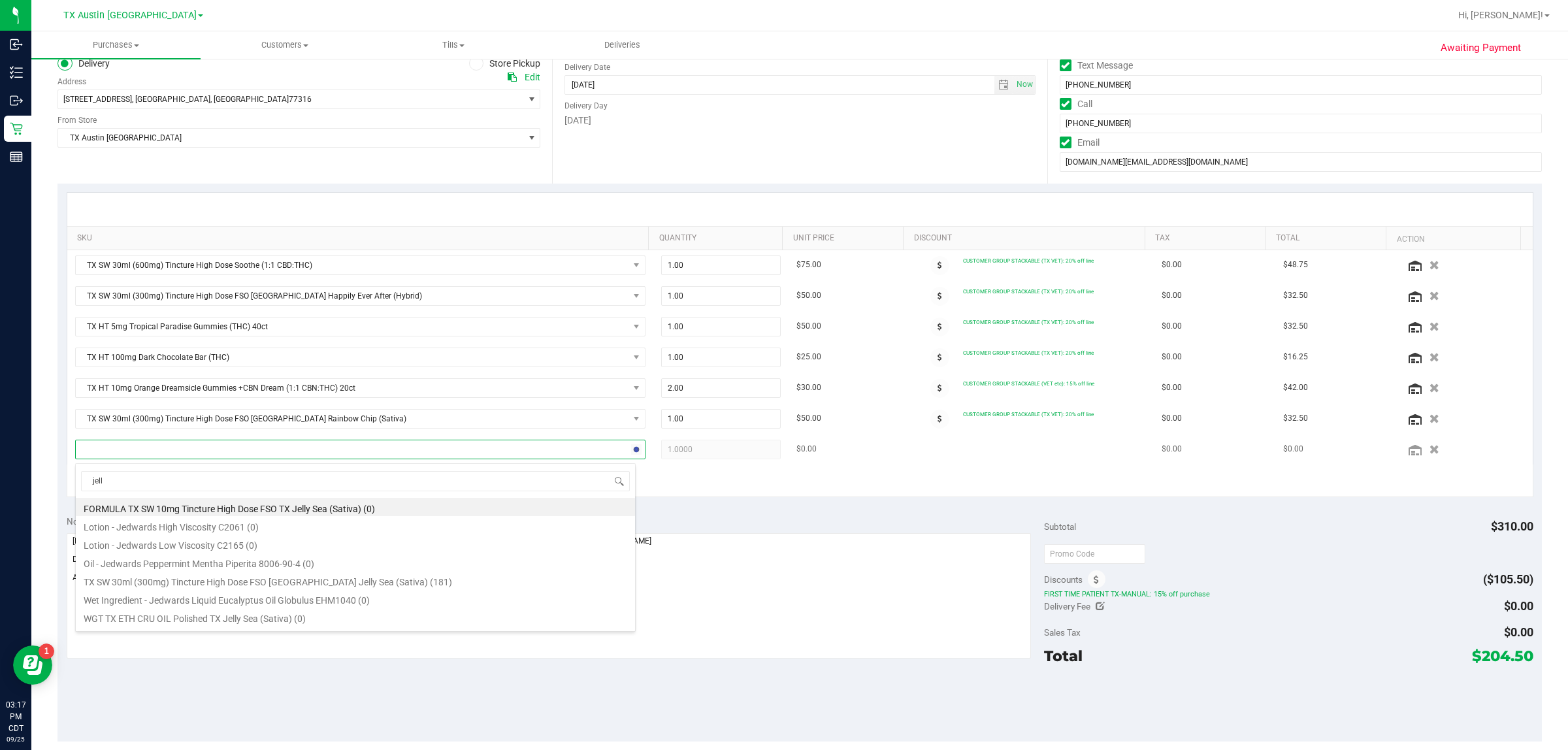
type input "jelly"
click at [402, 529] on li "TX SW 30ml (300mg) Tincture High Dose FSO [GEOGRAPHIC_DATA] Jelly Sea (Sativa) …" at bounding box center [355, 525] width 559 height 19
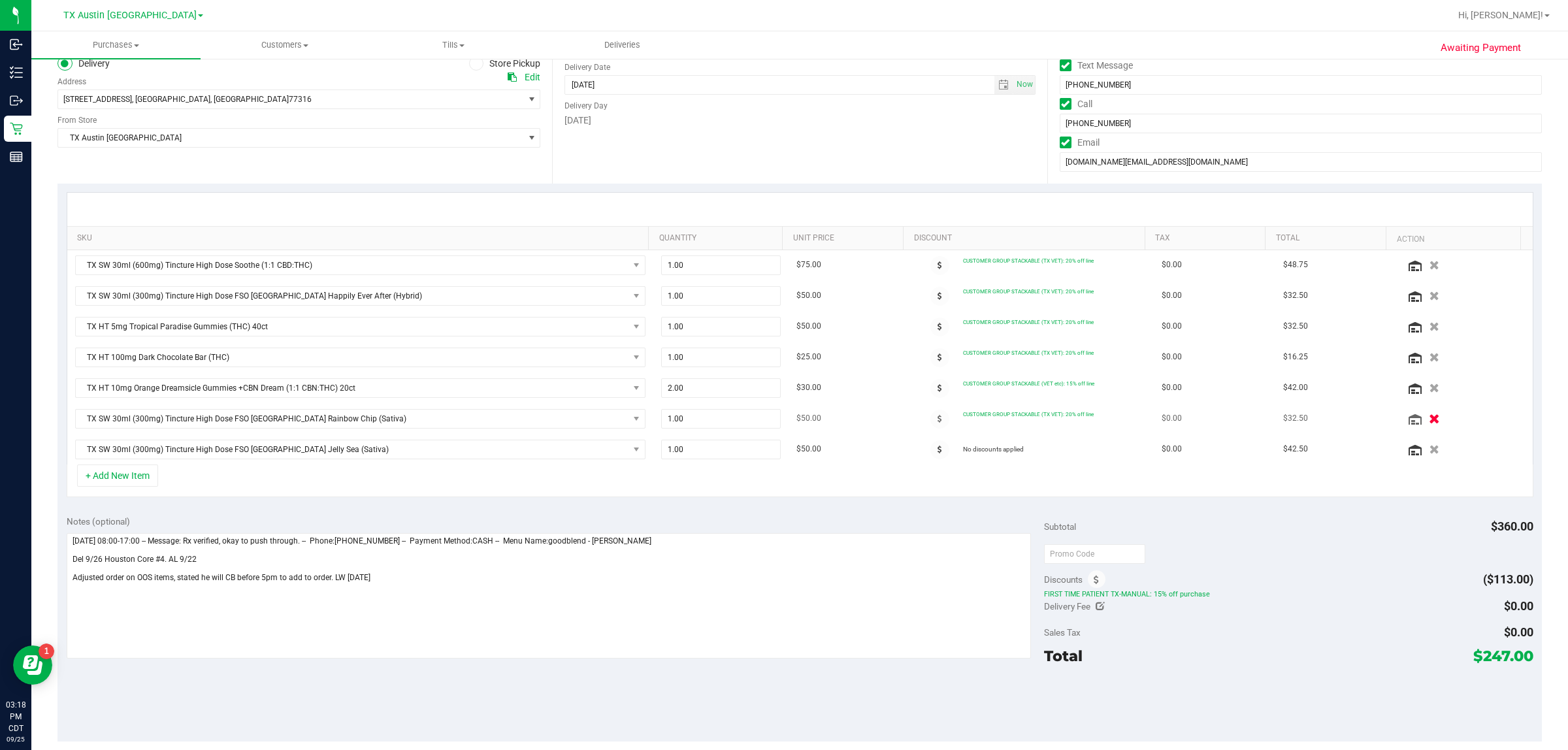
click at [781, 420] on icon "button" at bounding box center [1435, 419] width 11 height 10
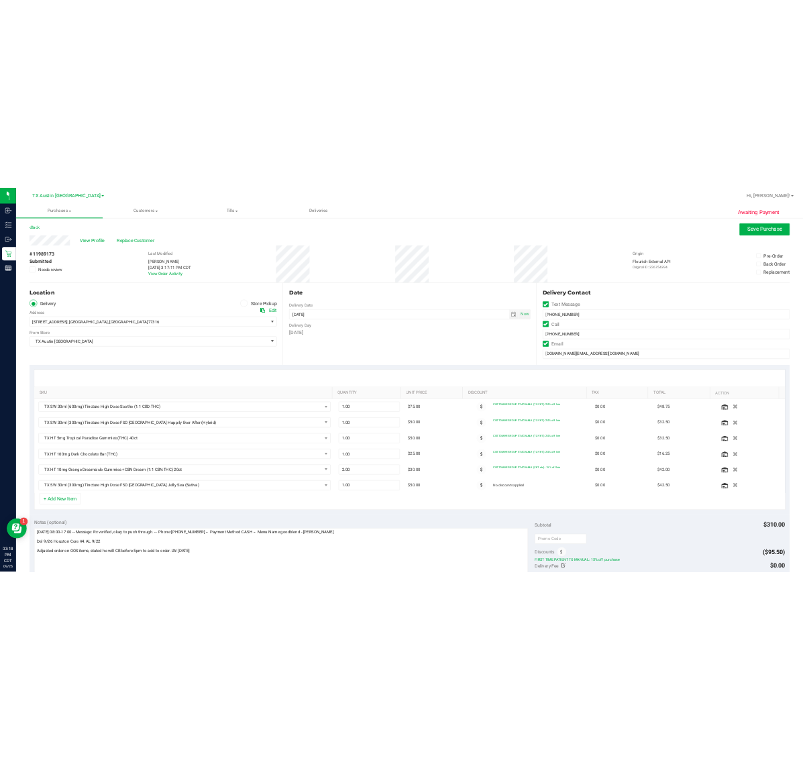
scroll to position [0, 0]
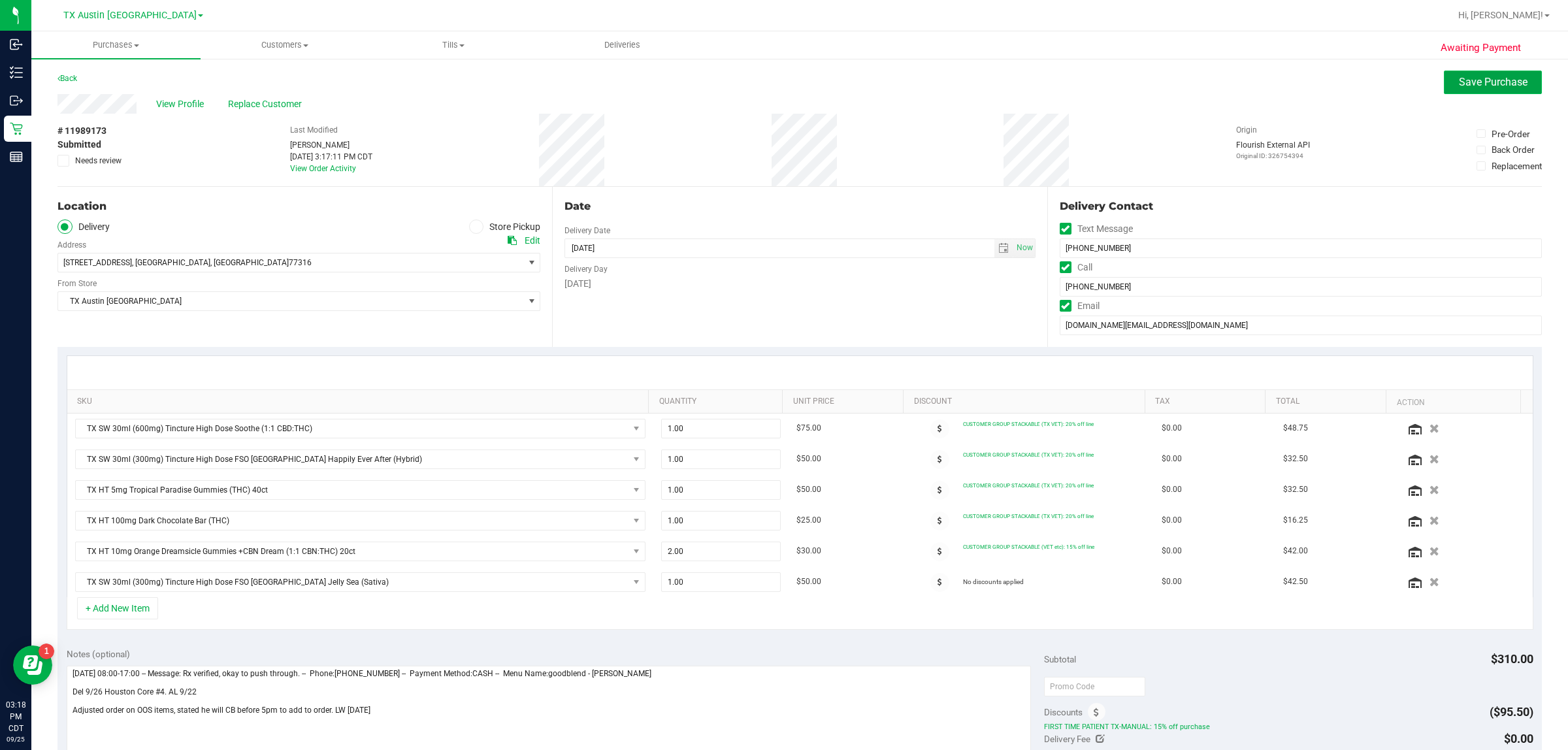
click at [781, 85] on span "Save Purchase" at bounding box center [1493, 82] width 68 height 13
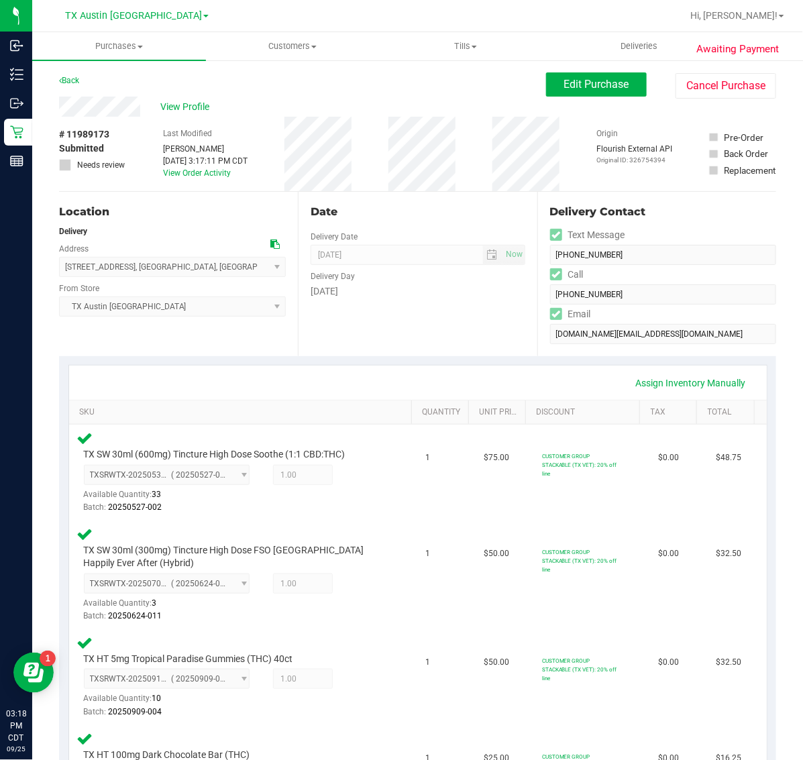
click at [333, 341] on div "Date Delivery Date [DATE] Now [DATE] 07:00 AM Now Delivery Day [DATE]" at bounding box center [417, 274] width 239 height 164
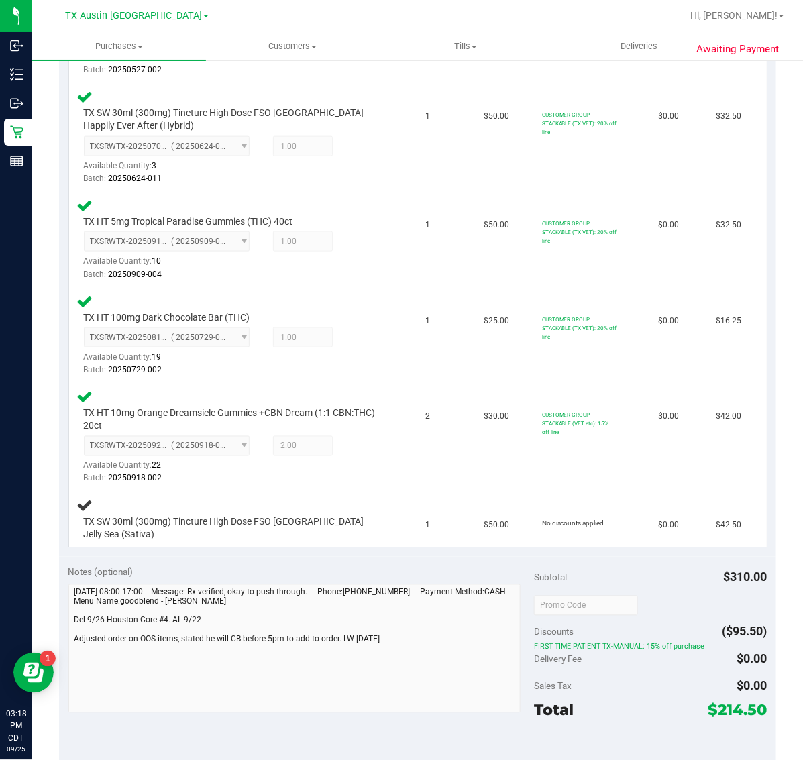
scroll to position [587, 0]
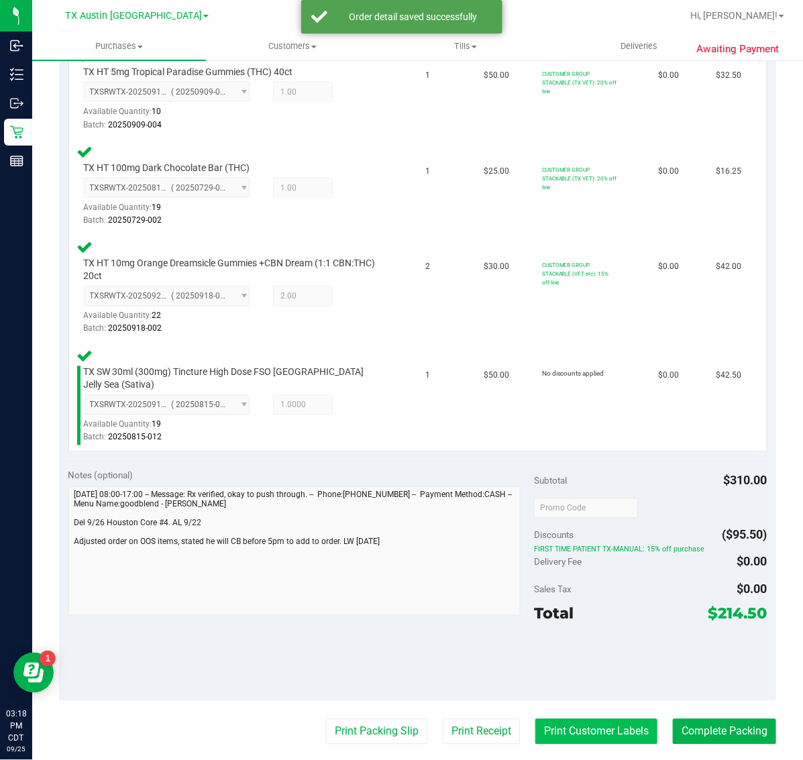
click at [568, 719] on button "Print Customer Labels" at bounding box center [596, 731] width 122 height 25
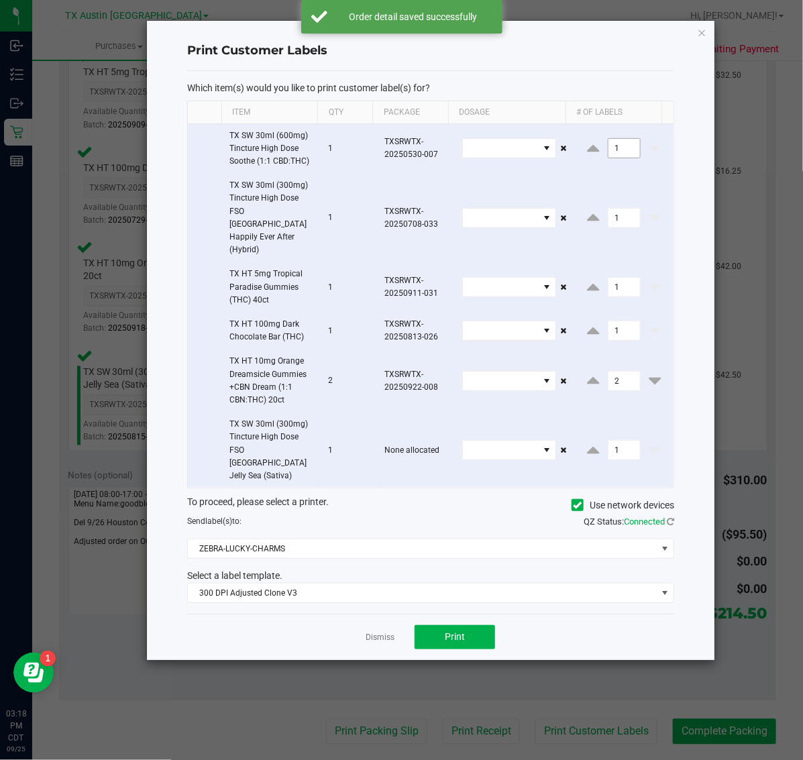
click at [621, 148] on input "1" at bounding box center [624, 148] width 32 height 19
click at [612, 209] on input "1" at bounding box center [624, 218] width 32 height 19
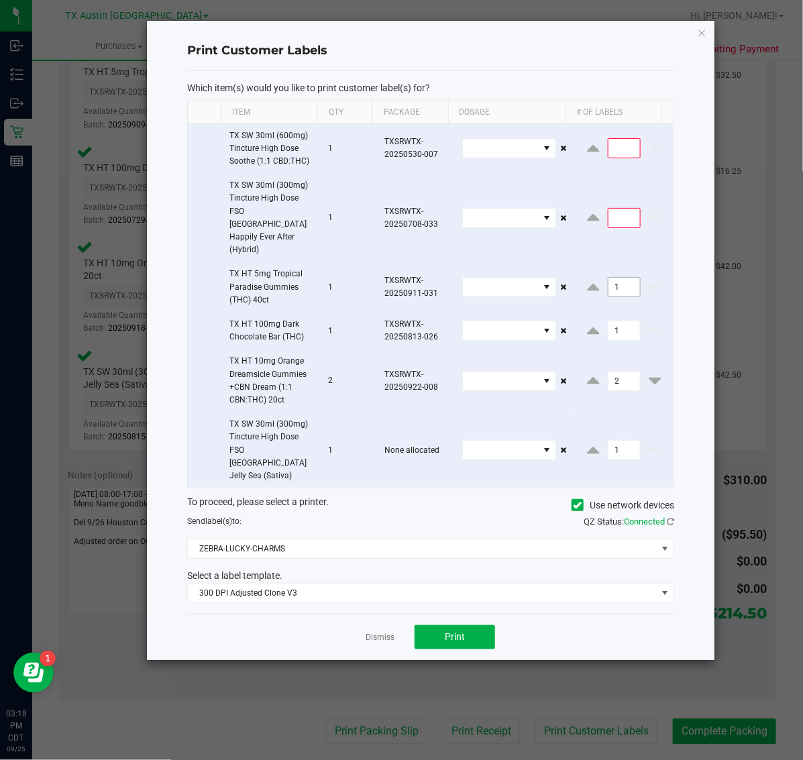
click at [612, 278] on input "1" at bounding box center [624, 287] width 32 height 19
click at [612, 321] on input "1" at bounding box center [624, 330] width 32 height 19
click at [618, 372] on input "2" at bounding box center [624, 381] width 32 height 19
click at [451, 625] on button "Print" at bounding box center [455, 637] width 80 height 24
click at [450, 625] on button "Print" at bounding box center [455, 637] width 80 height 24
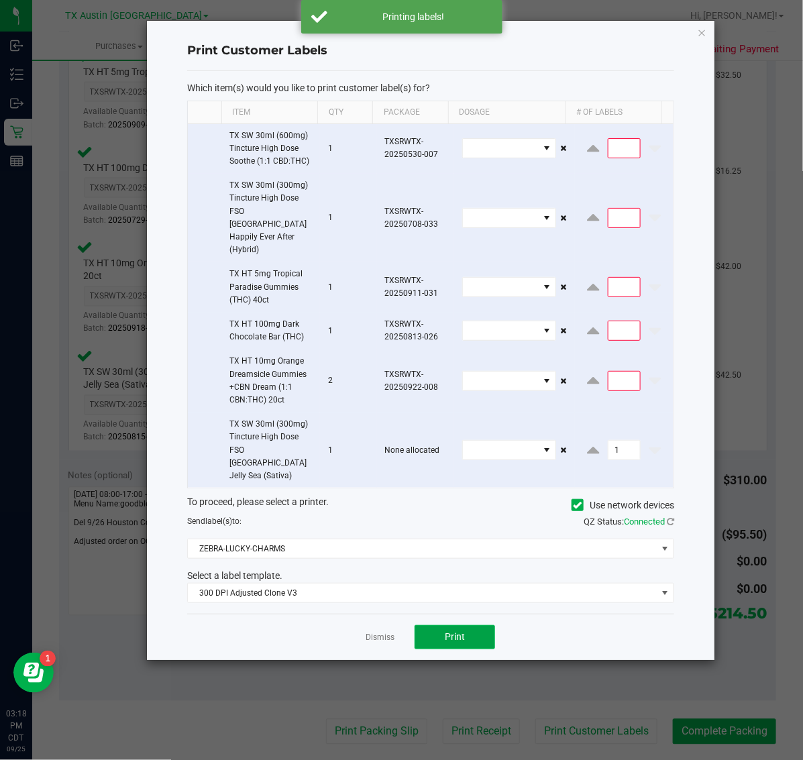
click at [450, 625] on button "Print" at bounding box center [455, 637] width 80 height 24
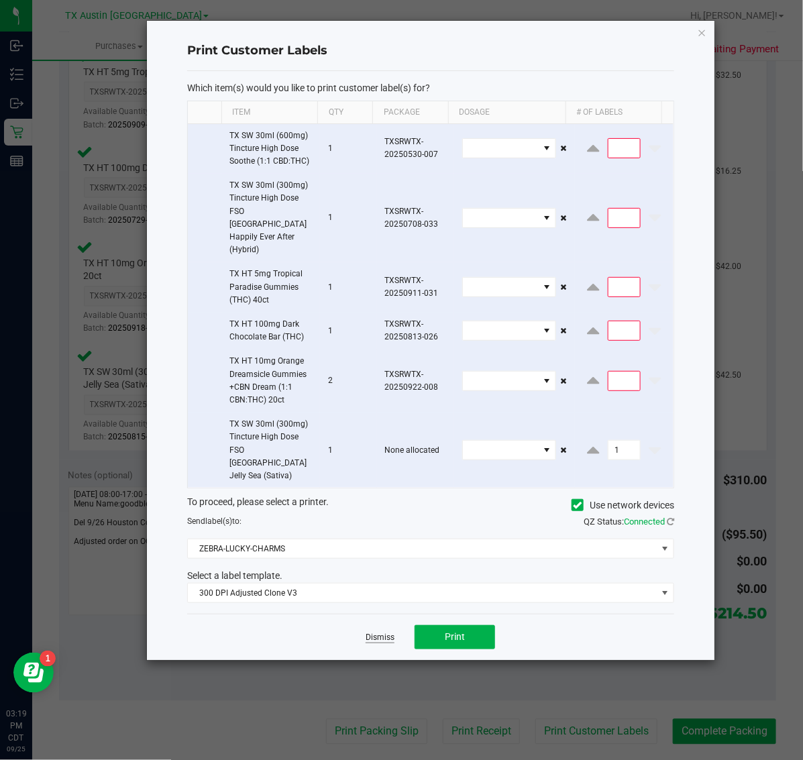
click at [372, 632] on link "Dismiss" at bounding box center [380, 637] width 29 height 11
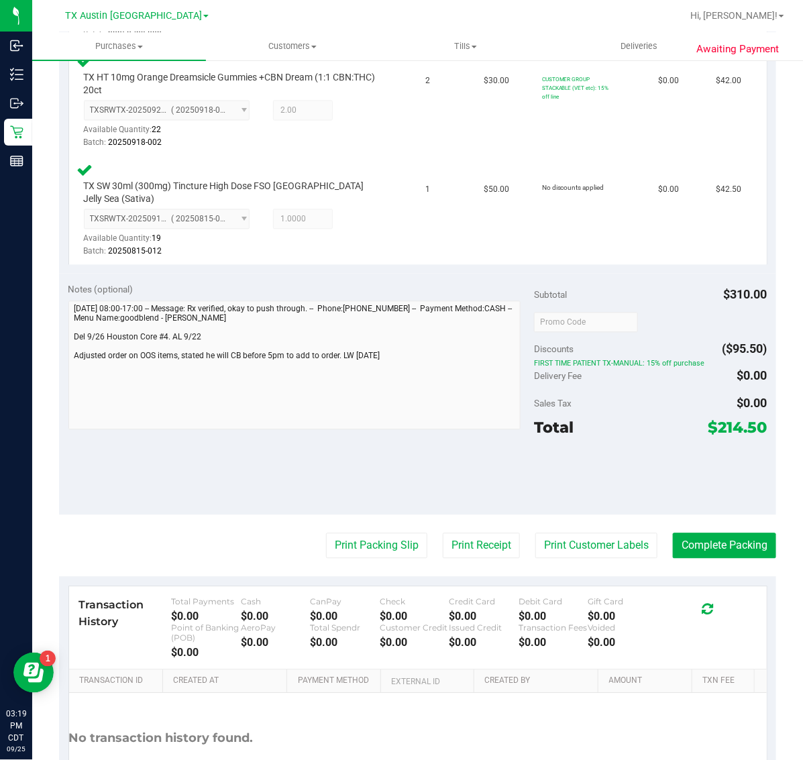
scroll to position [671, 0]
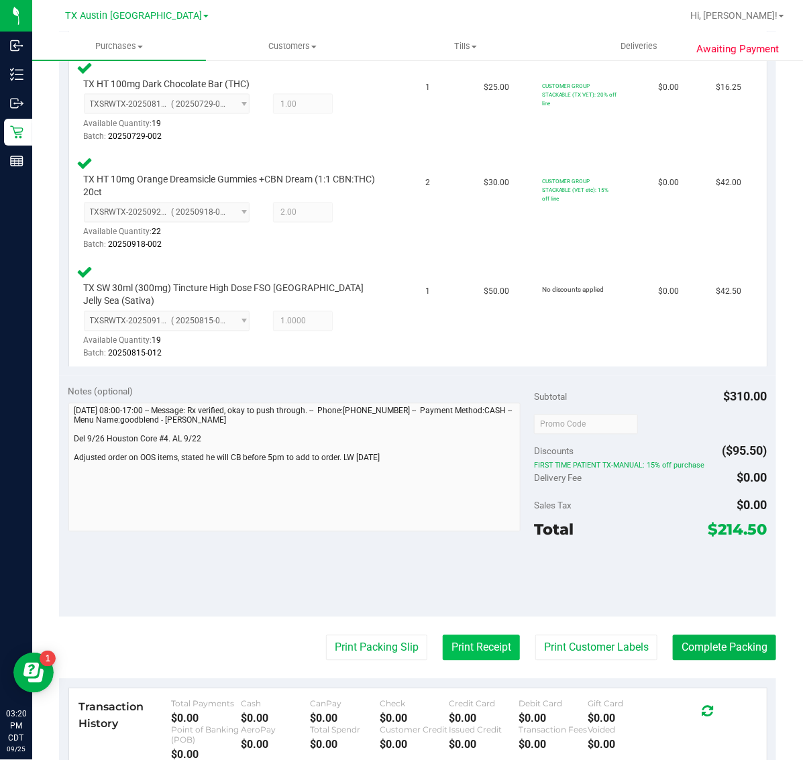
click at [480, 635] on button "Print Receipt" at bounding box center [481, 647] width 77 height 25
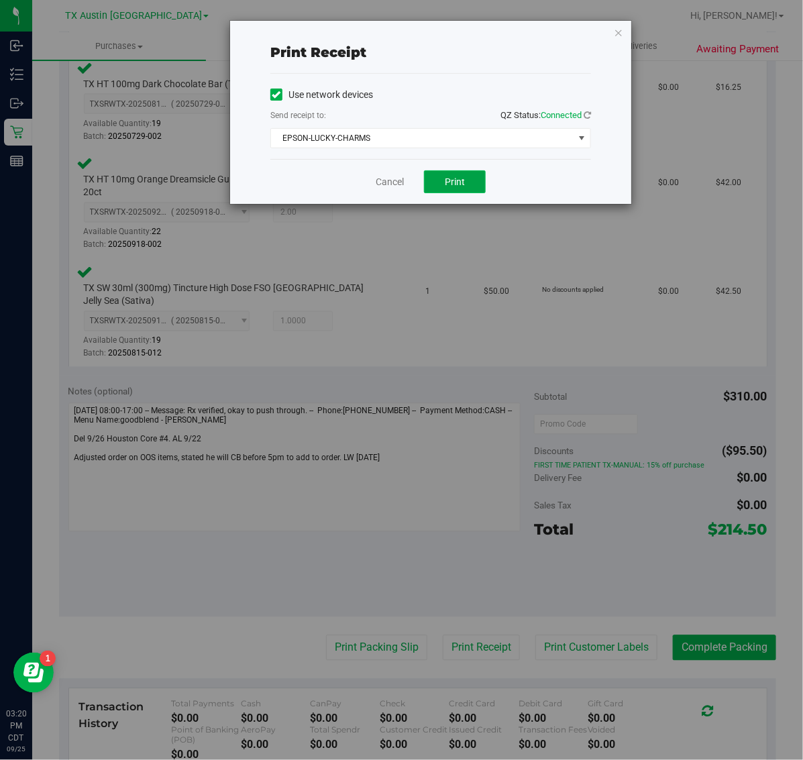
click at [462, 182] on span "Print" at bounding box center [455, 181] width 20 height 11
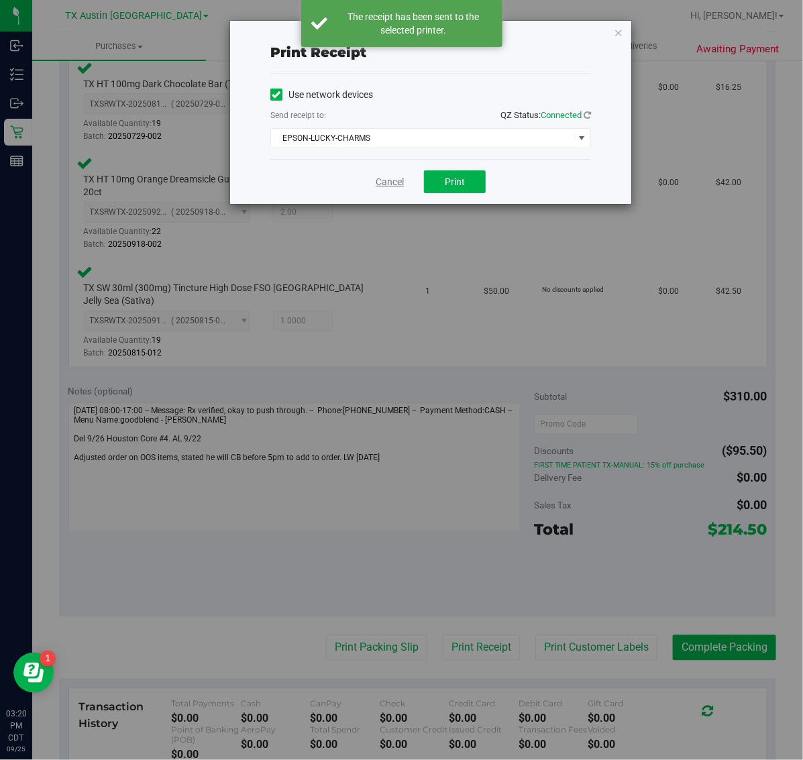
click at [396, 182] on link "Cancel" at bounding box center [390, 182] width 28 height 14
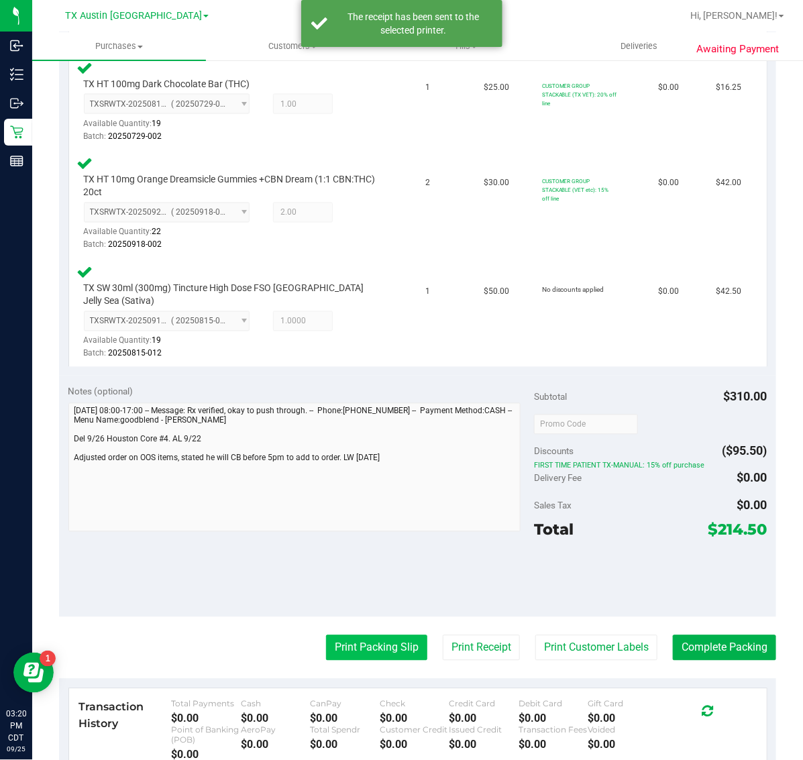
click at [347, 635] on button "Print Packing Slip" at bounding box center [376, 647] width 101 height 25
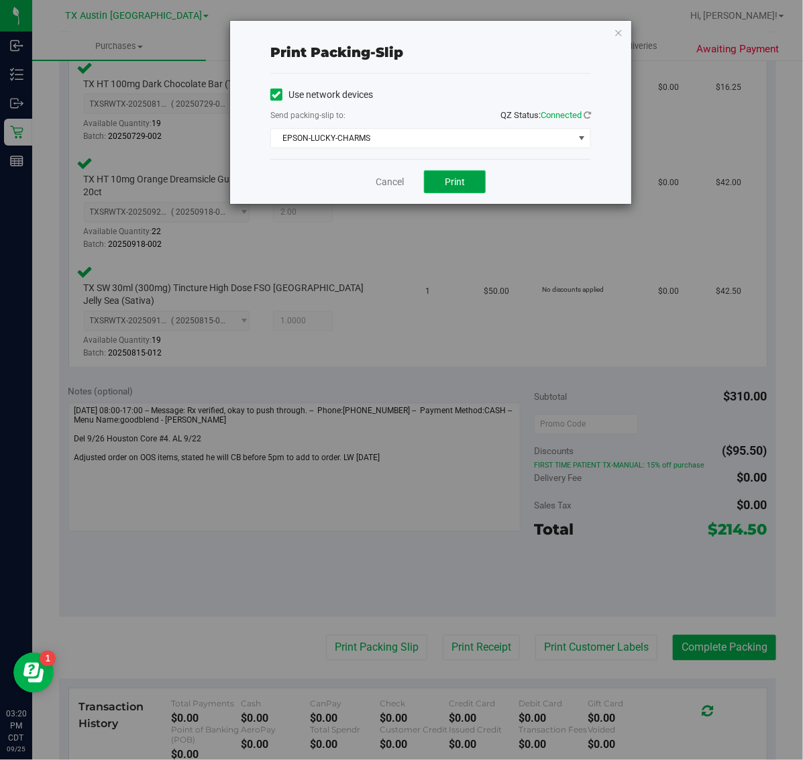
click at [460, 171] on button "Print" at bounding box center [455, 181] width 62 height 23
click at [618, 34] on icon "button" at bounding box center [618, 32] width 9 height 16
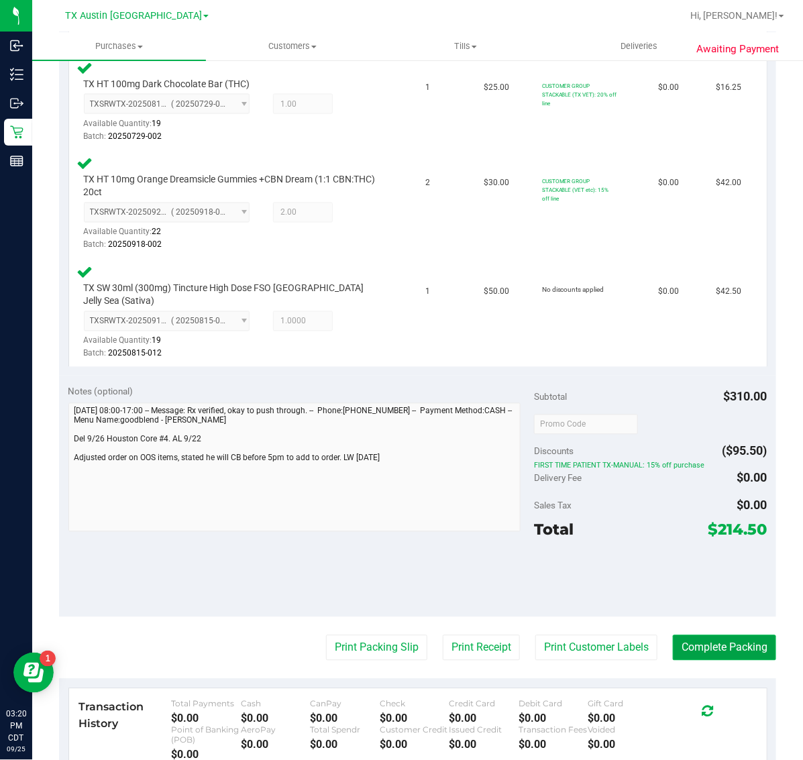
click at [716, 635] on button "Complete Packing" at bounding box center [724, 647] width 103 height 25
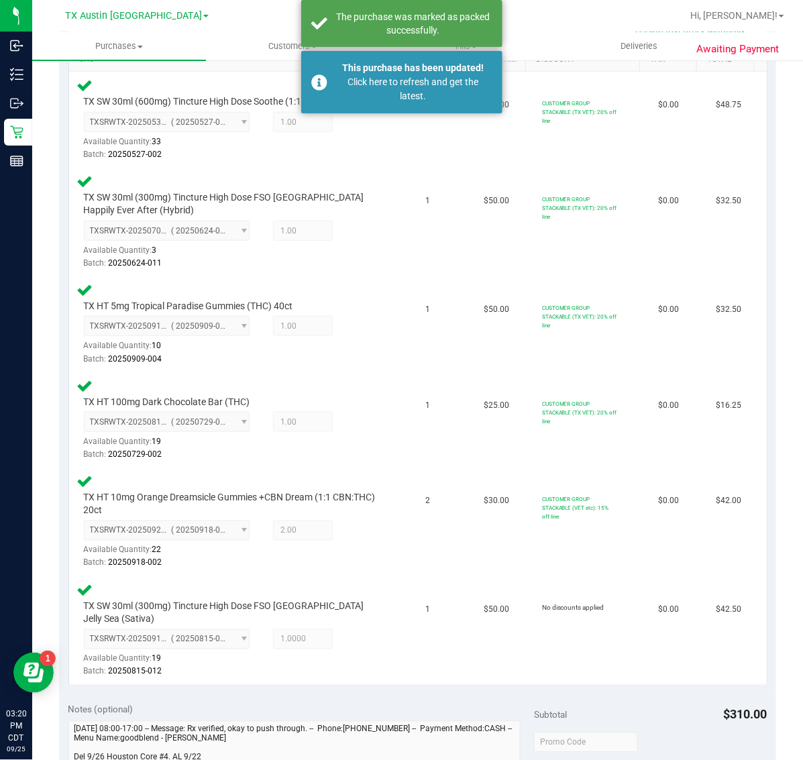
scroll to position [419, 0]
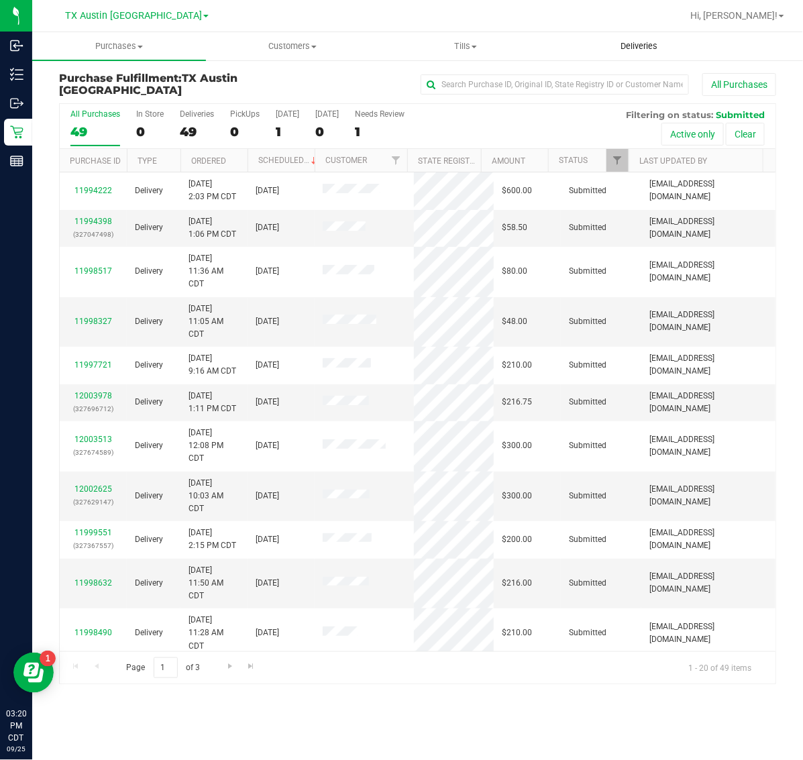
click at [643, 45] on span "Deliveries" at bounding box center [638, 46] width 73 height 12
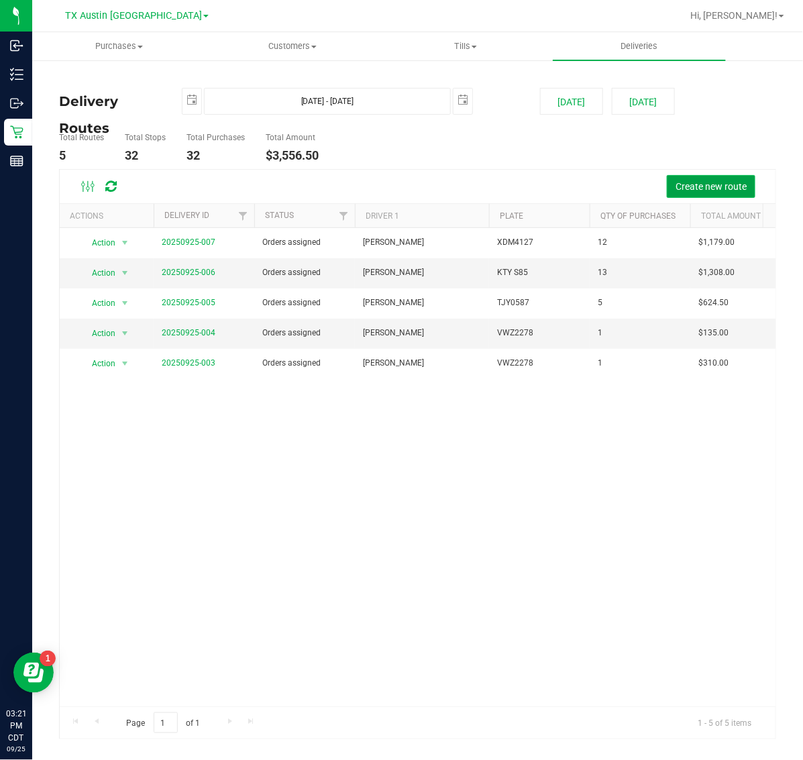
click at [701, 176] on button "Create new route" at bounding box center [711, 186] width 89 height 23
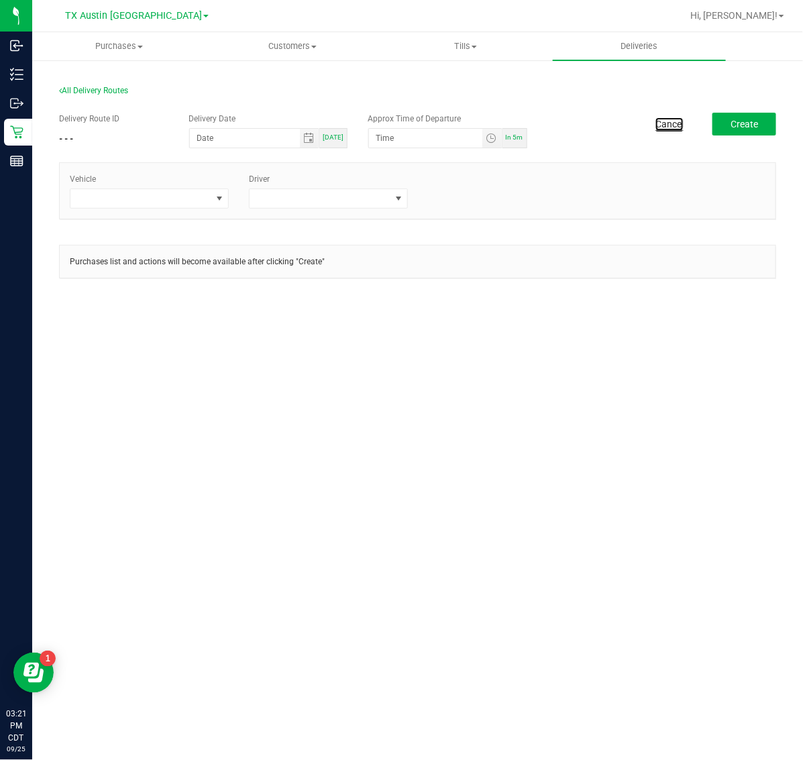
click at [667, 121] on link "Cancel" at bounding box center [669, 123] width 28 height 13
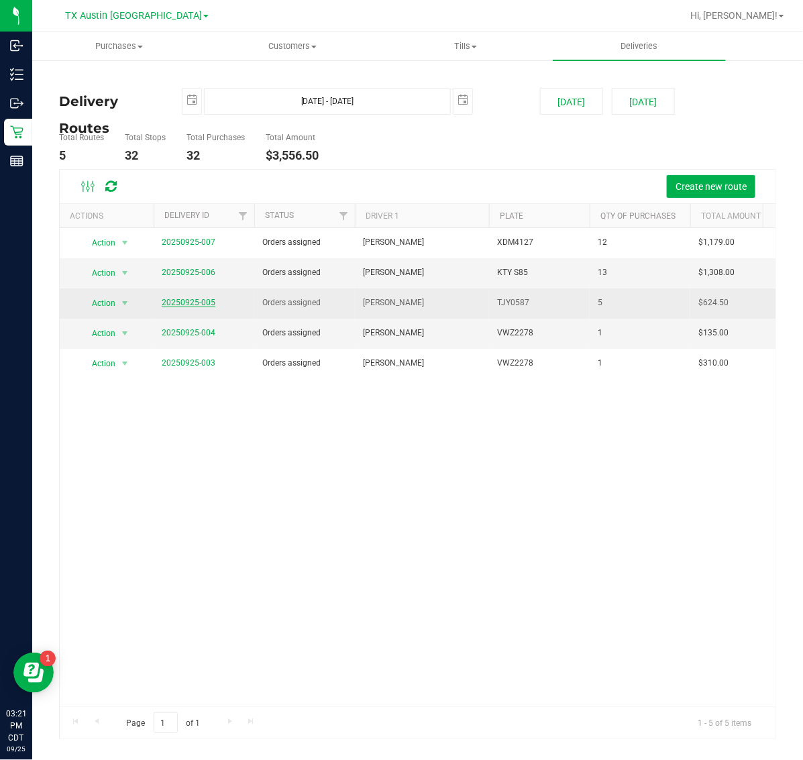
click at [209, 300] on link "20250925-005" at bounding box center [189, 302] width 54 height 9
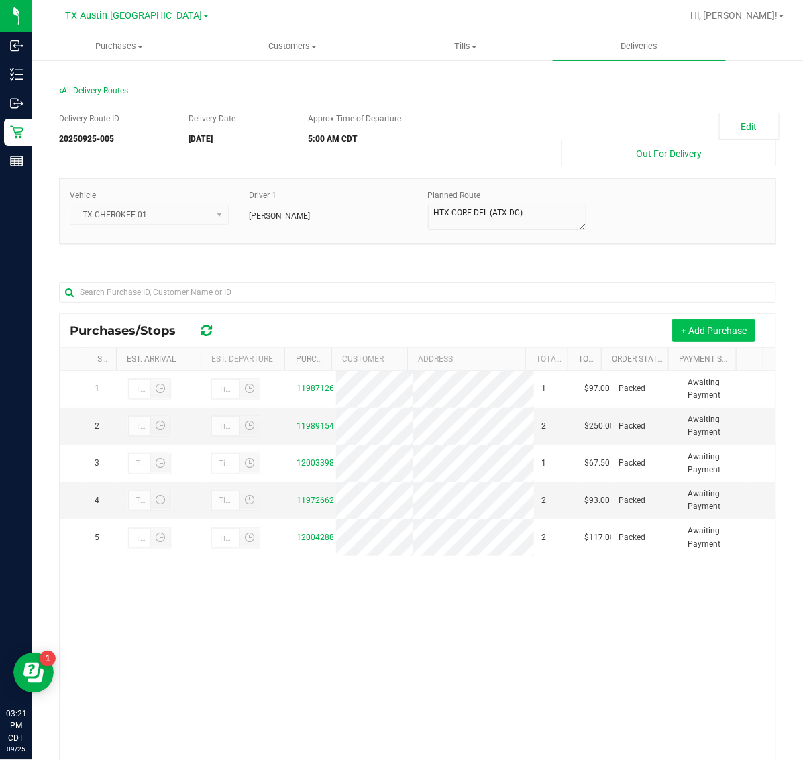
click at [701, 337] on button "+ Add Purchase" at bounding box center [713, 330] width 83 height 23
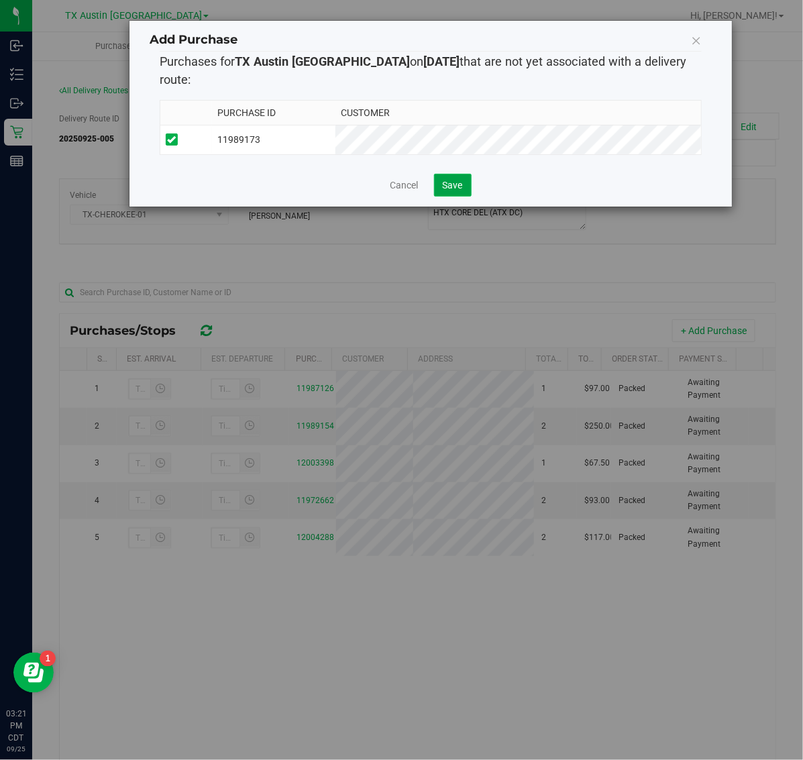
click at [447, 180] on span "Save" at bounding box center [453, 185] width 20 height 11
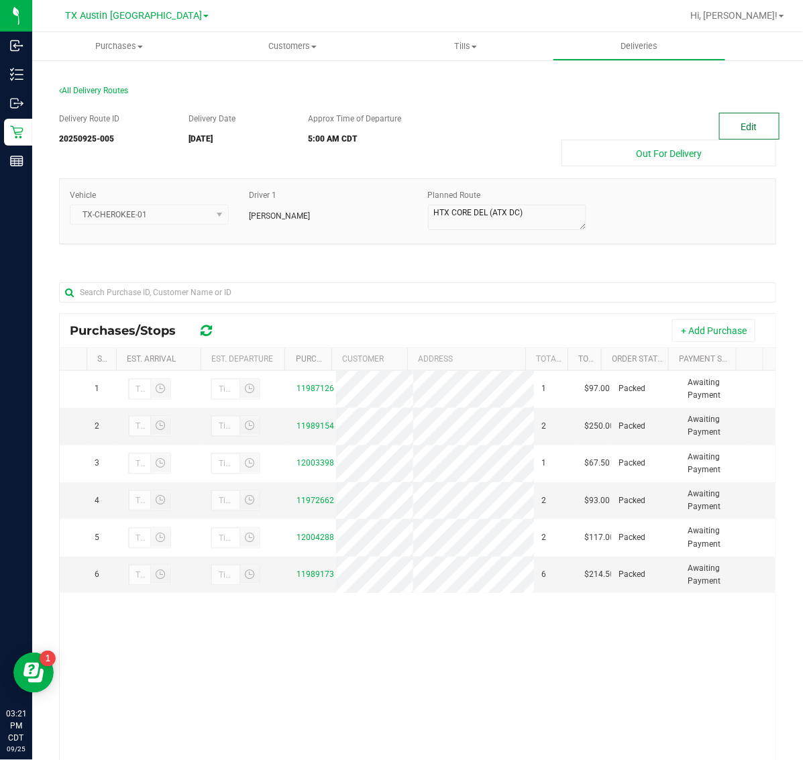
click at [733, 128] on button "Edit" at bounding box center [749, 126] width 60 height 27
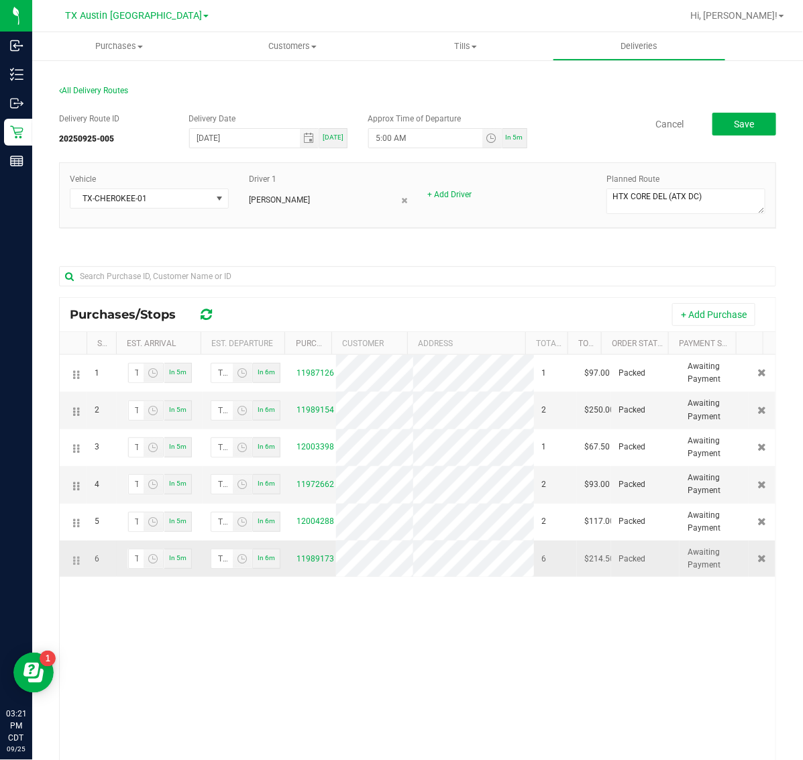
click at [71, 561] on td at bounding box center [73, 559] width 27 height 36
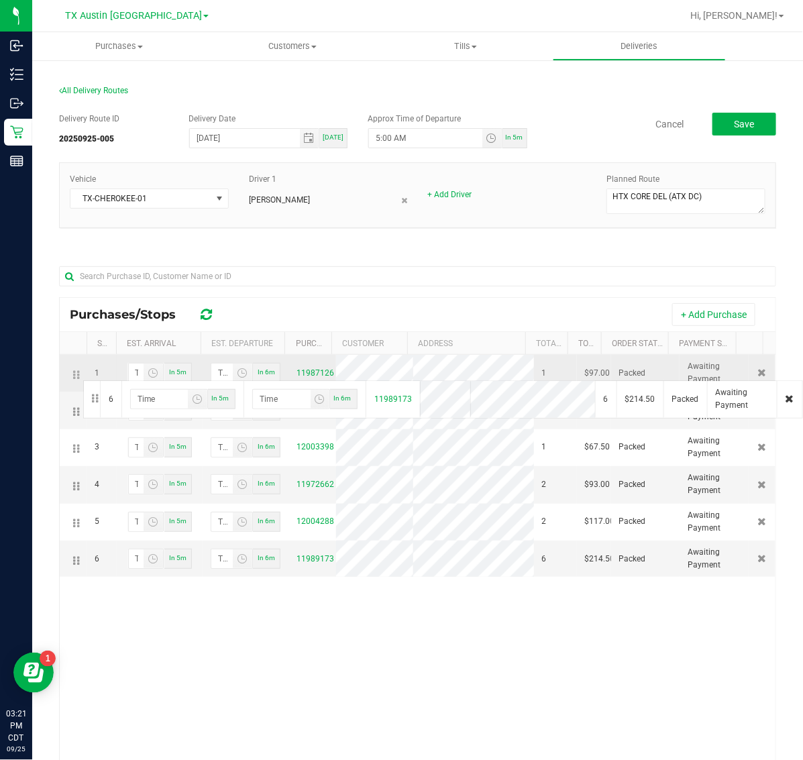
drag, startPoint x: 74, startPoint y: 561, endPoint x: 81, endPoint y: 379, distance: 181.9
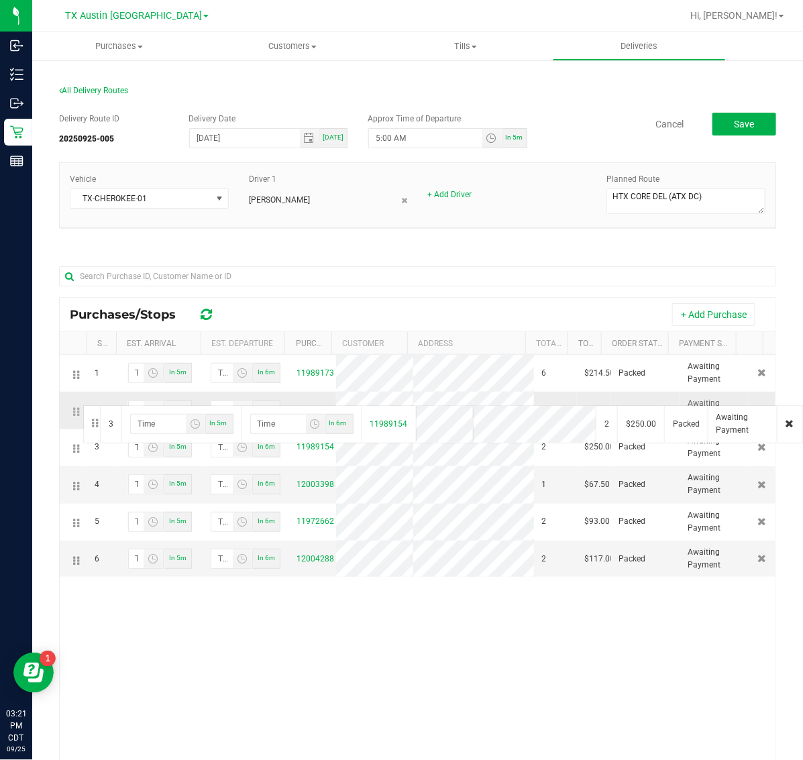
drag, startPoint x: 74, startPoint y: 447, endPoint x: 81, endPoint y: 404, distance: 44.1
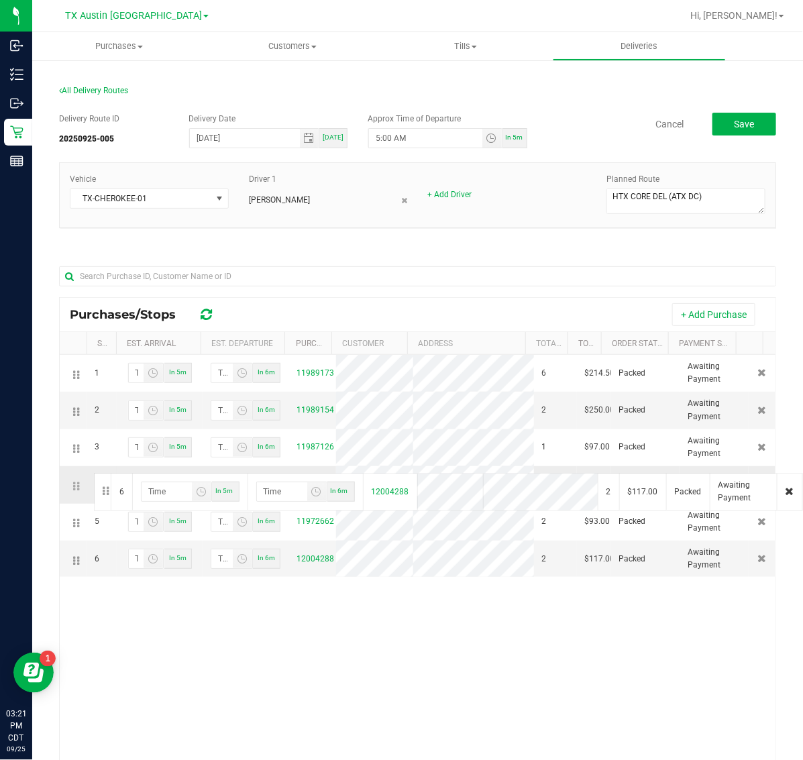
drag, startPoint x: 75, startPoint y: 561, endPoint x: 92, endPoint y: 472, distance: 91.4
click at [735, 122] on span "Save" at bounding box center [744, 124] width 20 height 11
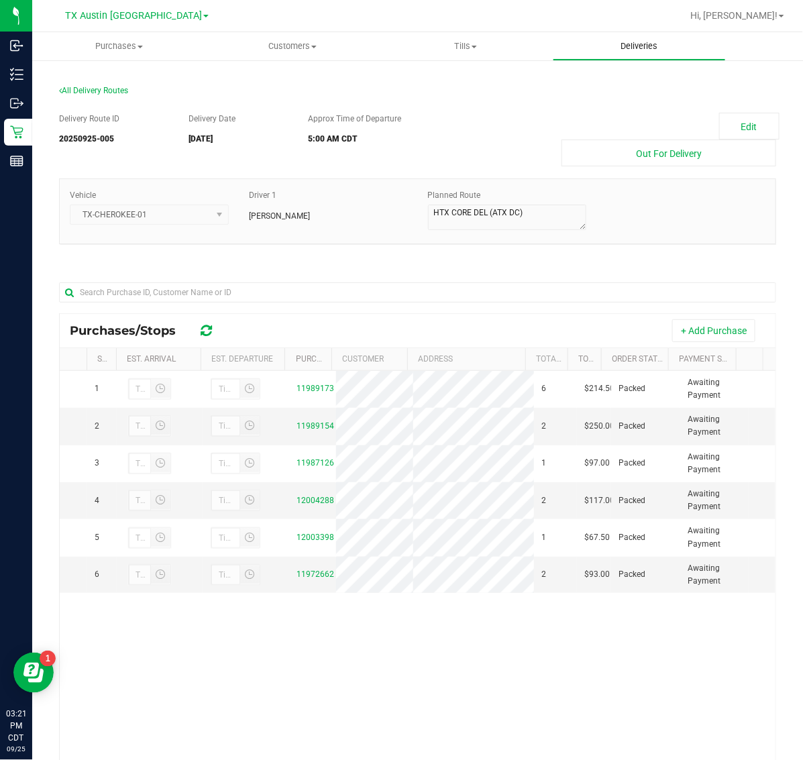
click at [632, 41] on span "Deliveries" at bounding box center [638, 46] width 73 height 12
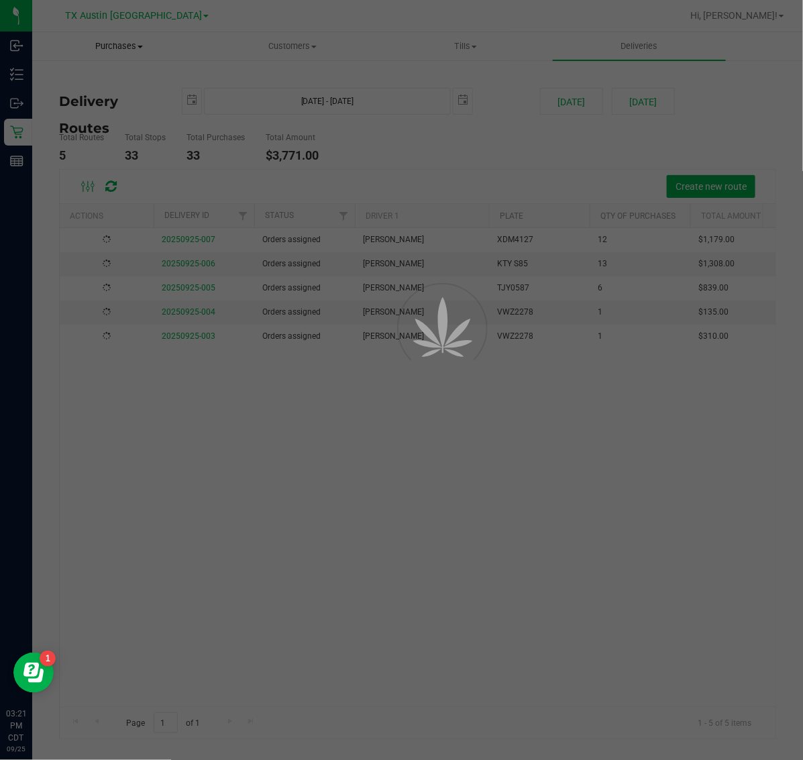
click at [124, 47] on div at bounding box center [401, 380] width 803 height 760
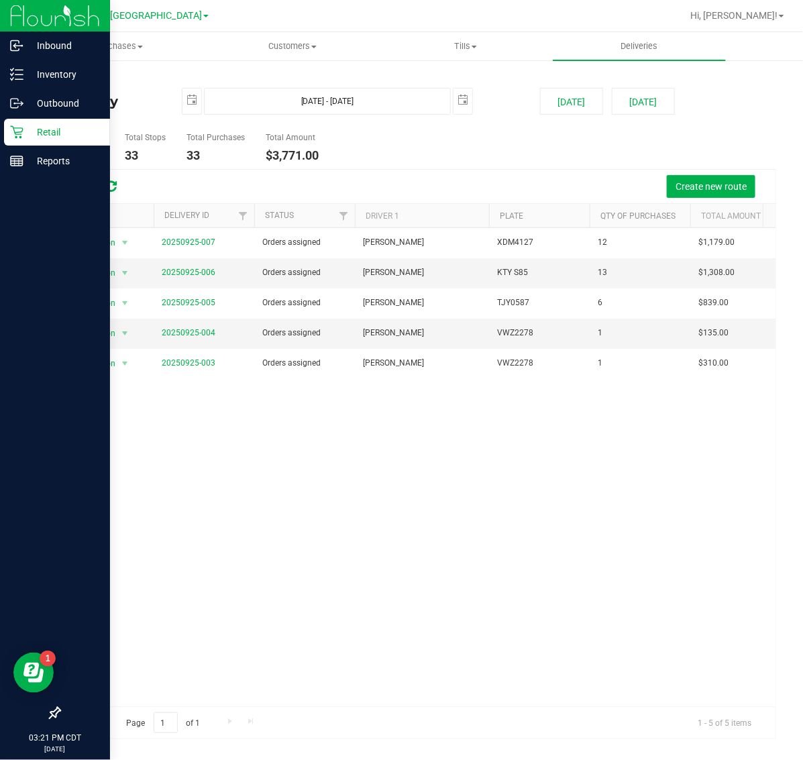
click at [28, 125] on p "Retail" at bounding box center [63, 132] width 80 height 16
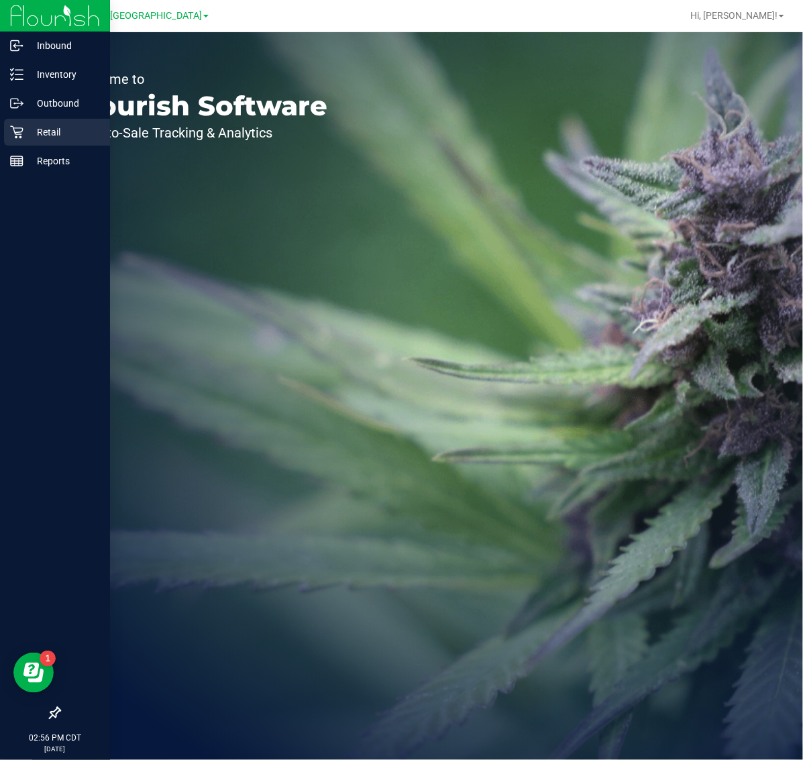
click at [55, 132] on p "Retail" at bounding box center [63, 132] width 80 height 16
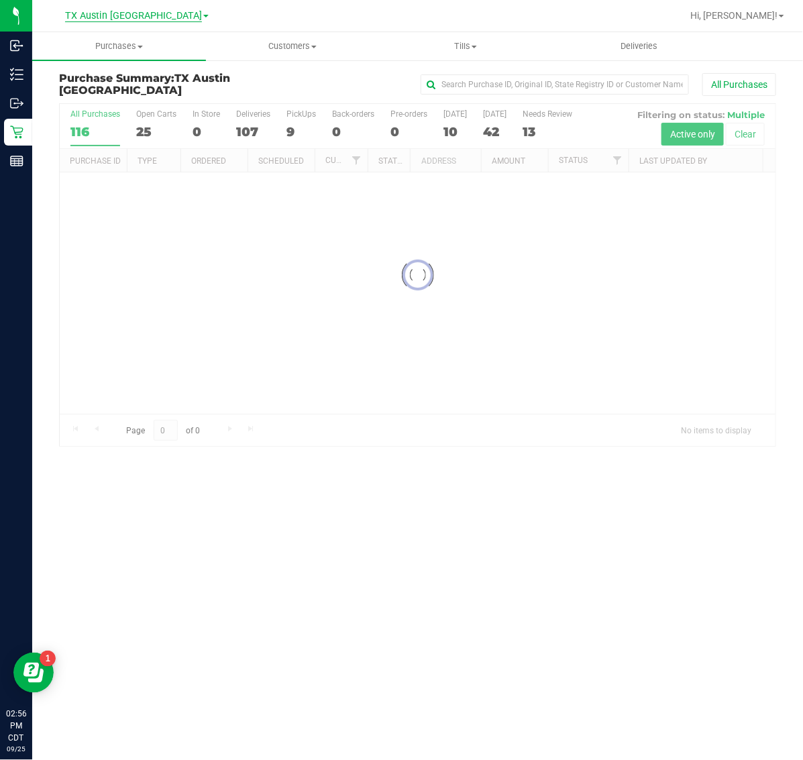
click at [142, 20] on span "TX Austin [GEOGRAPHIC_DATA]" at bounding box center [133, 16] width 137 height 12
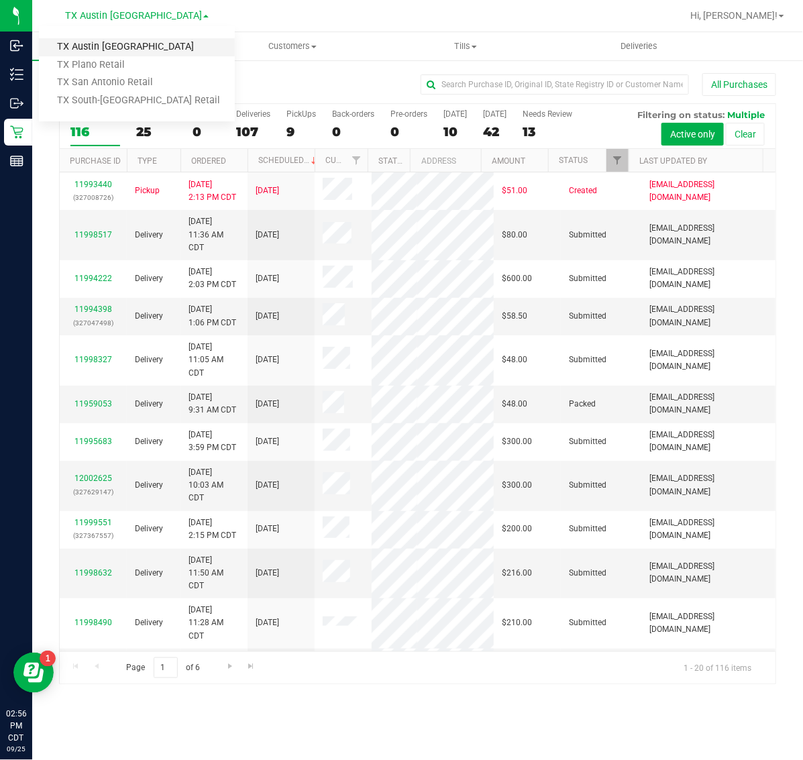
click at [129, 51] on link "TX Austin [GEOGRAPHIC_DATA]" at bounding box center [137, 47] width 196 height 18
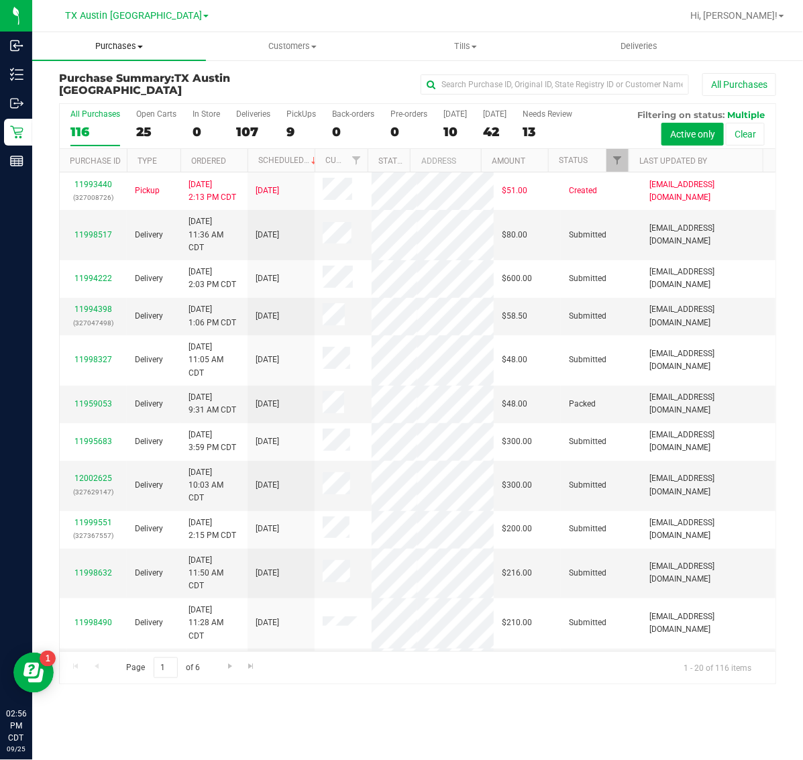
click at [109, 54] on uib-tab-heading "Purchases Summary of purchases Fulfillment All purchases" at bounding box center [119, 46] width 174 height 28
click at [118, 95] on li "Fulfillment" at bounding box center [119, 97] width 174 height 16
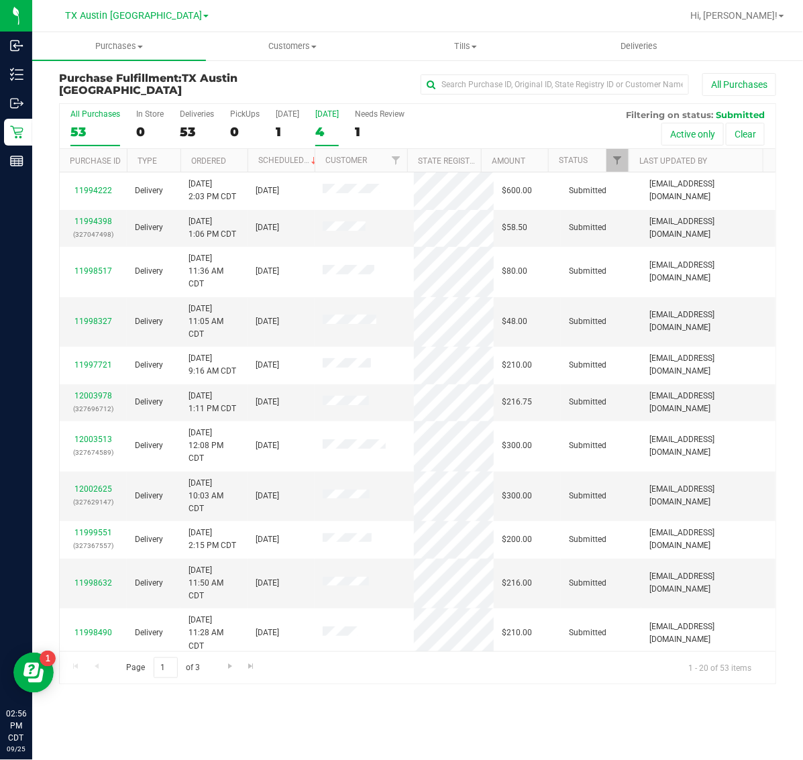
click at [323, 117] on div "[DATE]" at bounding box center [326, 113] width 23 height 9
click at [0, 0] on input "[DATE] 4" at bounding box center [0, 0] width 0 height 0
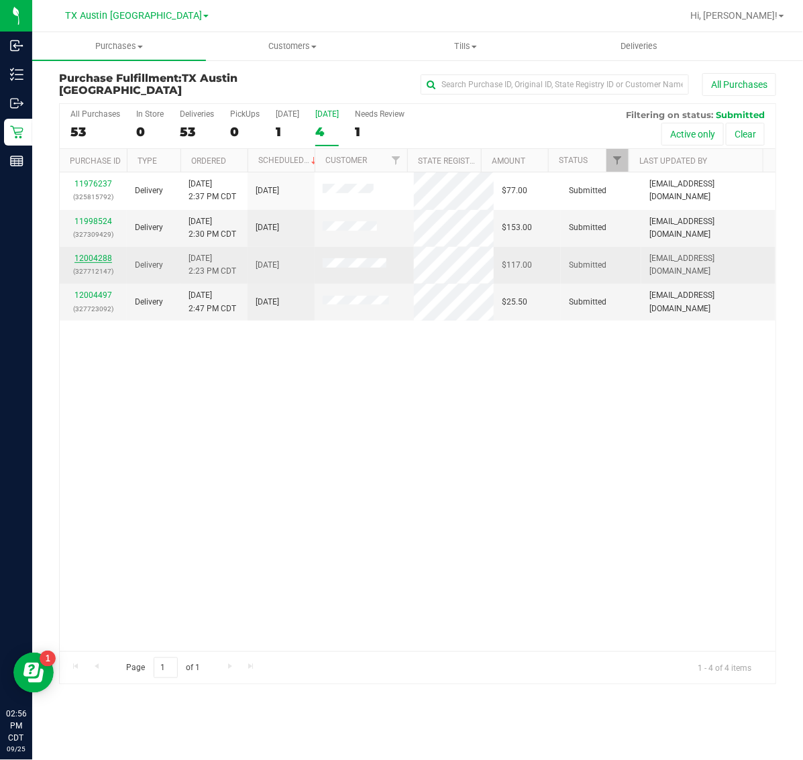
click at [99, 257] on link "12004288" at bounding box center [93, 258] width 38 height 9
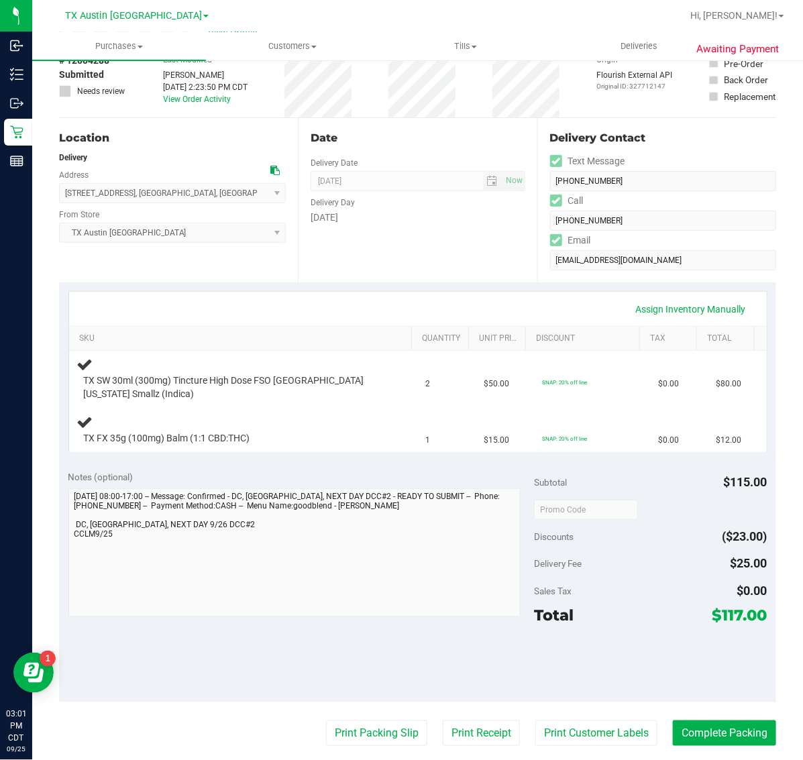
scroll to position [168, 0]
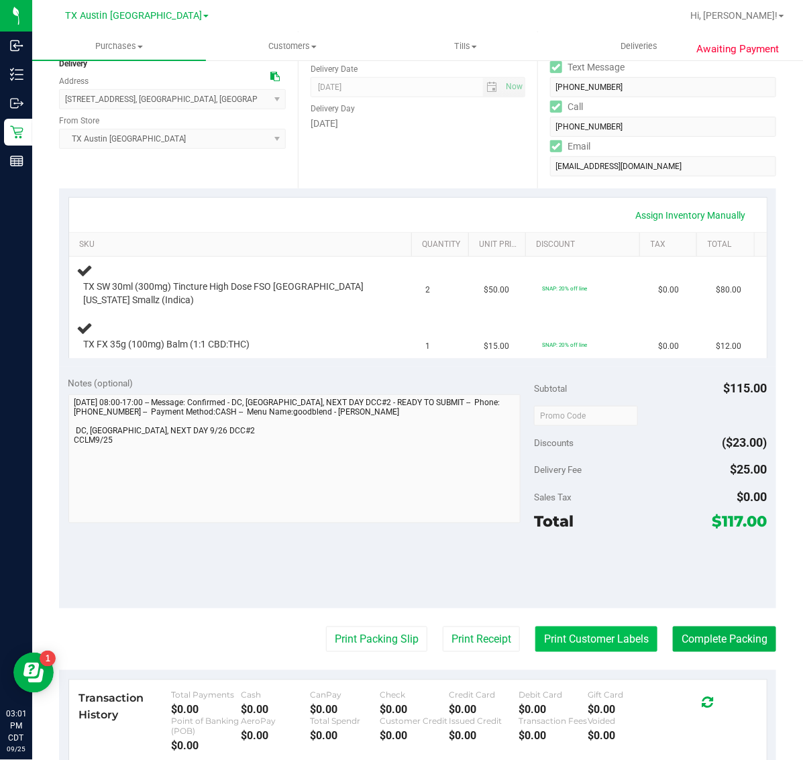
click at [615, 639] on button "Print Customer Labels" at bounding box center [596, 639] width 122 height 25
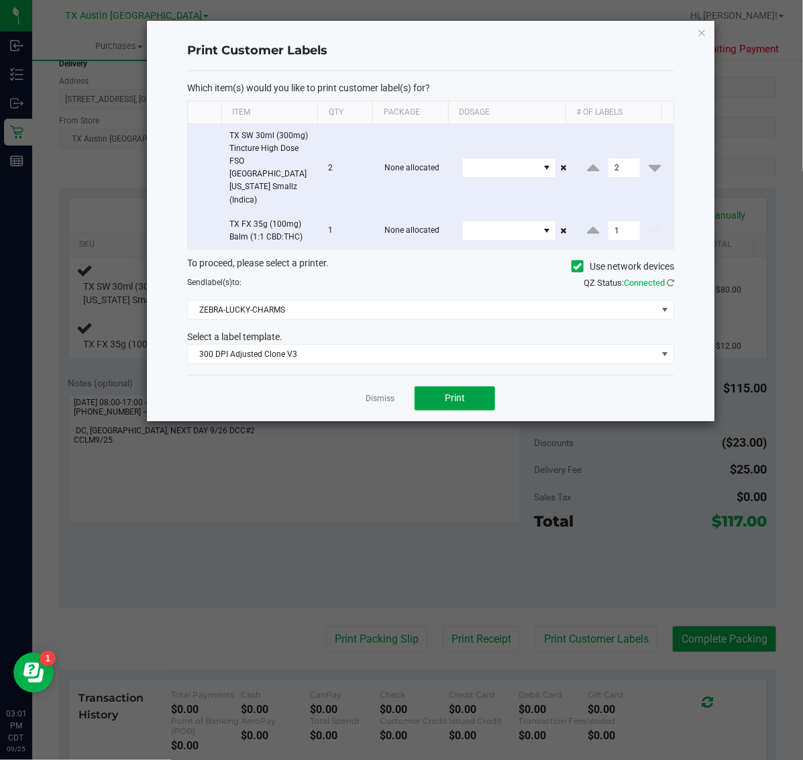
click at [440, 386] on button "Print" at bounding box center [455, 398] width 80 height 24
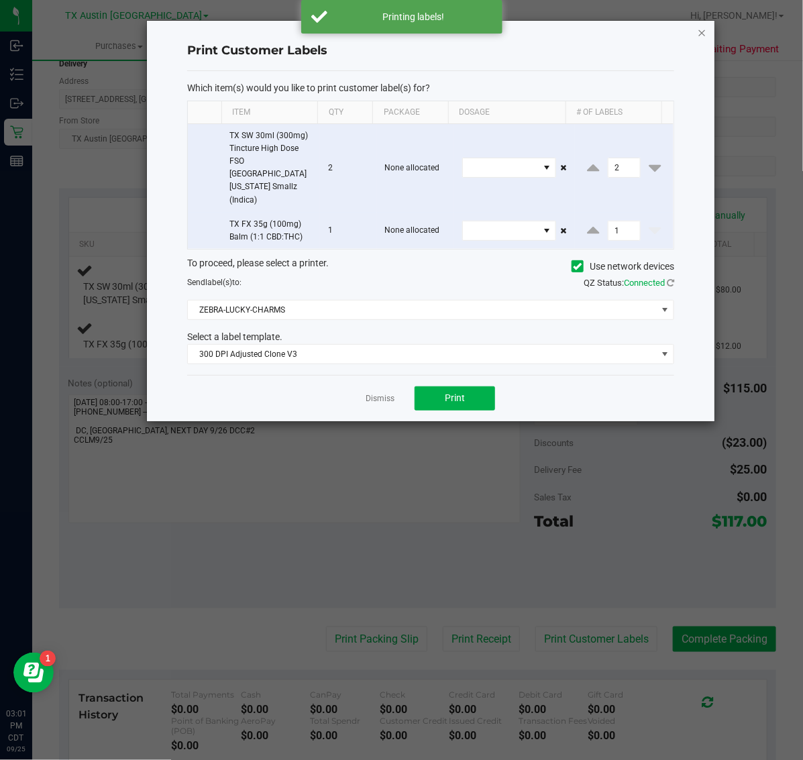
click at [701, 29] on icon "button" at bounding box center [702, 32] width 9 height 16
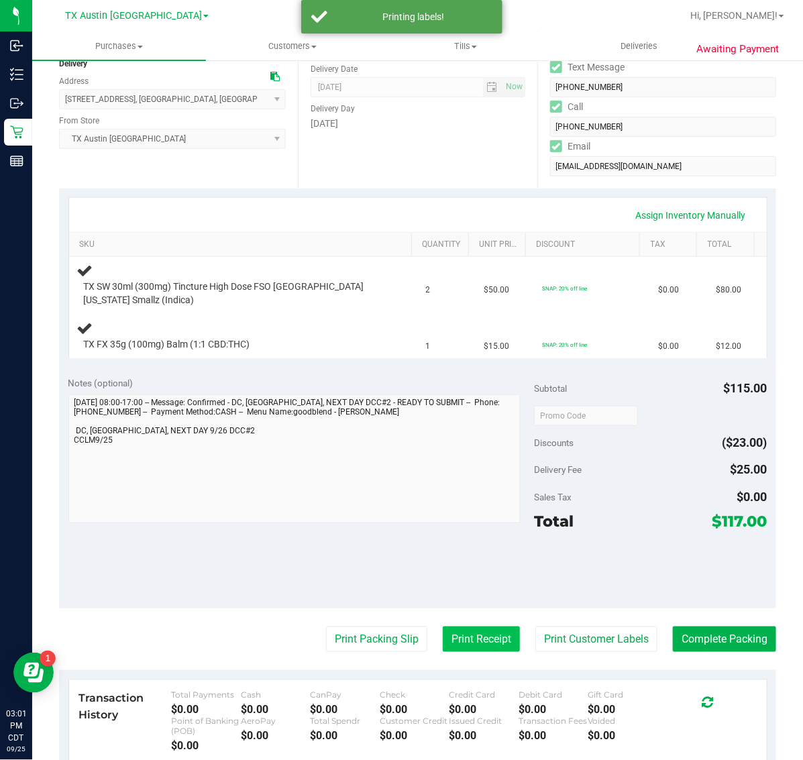
click at [460, 651] on button "Print Receipt" at bounding box center [481, 639] width 77 height 25
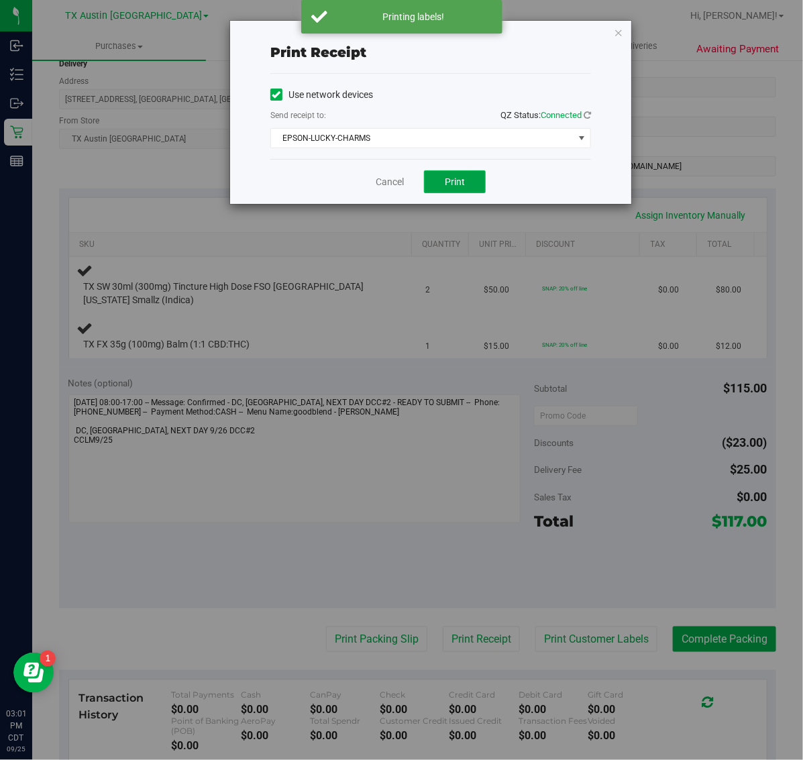
click at [465, 173] on button "Print" at bounding box center [455, 181] width 62 height 23
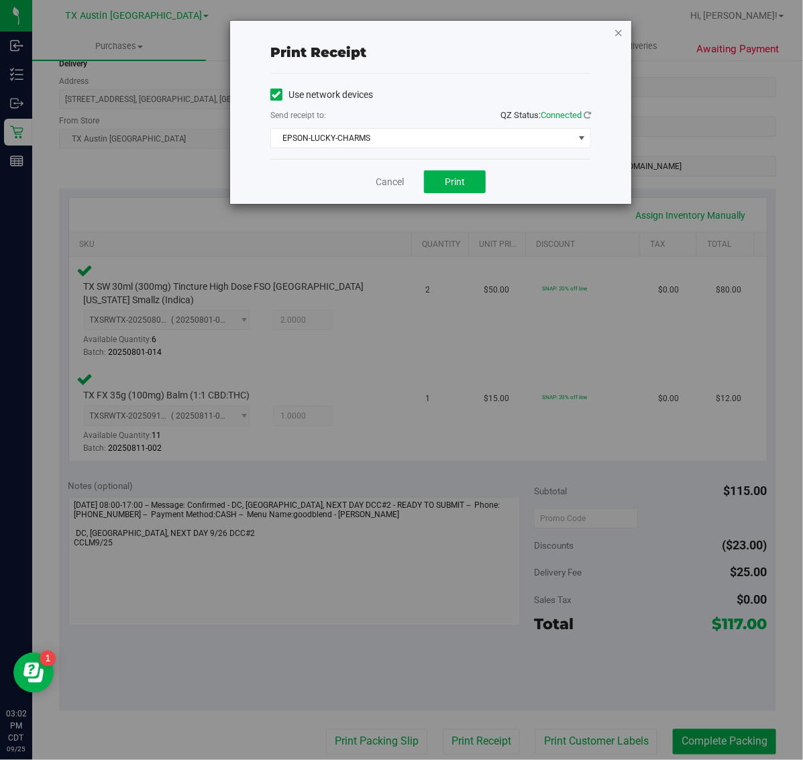
click at [621, 36] on icon "button" at bounding box center [618, 32] width 9 height 16
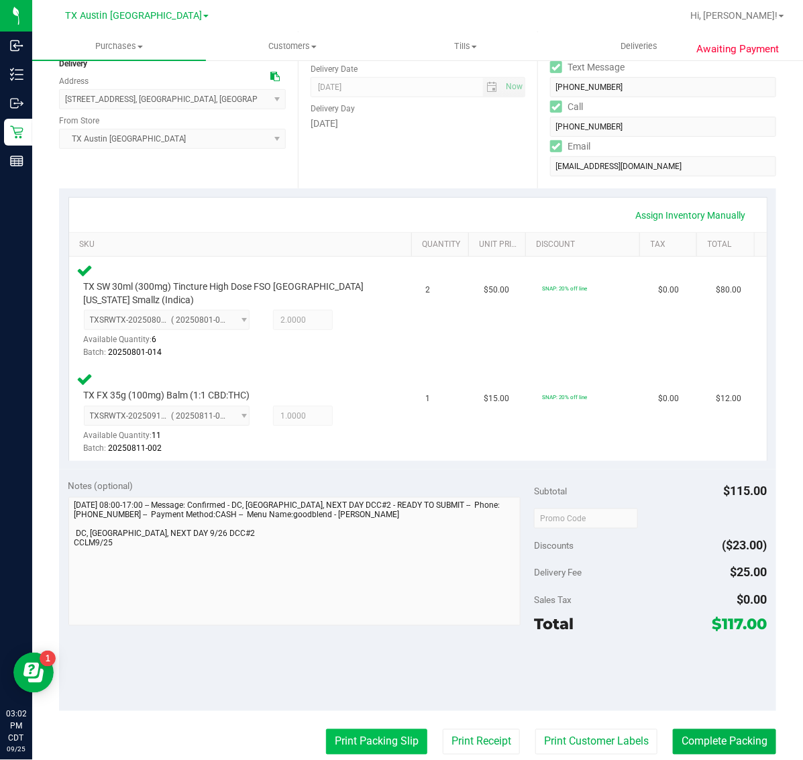
click at [347, 739] on button "Print Packing Slip" at bounding box center [376, 741] width 101 height 25
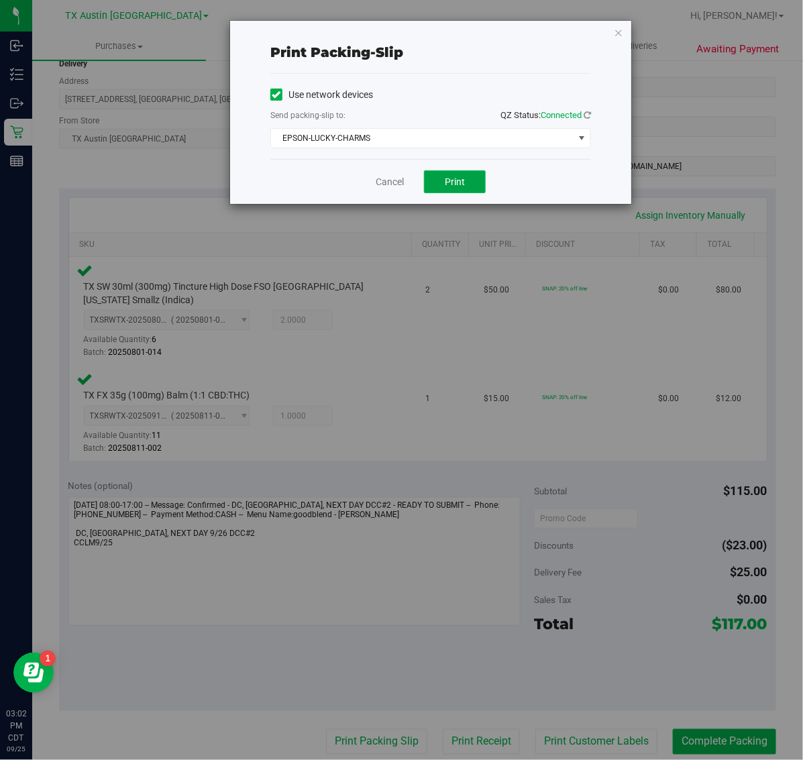
click at [448, 183] on span "Print" at bounding box center [455, 181] width 20 height 11
click at [614, 25] on div "Print packing-slip Use network devices Send packing-slip to: QZ Status: Connect…" at bounding box center [430, 112] width 401 height 183
click at [618, 25] on icon "button" at bounding box center [618, 32] width 9 height 16
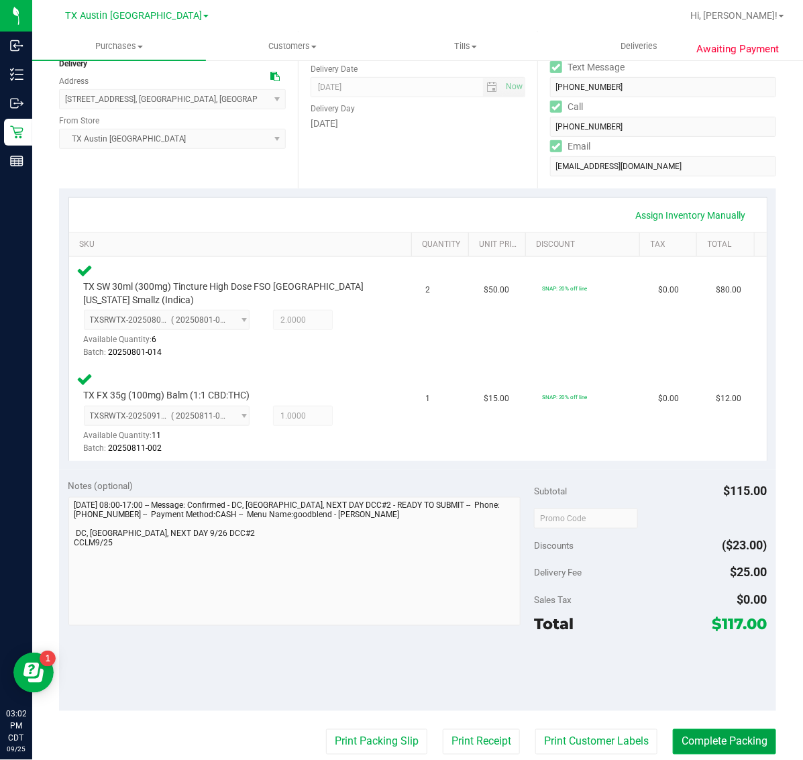
click at [716, 743] on button "Complete Packing" at bounding box center [724, 741] width 103 height 25
